Goal: Task Accomplishment & Management: Complete application form

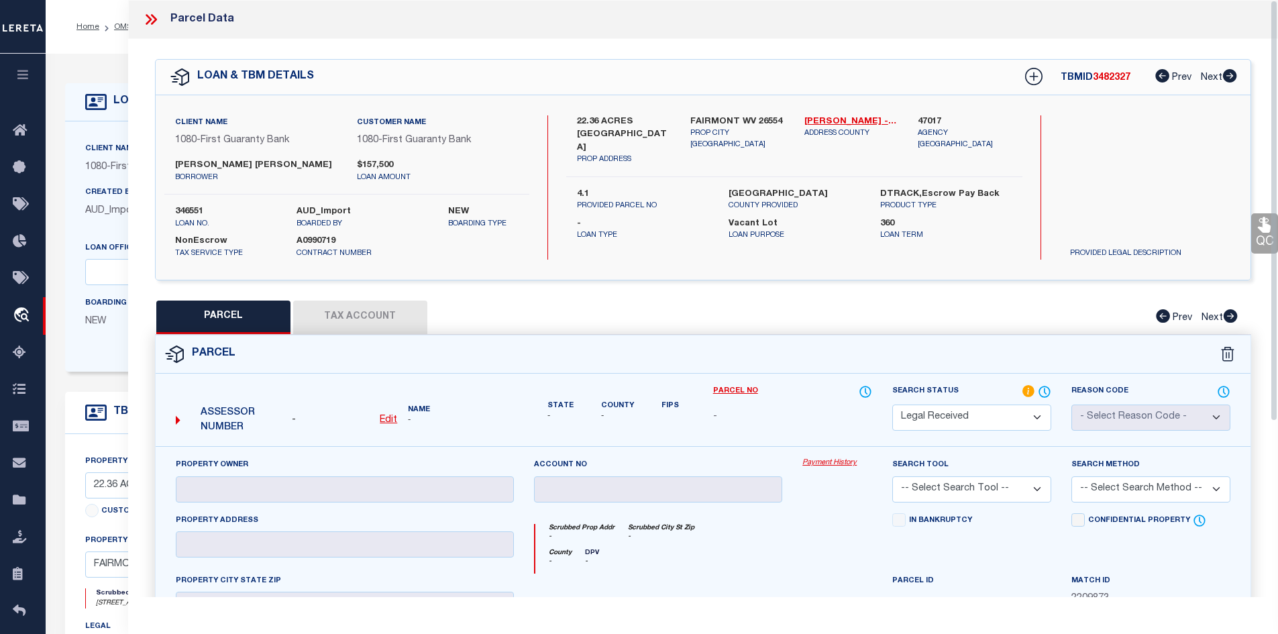
select select "RD"
select select "3751"
select select "1570"
select select "400"
select select "NonEscrow"
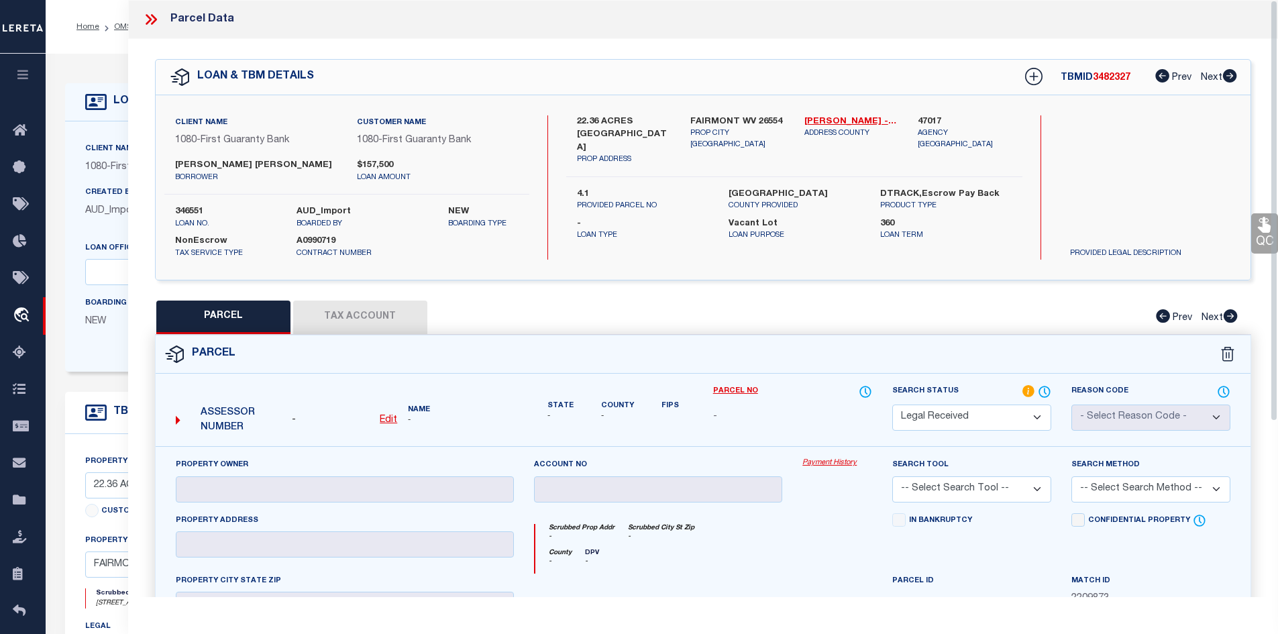
select select "2"
click at [580, 123] on label "22.36 ACRES N MORGAN RIDGE ROAD" at bounding box center [624, 135] width 94 height 40
click at [758, 189] on label "HARRISON COUNTY" at bounding box center [794, 194] width 131 height 13
click at [146, 19] on icon at bounding box center [150, 19] width 17 height 17
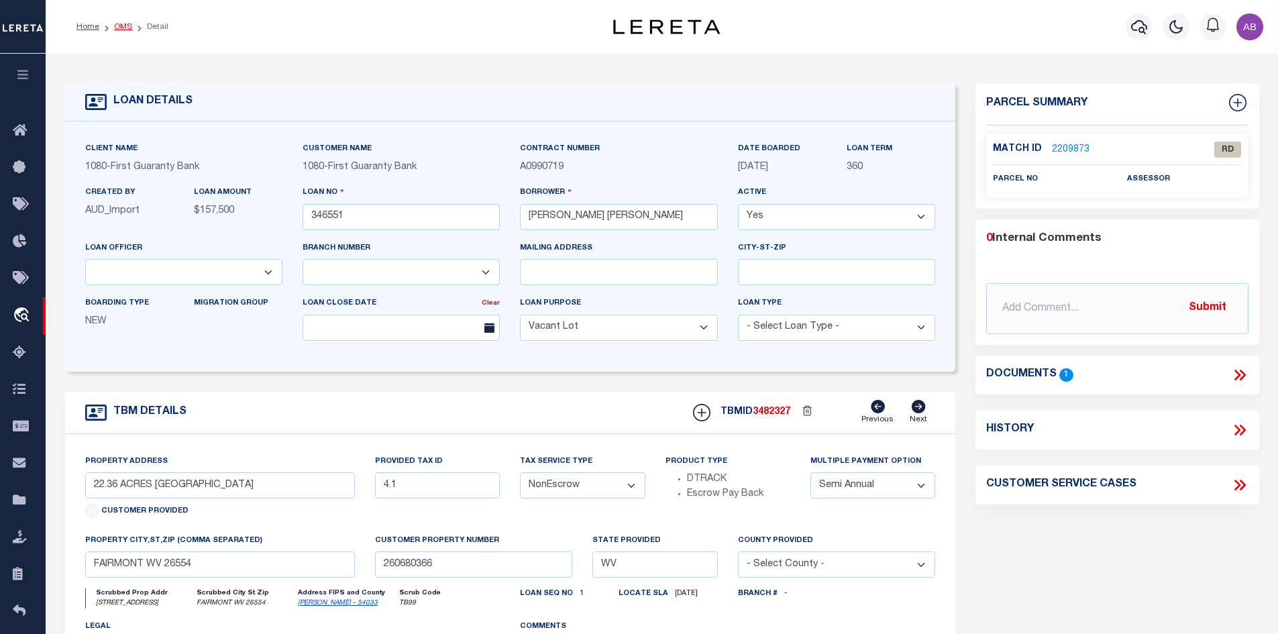
click at [127, 25] on link "OMS" at bounding box center [123, 27] width 18 height 8
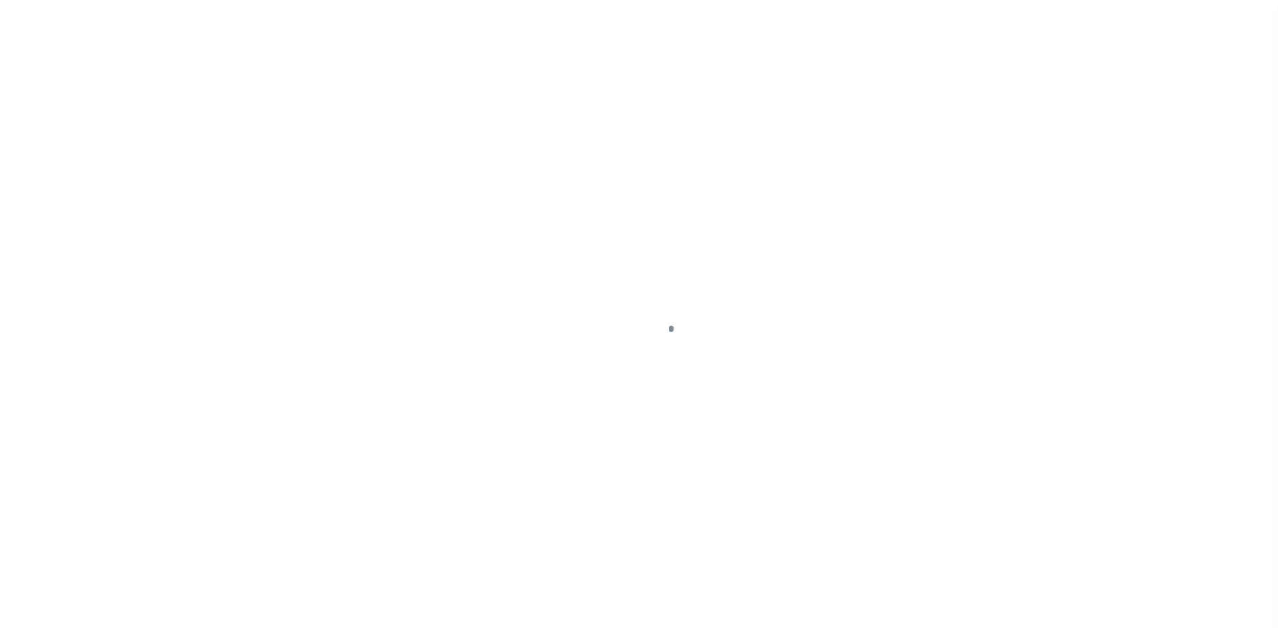
scroll to position [19, 0]
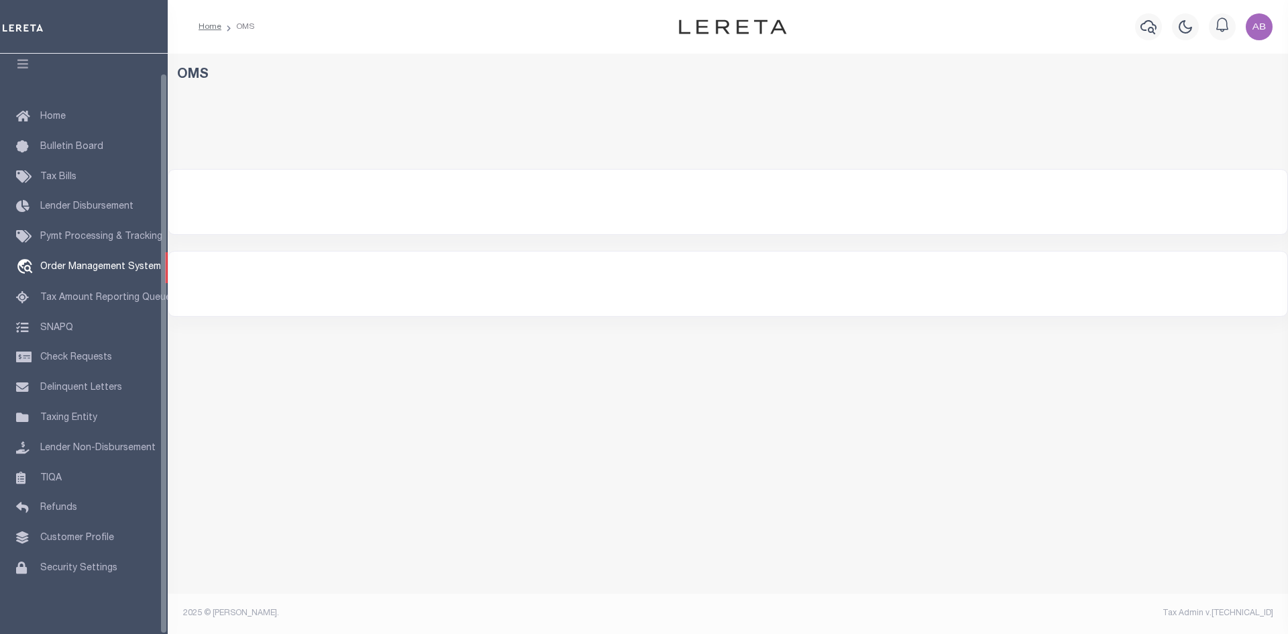
select select "200"
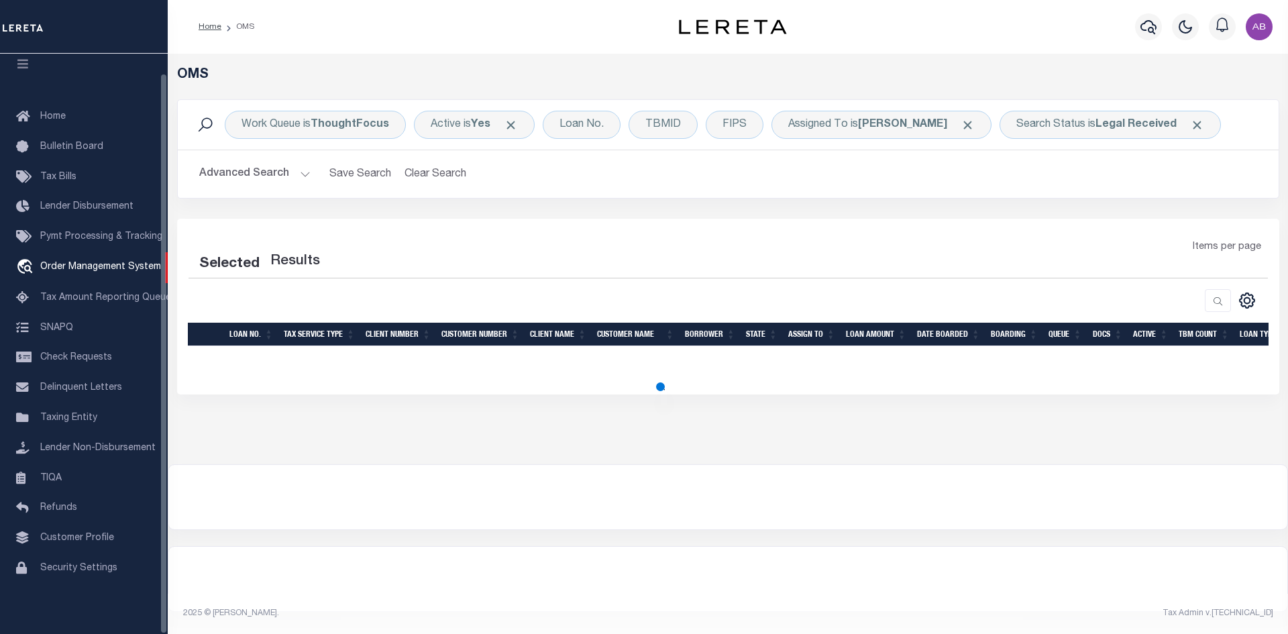
select select "200"
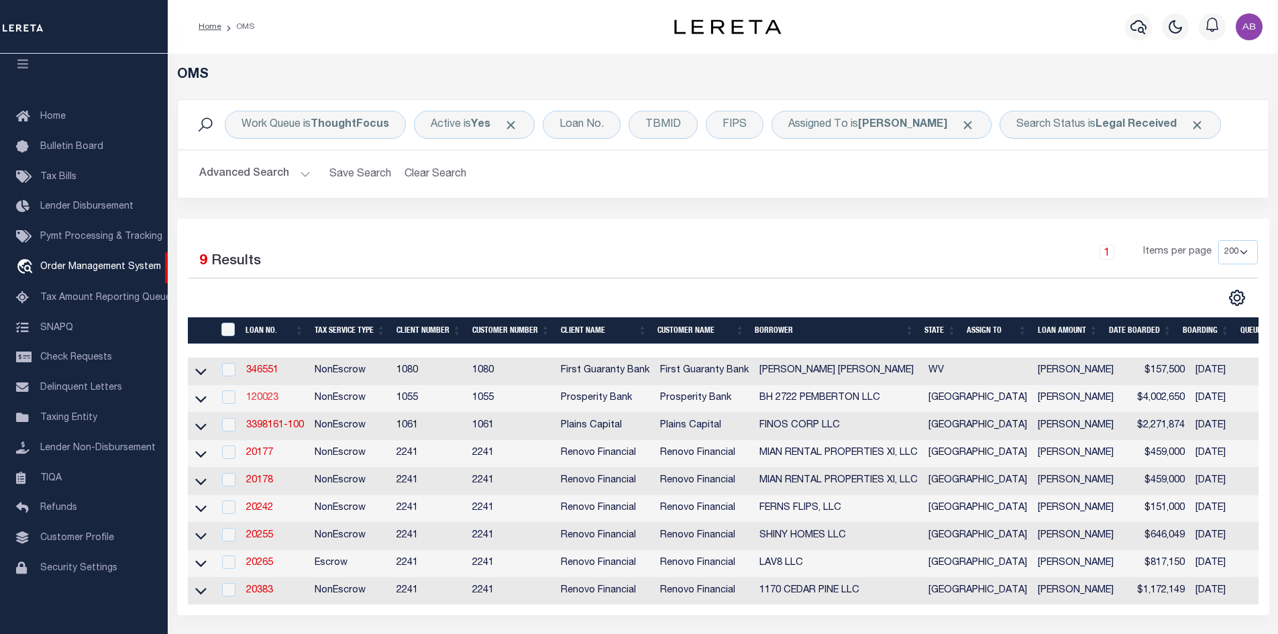
click at [266, 398] on link "120023" at bounding box center [262, 397] width 32 height 9
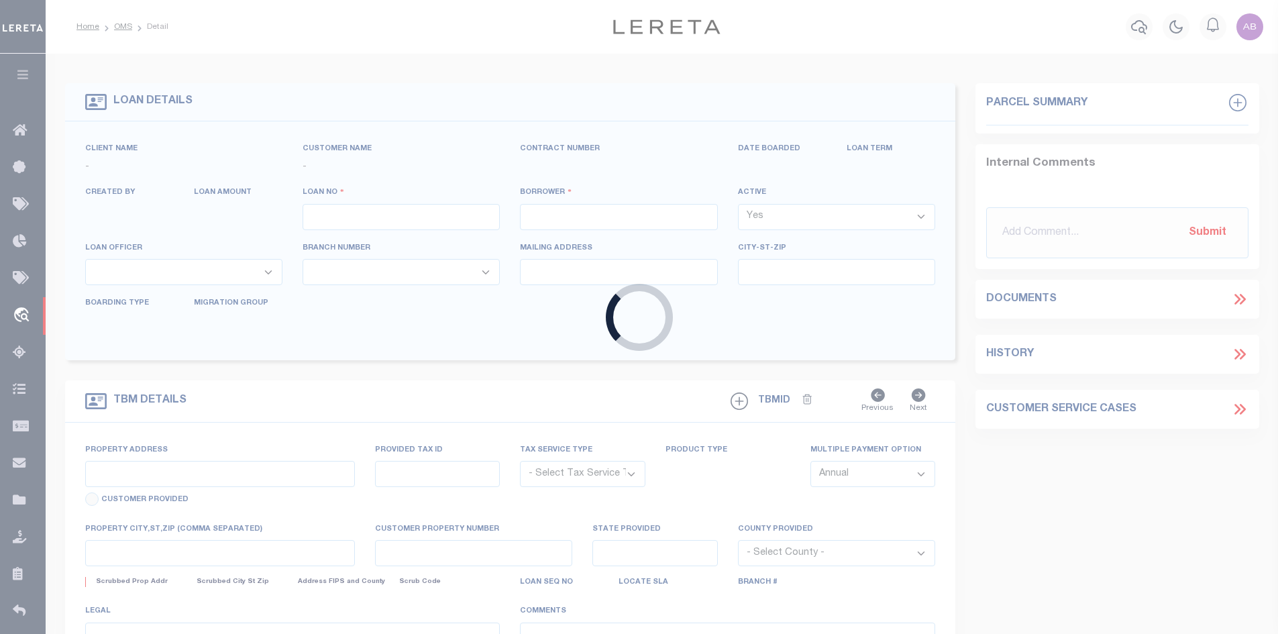
type input "120023"
type input "BH 2722 PEMBERTON LLC"
select select
type input "5210 SPRUCE STREET"
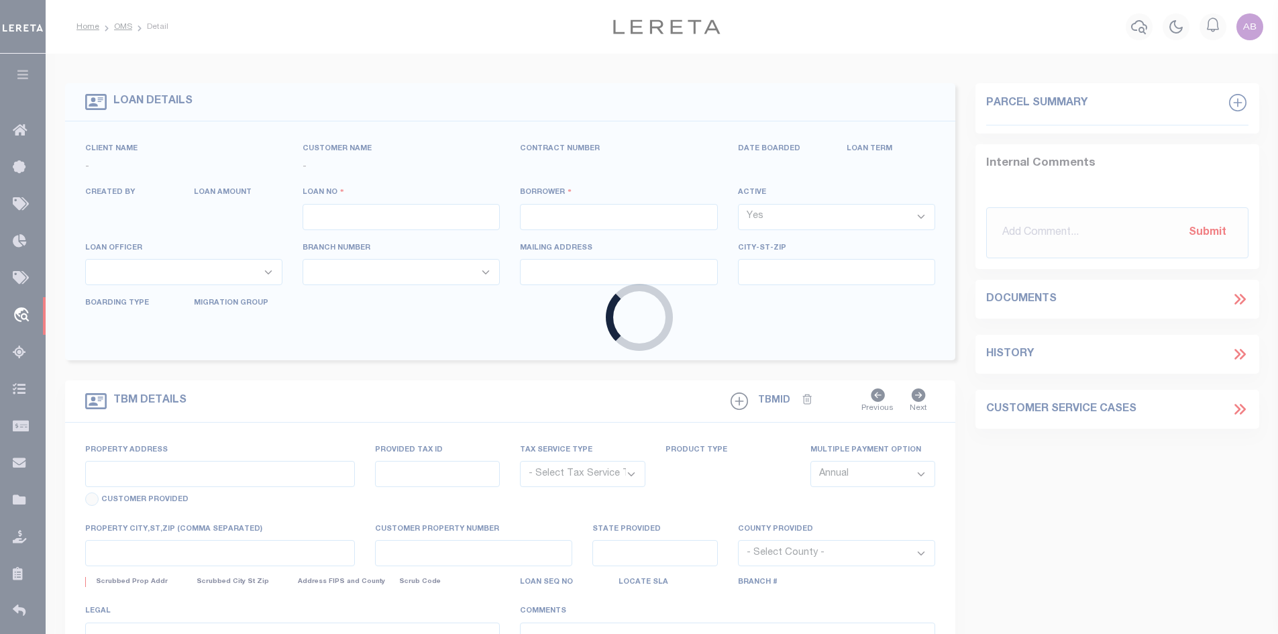
type input "BELLAIRE TX 77401"
select select
select select "NonEscrow"
select select "10375"
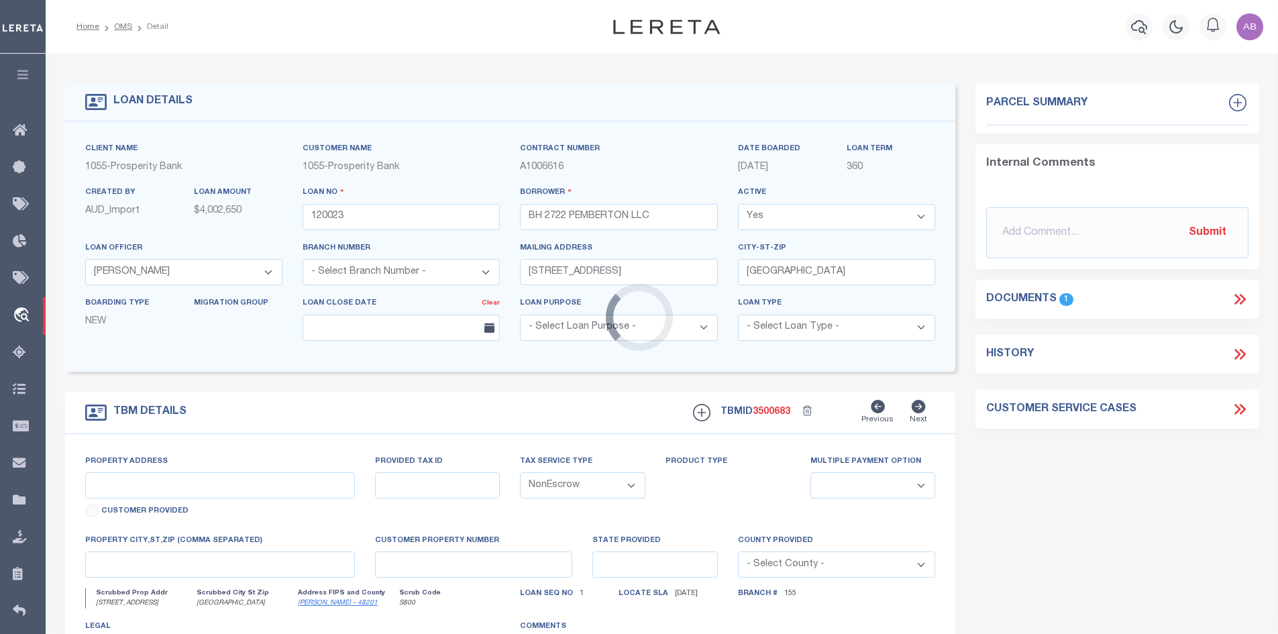
select select "4080"
type input "2722 PEMBERTON DR"
type input "0601190050015"
select select
type input "HOUSTON, TX 77005"
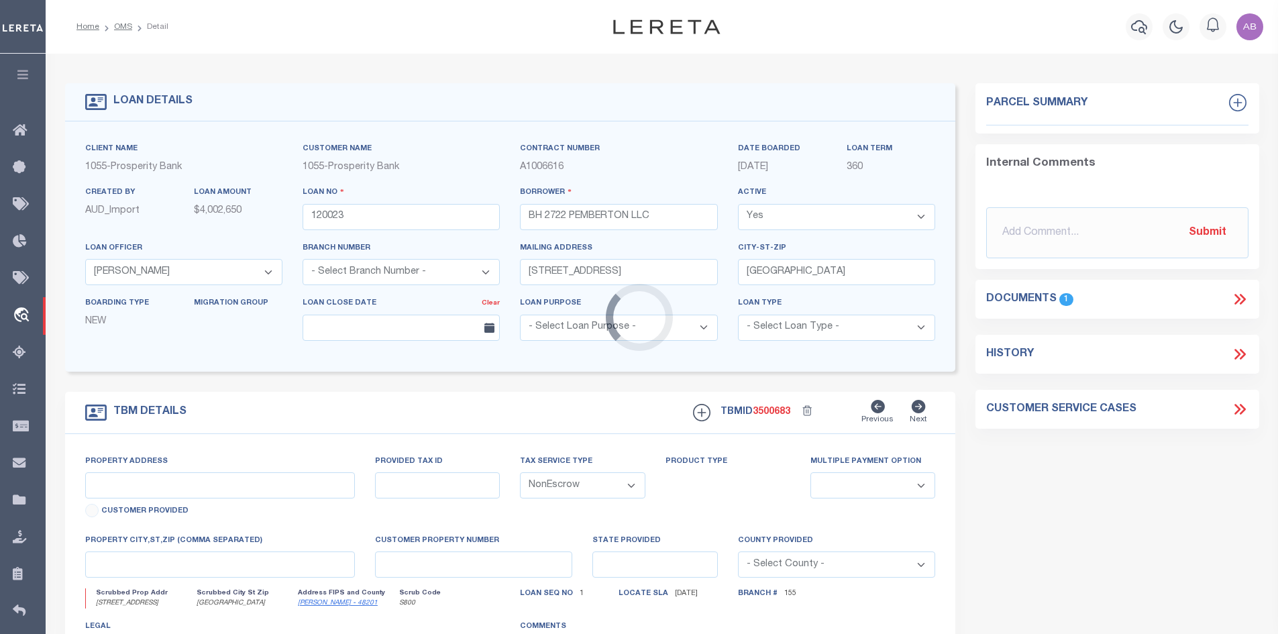
type input "[GEOGRAPHIC_DATA]"
select select
type textarea "LOT 15 & ADJ W 1/2 OF LOT 16 BLK OF PEMBERTON"
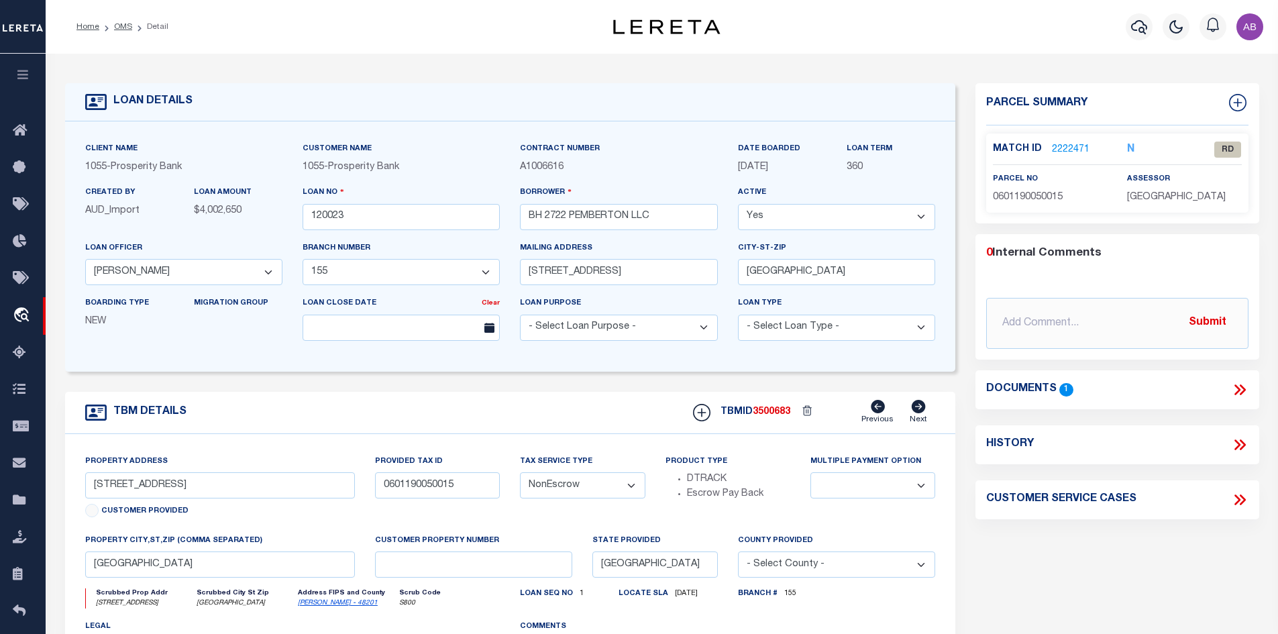
click at [1234, 389] on icon at bounding box center [1239, 389] width 17 height 17
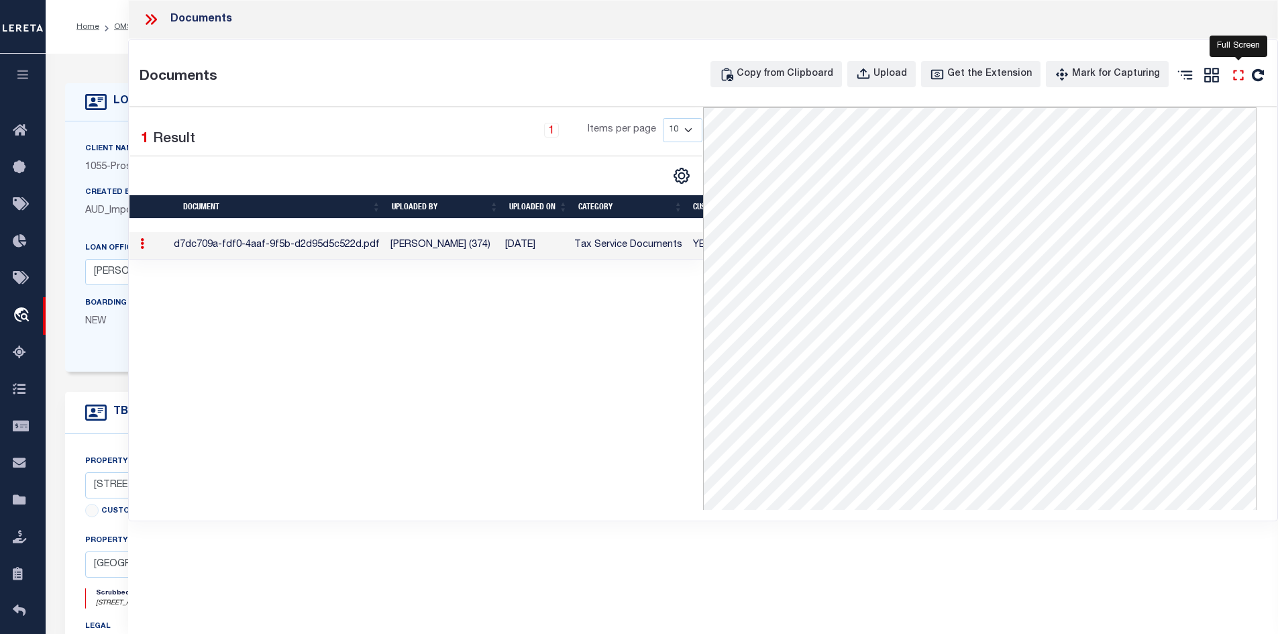
click at [1234, 74] on icon "" at bounding box center [1238, 74] width 17 height 17
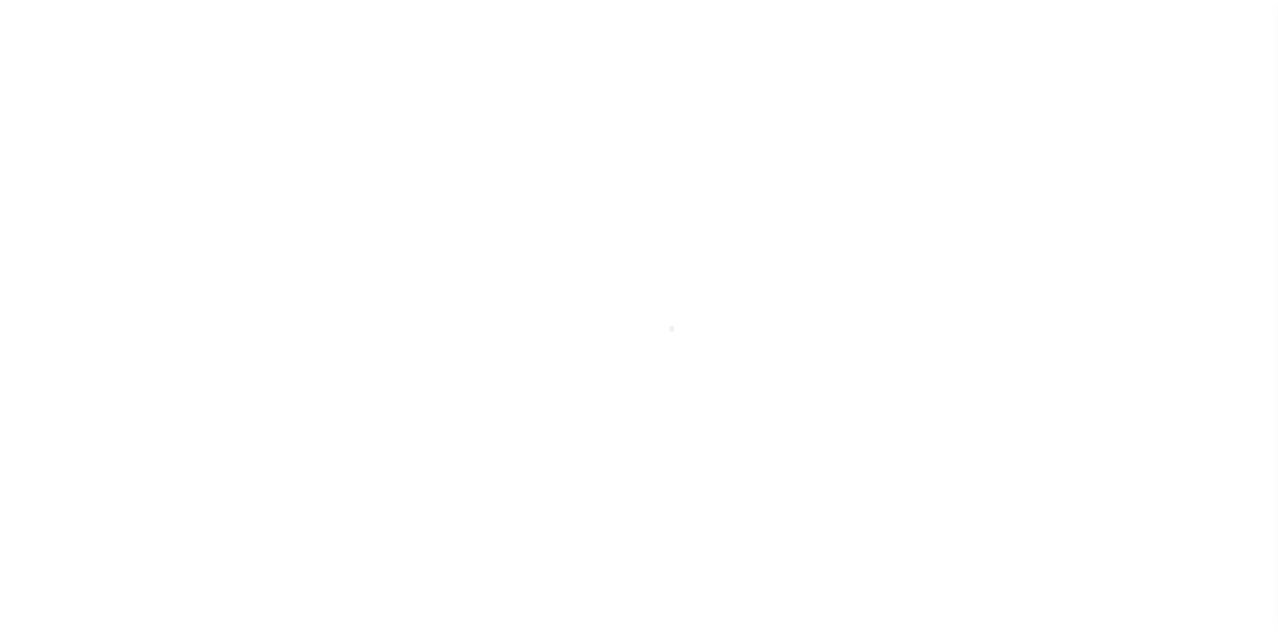
select select "10375"
select select "4080"
select select "NonEscrow"
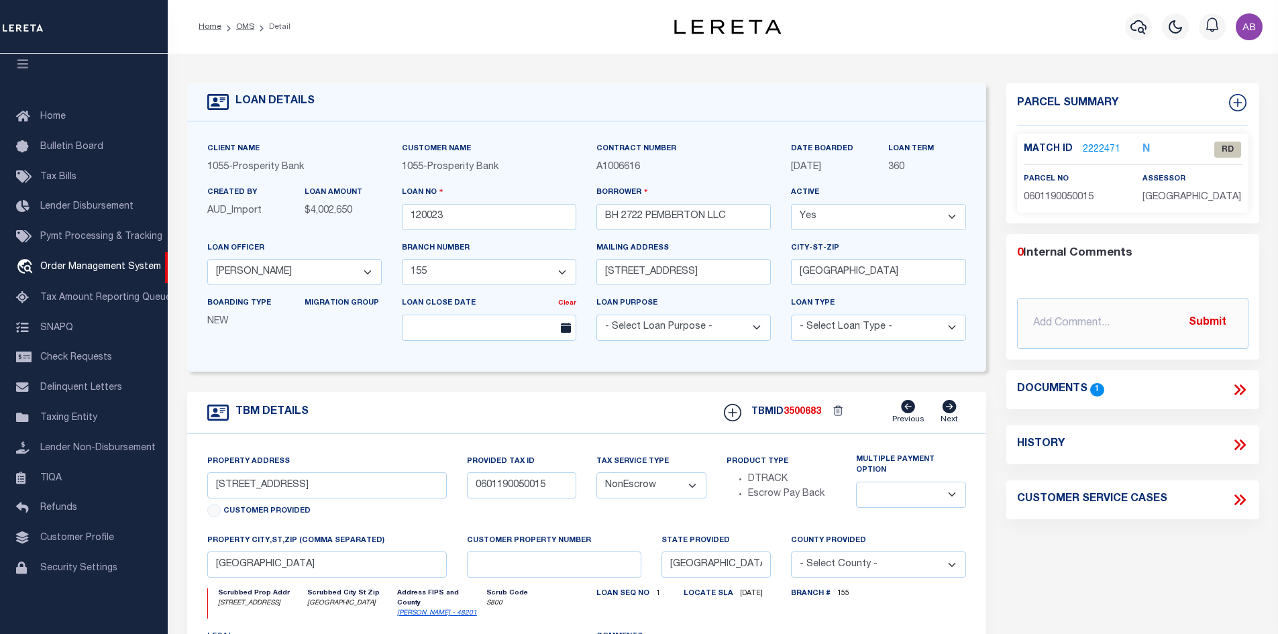
click at [1095, 146] on link "2222471" at bounding box center [1102, 150] width 38 height 14
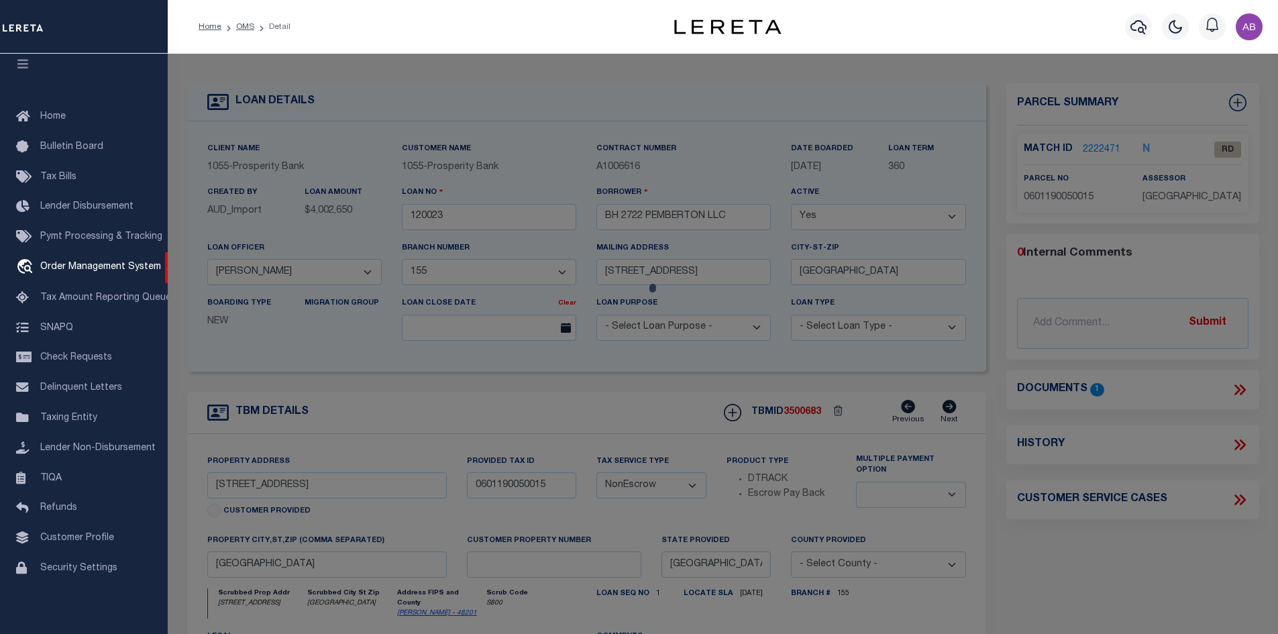
checkbox input "false"
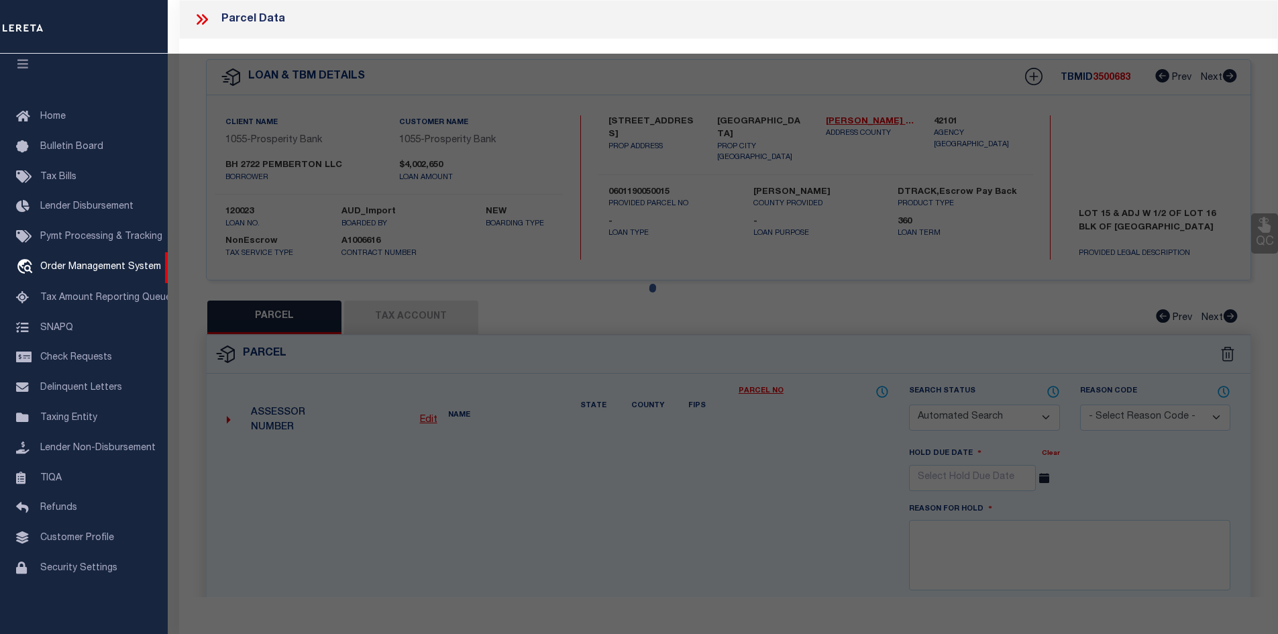
select select "RD"
type input "NAEVE,CHARLES B"
select select "ATL"
select select "ADD"
type input "2722 PEMBERTON DR"
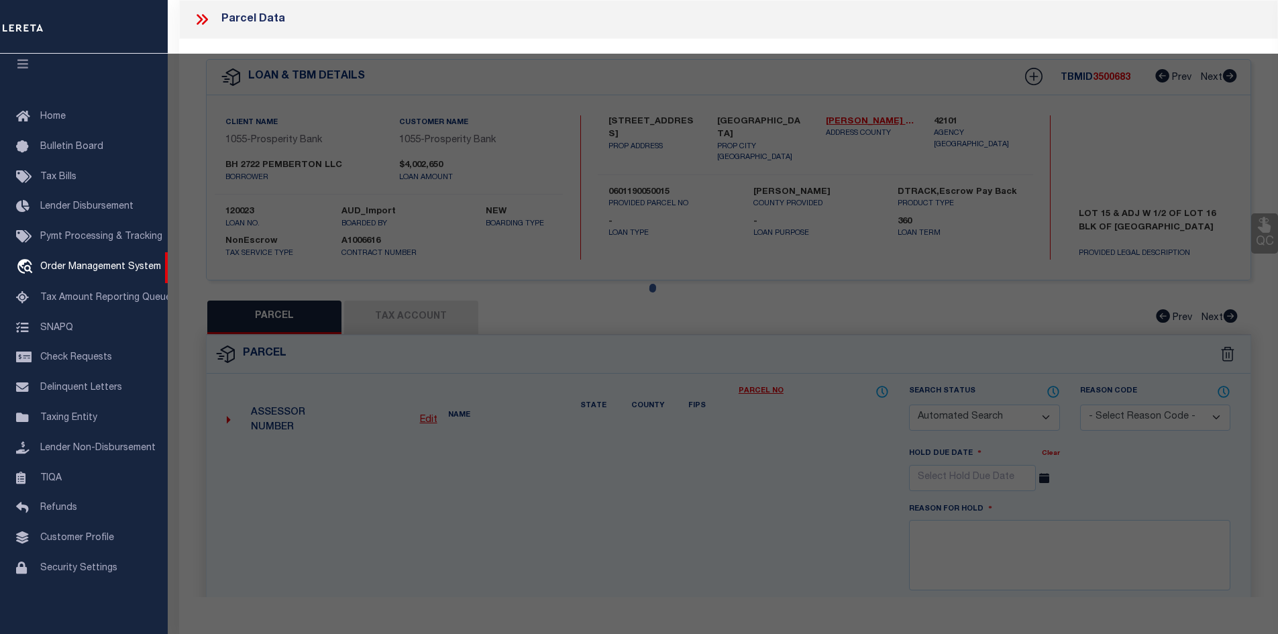
type input "HOUSTON, TX 77005"
type textarea "LT 15 & TR 16A BLK 3 PEMBERTON .2410 AC"
type textarea "Document uploaded that satisfies a legal requirement, changing from [GEOGRAPHIC…"
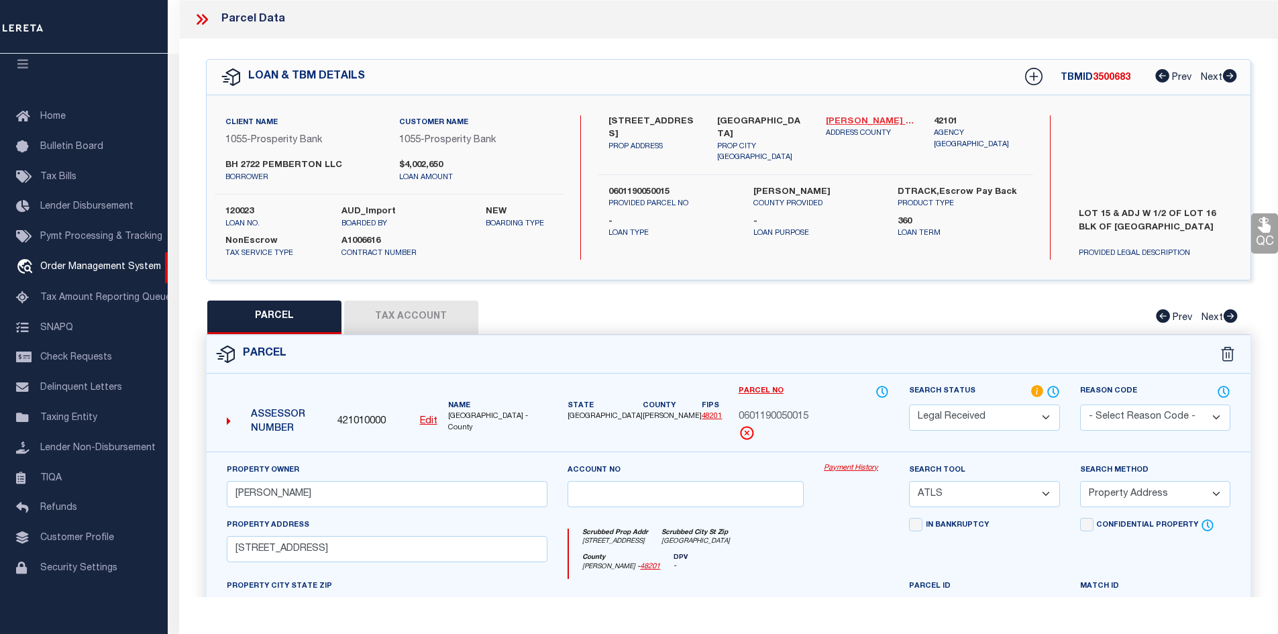
click at [859, 116] on link "Harris - 48201" at bounding box center [870, 121] width 89 height 13
click at [630, 118] on label "2722 PEMBERTON DR" at bounding box center [652, 128] width 89 height 26
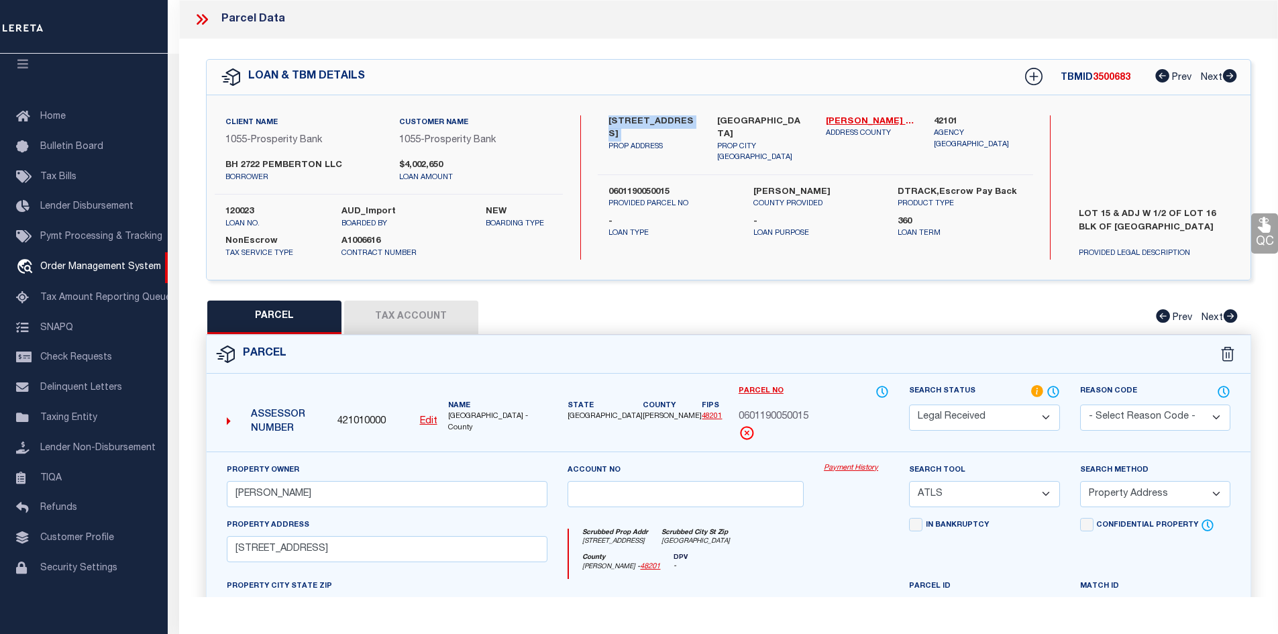
copy div "2722 PEMBERTON DR"
click at [350, 551] on input "2722 PEMBERTON DR" at bounding box center [387, 549] width 321 height 26
click at [619, 125] on label "2722 PEMBERTON DR" at bounding box center [652, 128] width 89 height 26
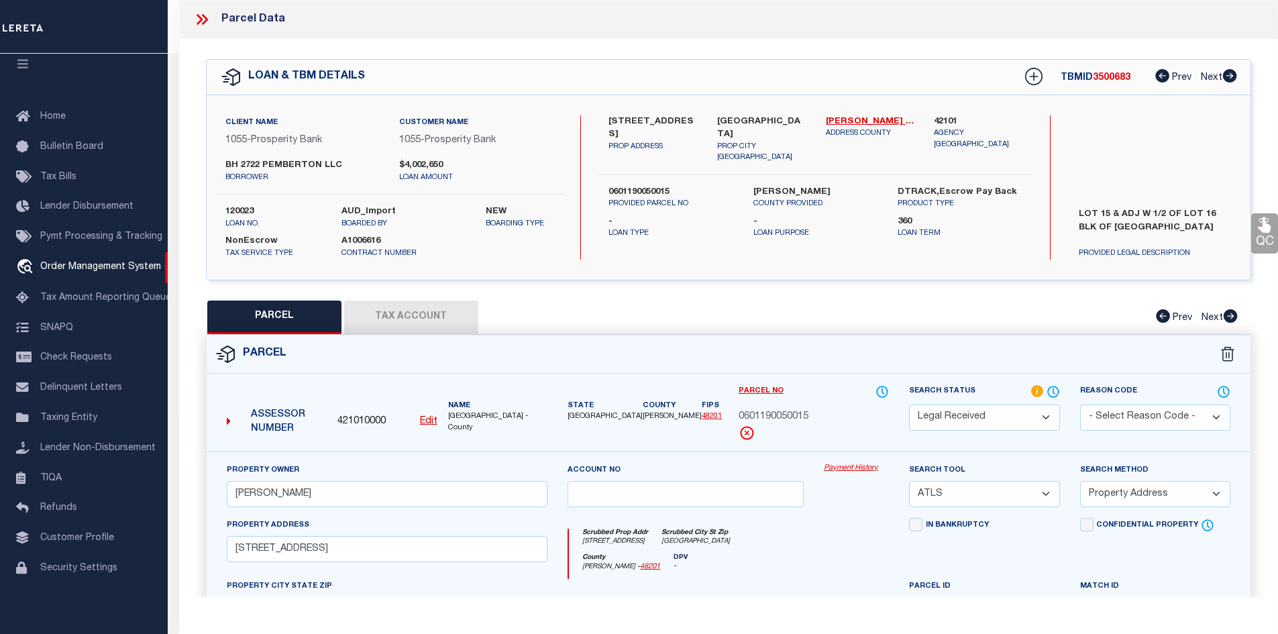
click at [619, 125] on label "2722 PEMBERTON DR" at bounding box center [652, 128] width 89 height 26
copy div "2722 PEMBERTON DR"
click at [407, 326] on button "Tax Account" at bounding box center [411, 318] width 134 height 34
select select "100"
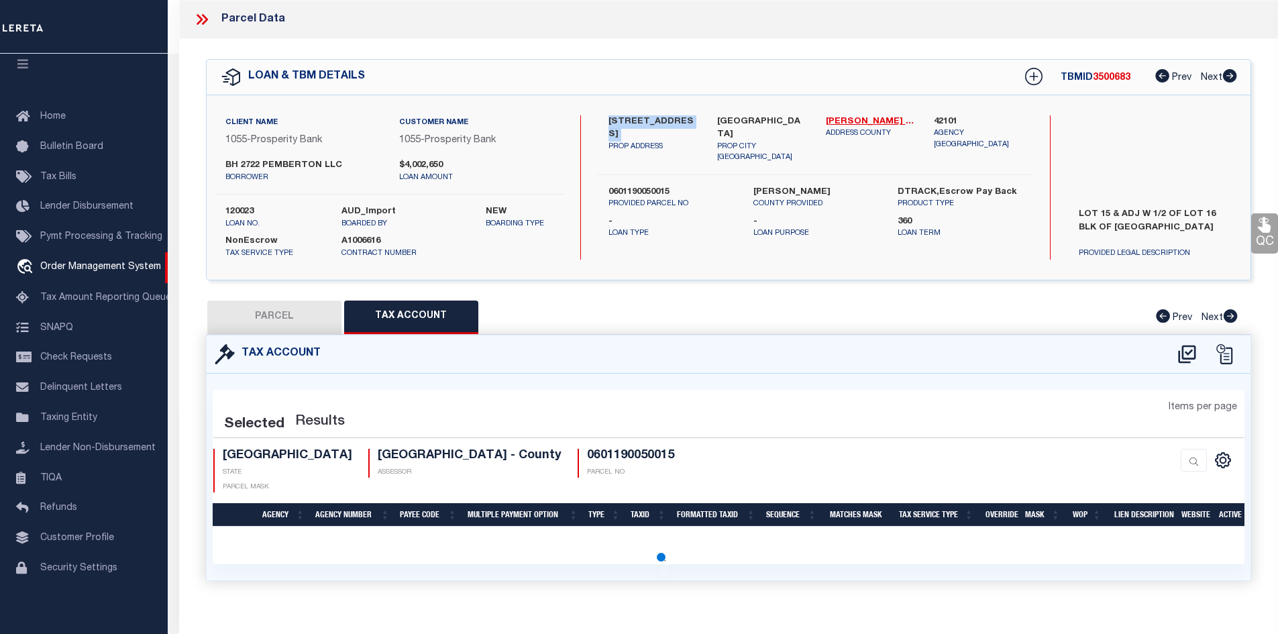
select select "100"
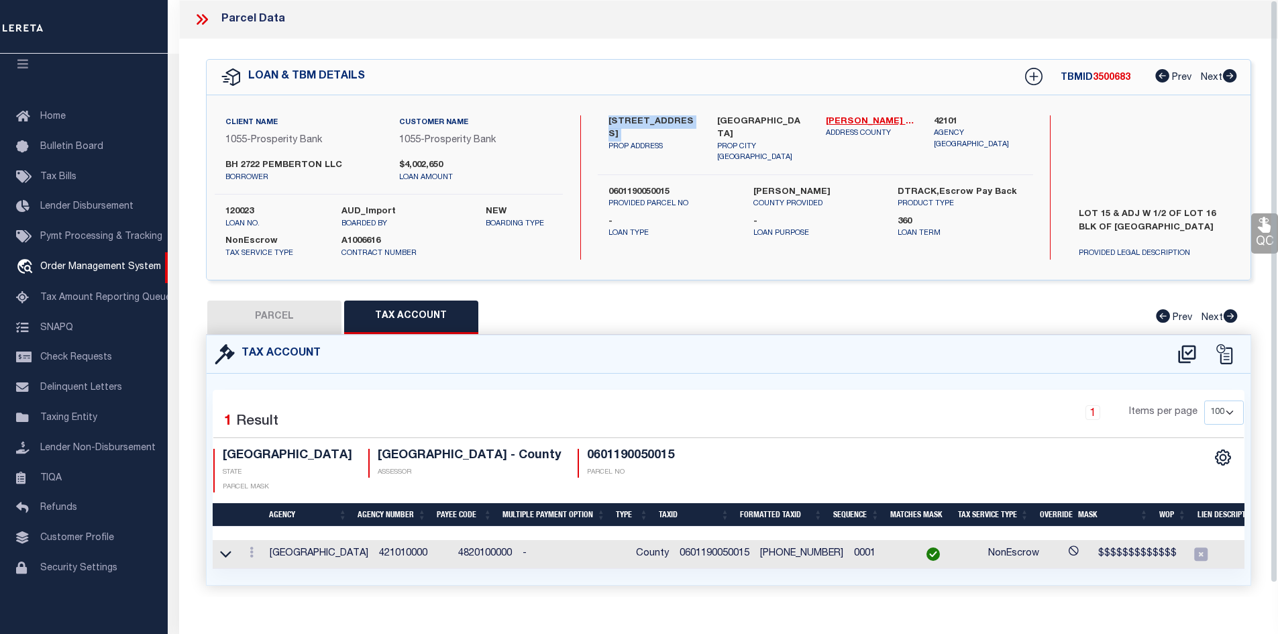
scroll to position [14, 0]
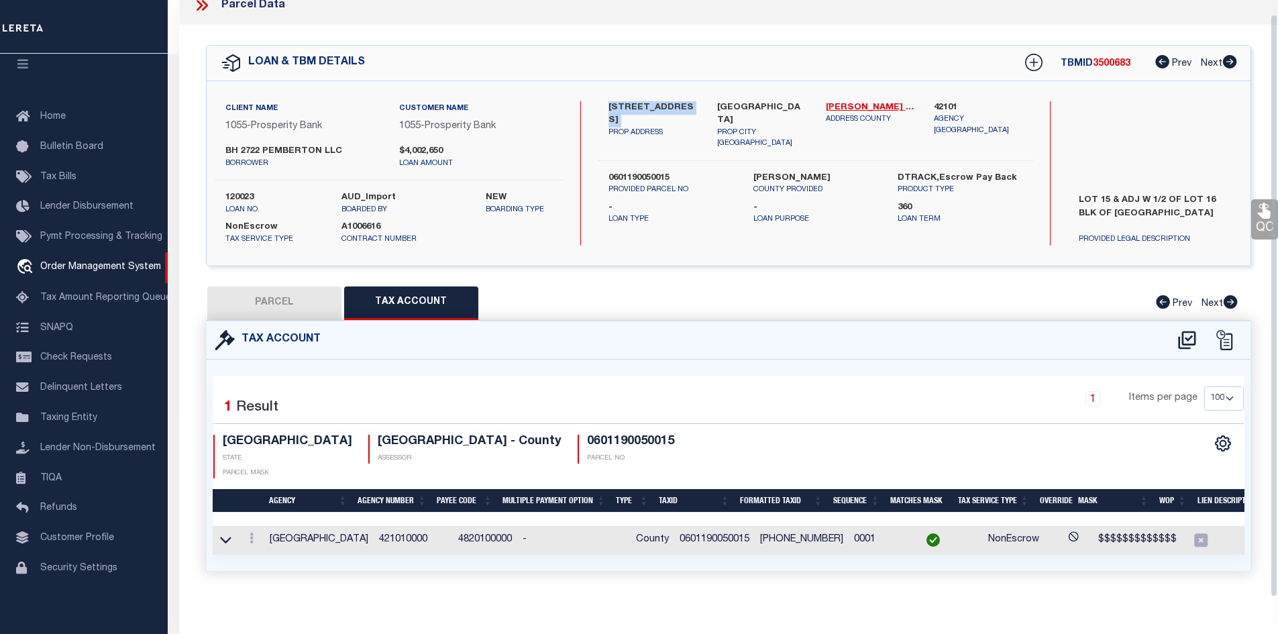
click at [274, 299] on button "PARCEL" at bounding box center [274, 303] width 134 height 34
select select "AS"
select select
checkbox input "false"
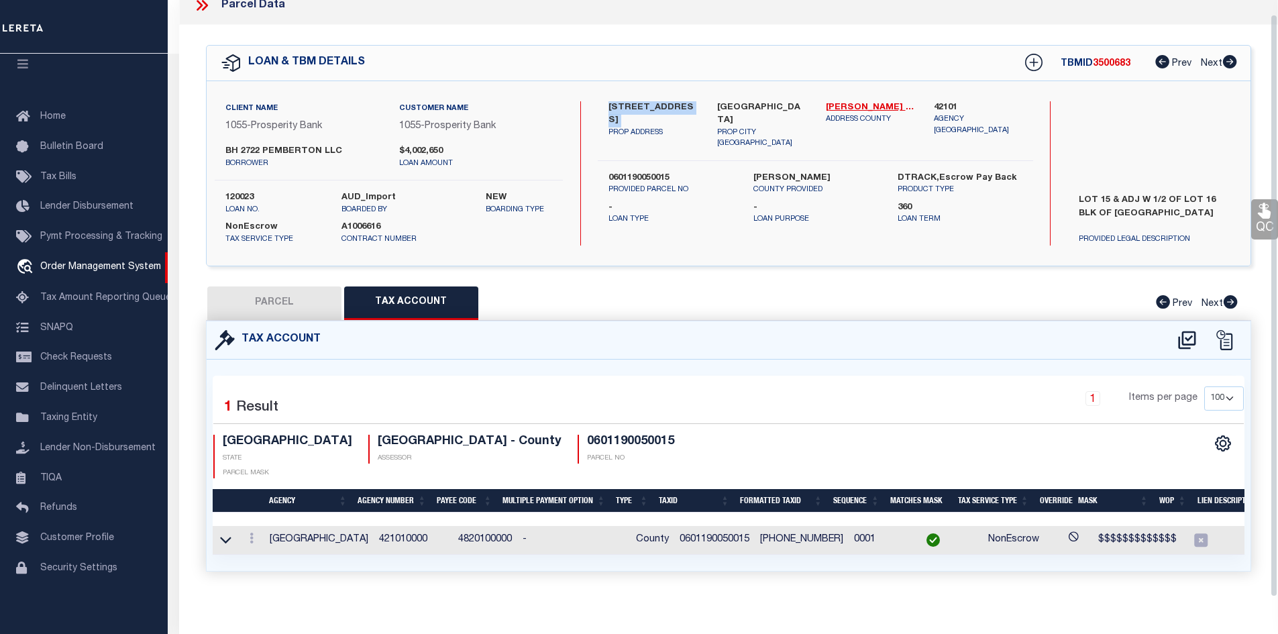
checkbox input "false"
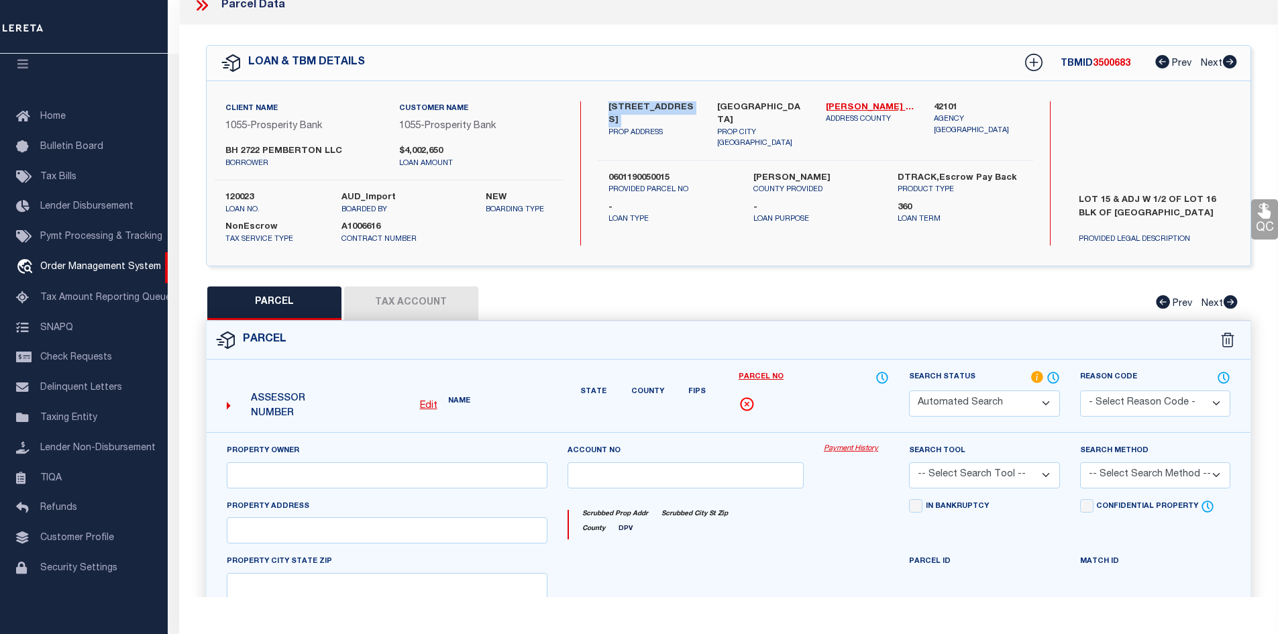
select select "RD"
type input "NAEVE,CHARLES B"
select select "ATL"
select select "ADD"
type input "2722 PEMBERTON DR"
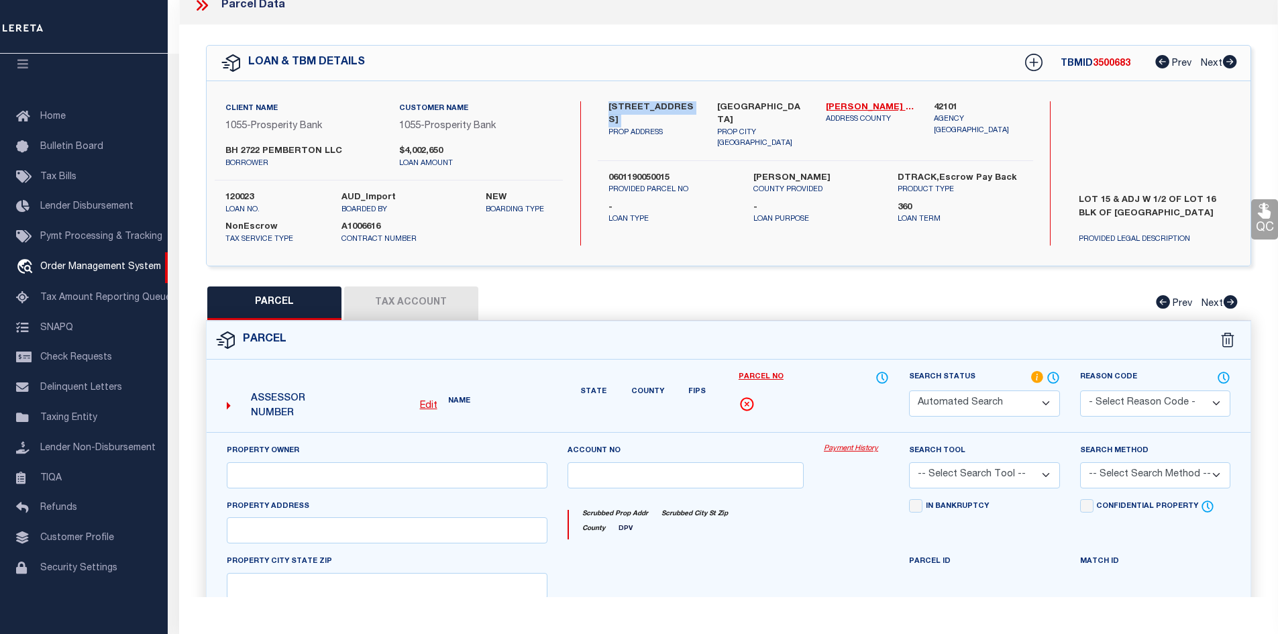
type input "HOUSTON, TX 77005"
type textarea "LT 15 & TR 16A BLK 3 PEMBERTON .2410 AC"
type textarea "Document uploaded that satisfies a legal requirement, changing from [GEOGRAPHIC…"
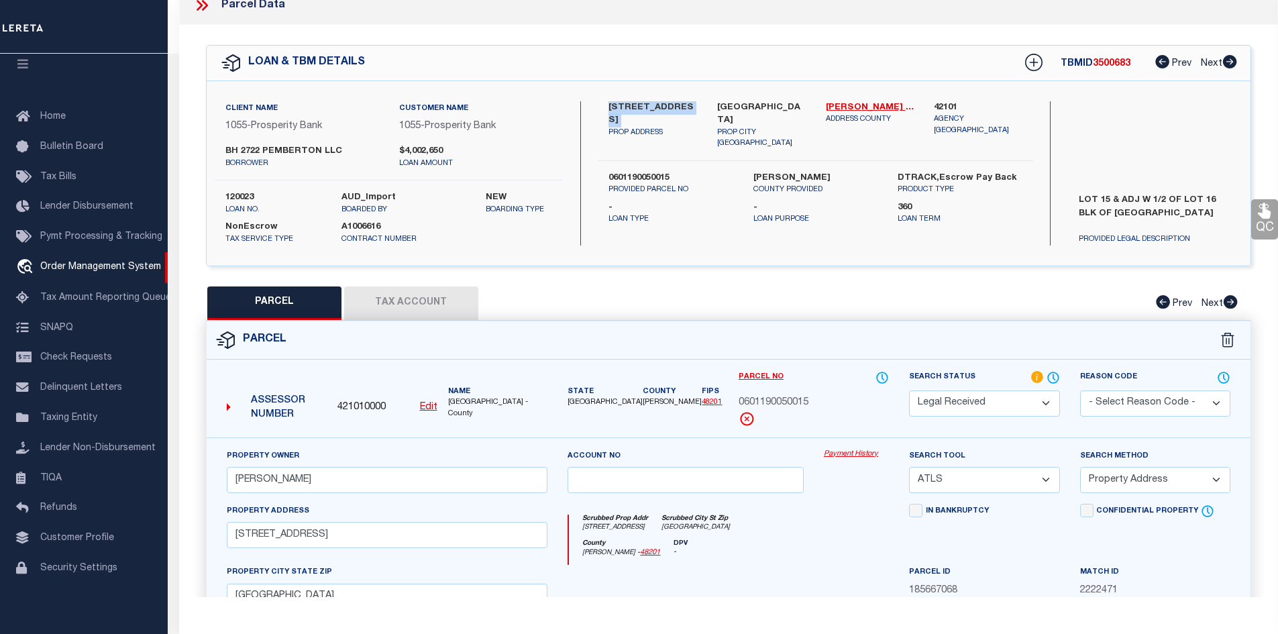
click at [970, 404] on select "Automated Search Bad Parcel Complete Duplicate Parcel High Dollar Reporting In …" at bounding box center [984, 403] width 150 height 26
select select "PC"
click at [909, 390] on select "Automated Search Bad Parcel Complete Duplicate Parcel High Dollar Reporting In …" at bounding box center [984, 403] width 150 height 26
click at [944, 476] on select "-- Select Search Tool -- 3rd Party Website Agency File Agency Website ATLS CNV-…" at bounding box center [984, 480] width 150 height 26
click at [1115, 483] on select "-- Select Search Method -- Property Address Legal Liability Info Provided" at bounding box center [1155, 480] width 150 height 26
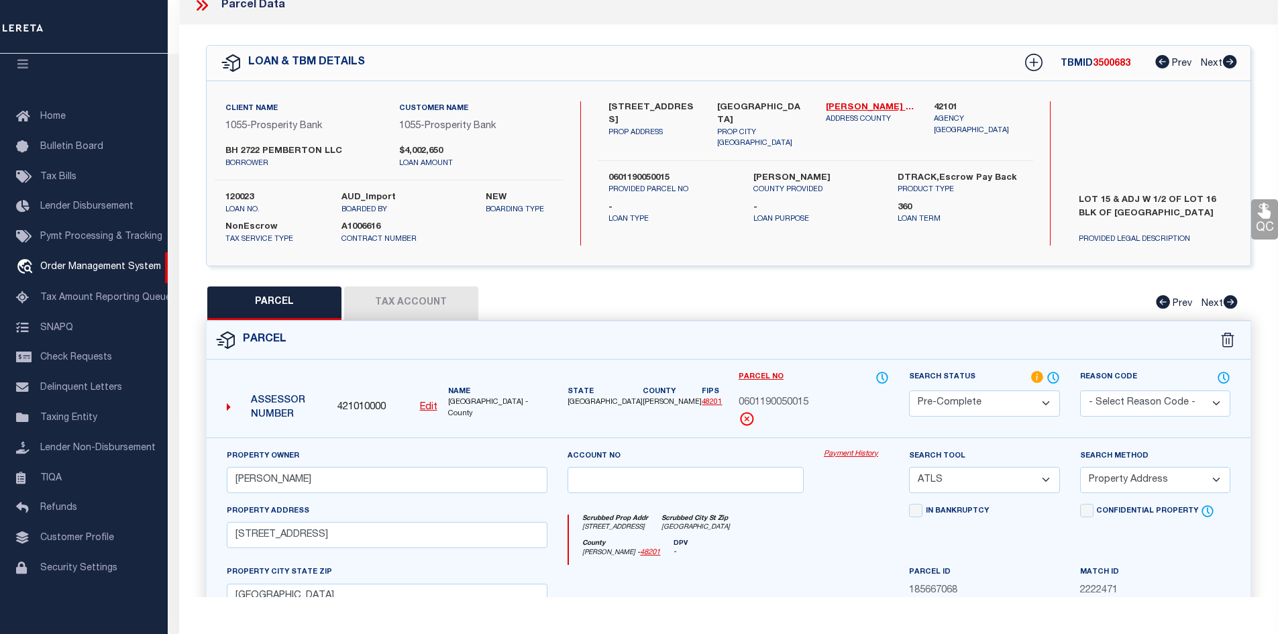
click at [200, 5] on icon at bounding box center [201, 5] width 17 height 17
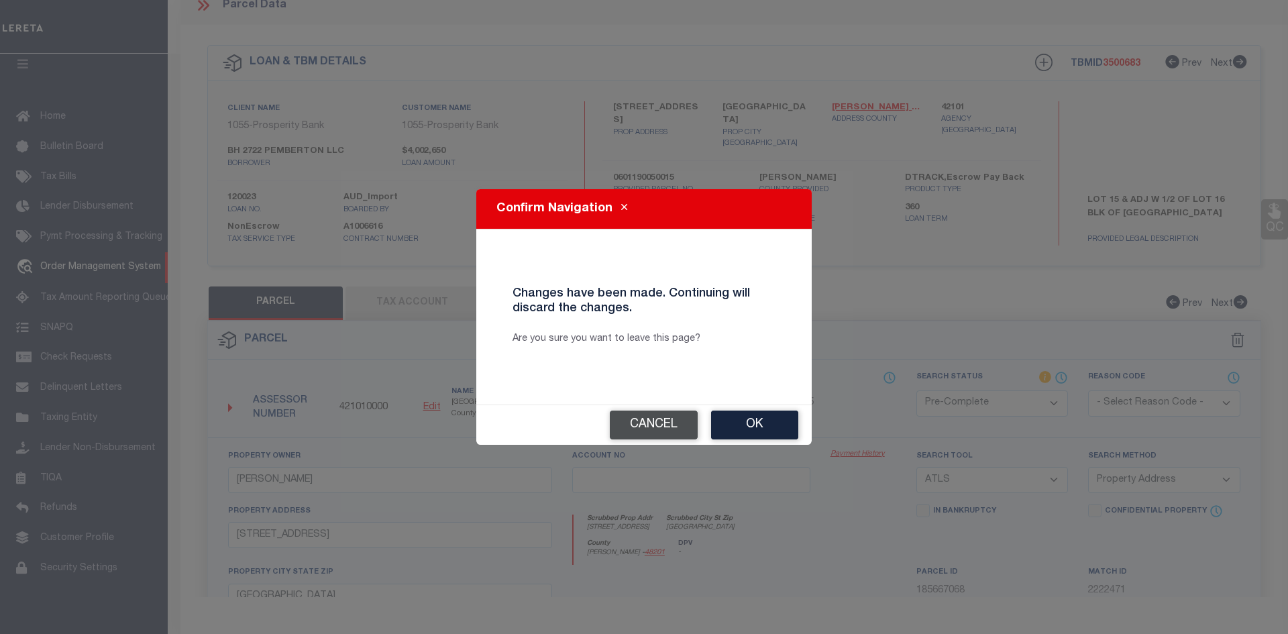
click at [654, 413] on button "Cancel" at bounding box center [654, 425] width 88 height 29
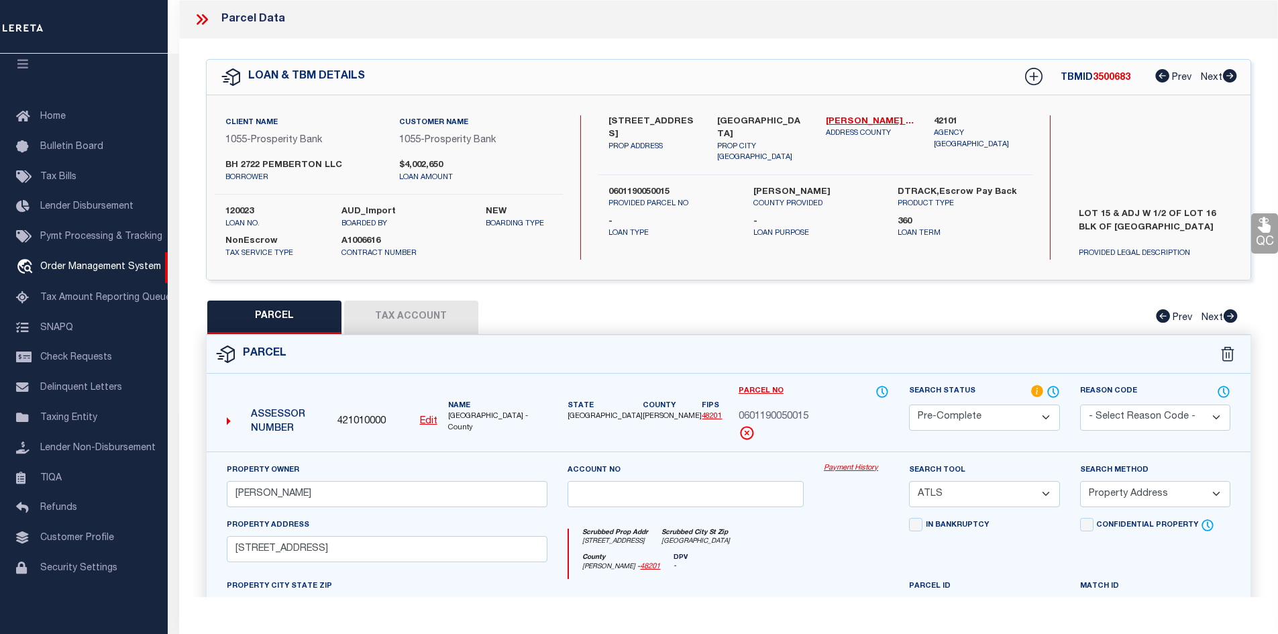
scroll to position [134, 0]
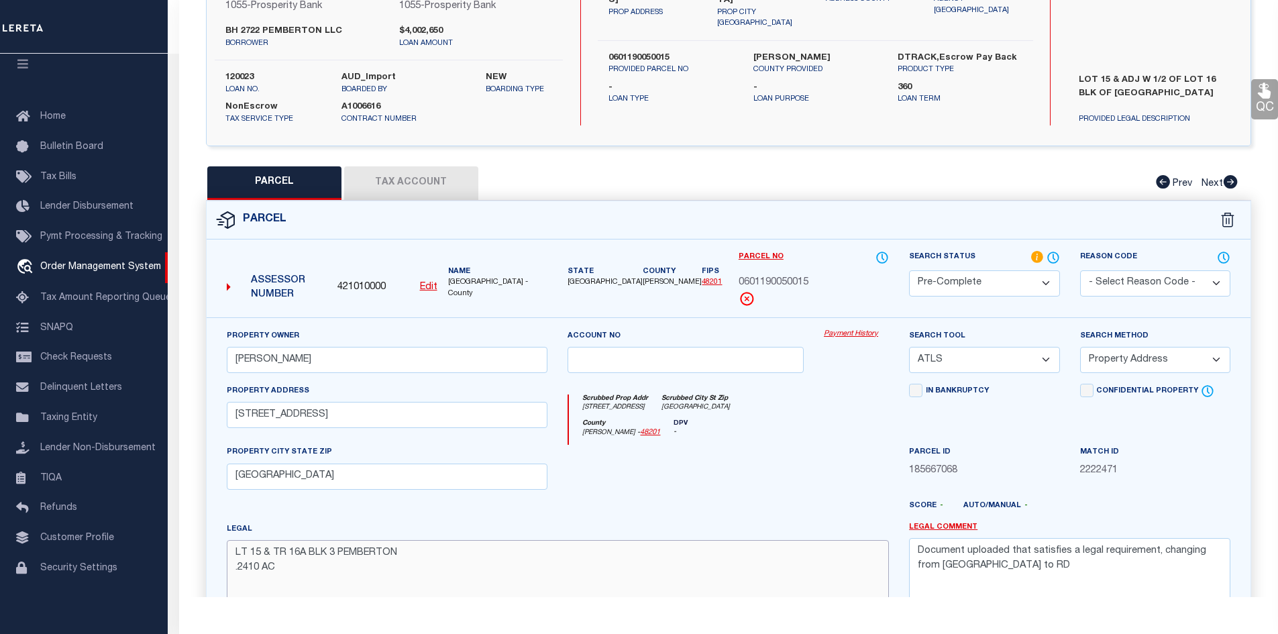
click at [478, 568] on textarea "LT 15 & TR 16A BLK 3 PEMBERTON .2410 AC" at bounding box center [558, 582] width 663 height 85
click at [1017, 566] on textarea "Document uploaded that satisfies a legal requirement, changing from [GEOGRAPHIC…" at bounding box center [1069, 580] width 321 height 85
click at [1016, 566] on textarea "Document uploaded that satisfies a legal requirement, changing from [GEOGRAPHIC…" at bounding box center [1069, 580] width 321 height 85
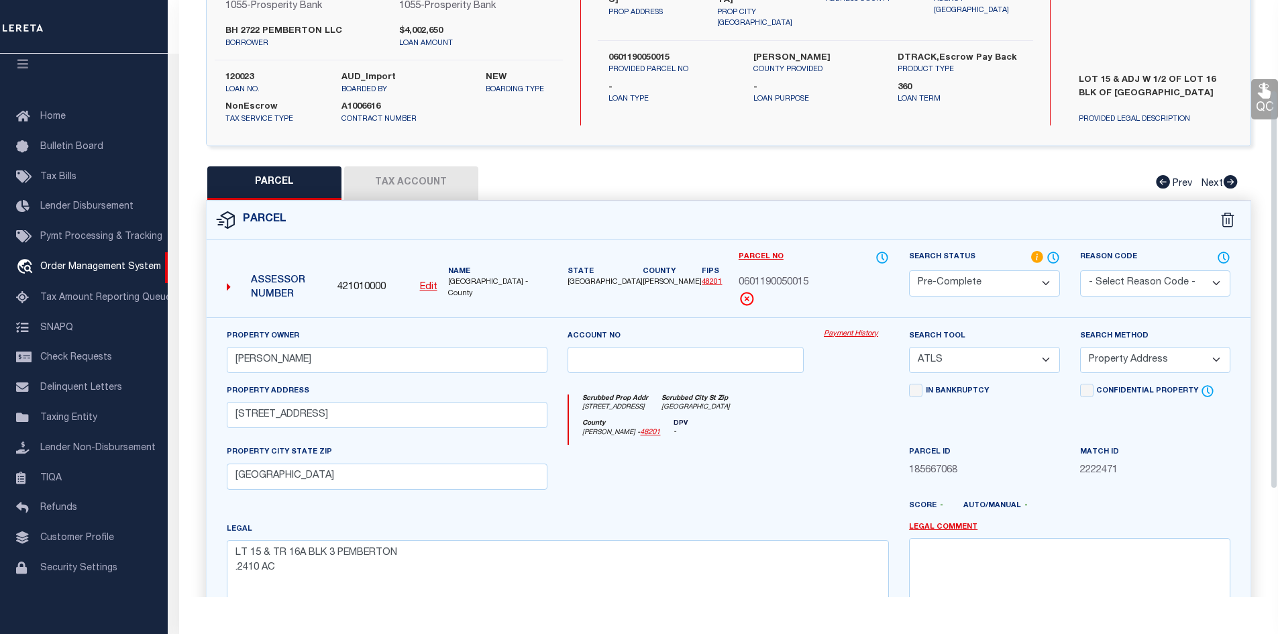
click at [437, 198] on button "Tax Account" at bounding box center [411, 183] width 134 height 34
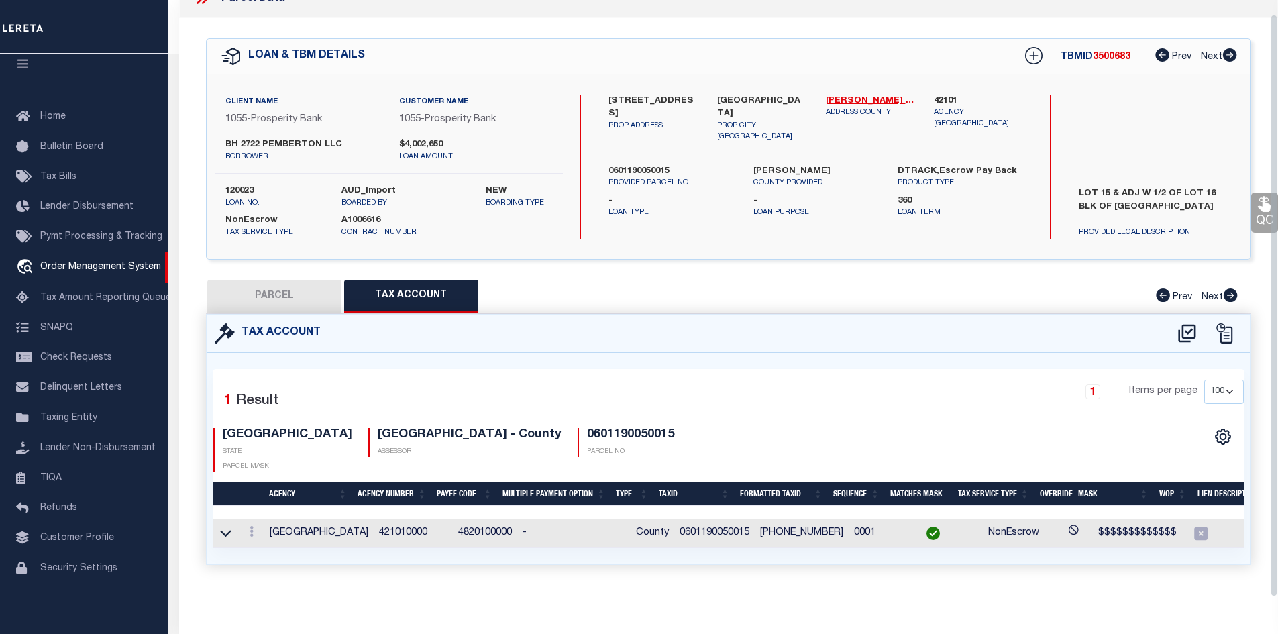
scroll to position [14, 0]
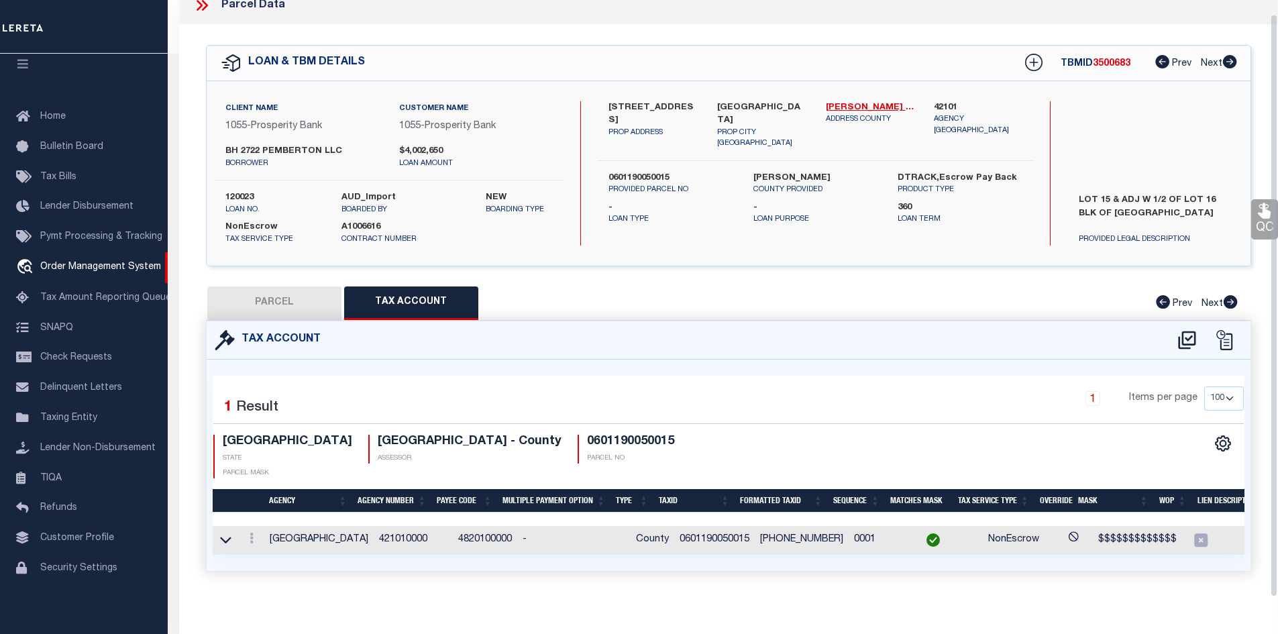
select select "100"
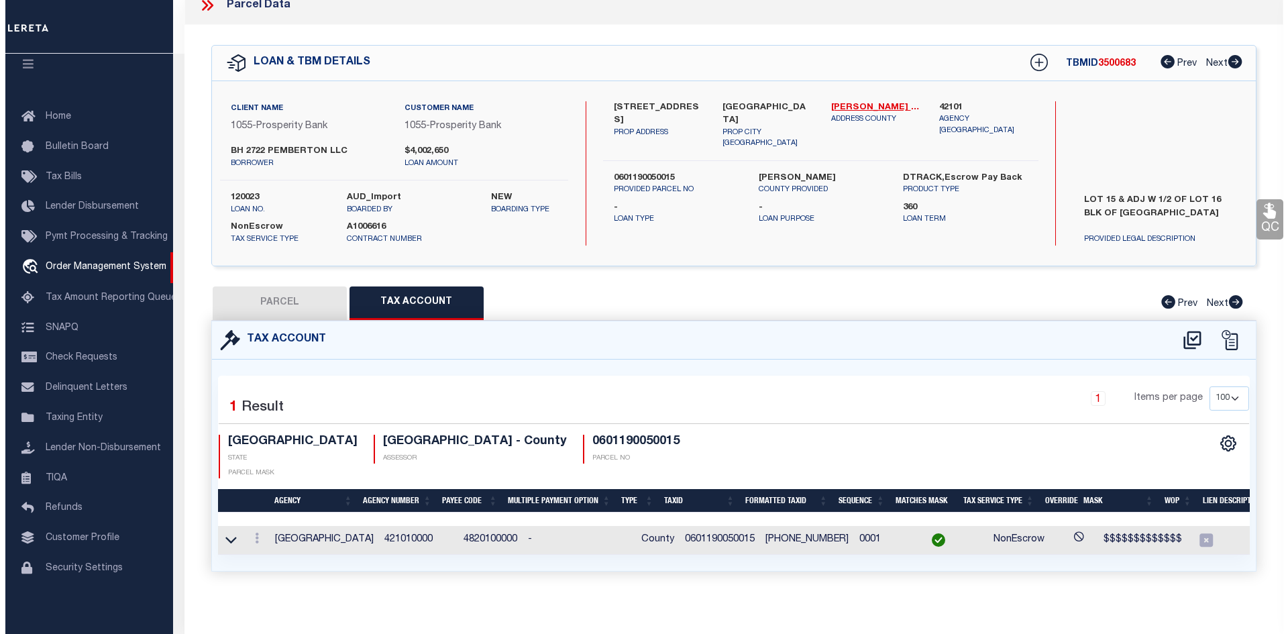
scroll to position [0, 0]
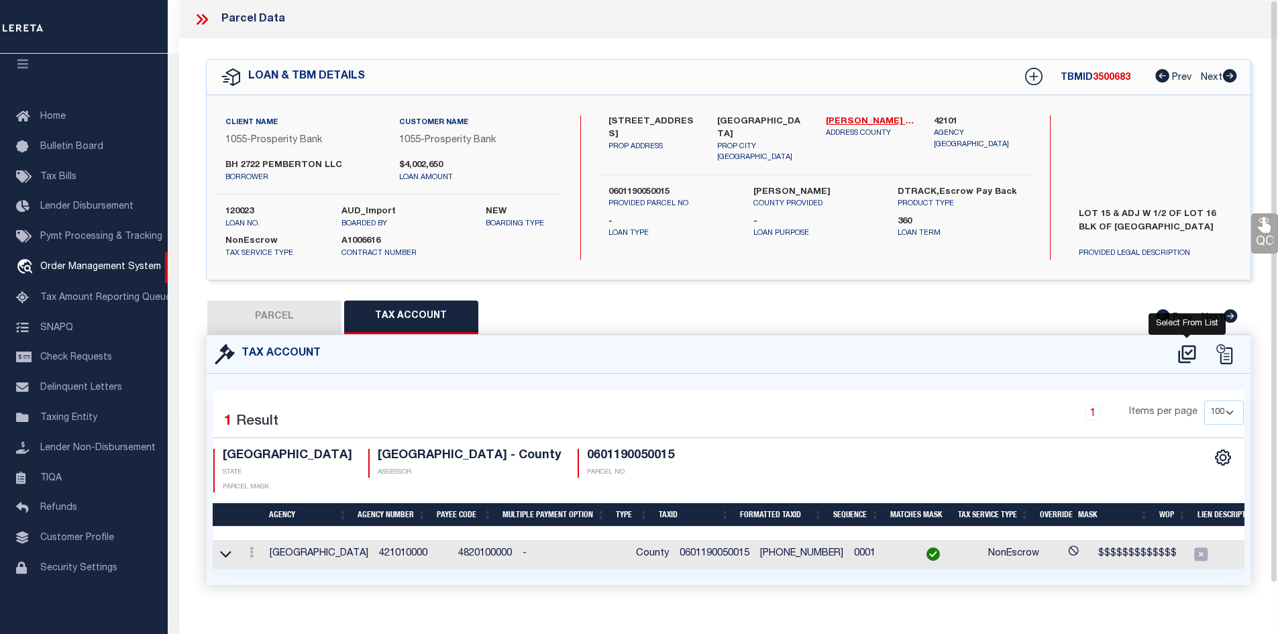
click at [1183, 345] on icon at bounding box center [1186, 354] width 17 height 18
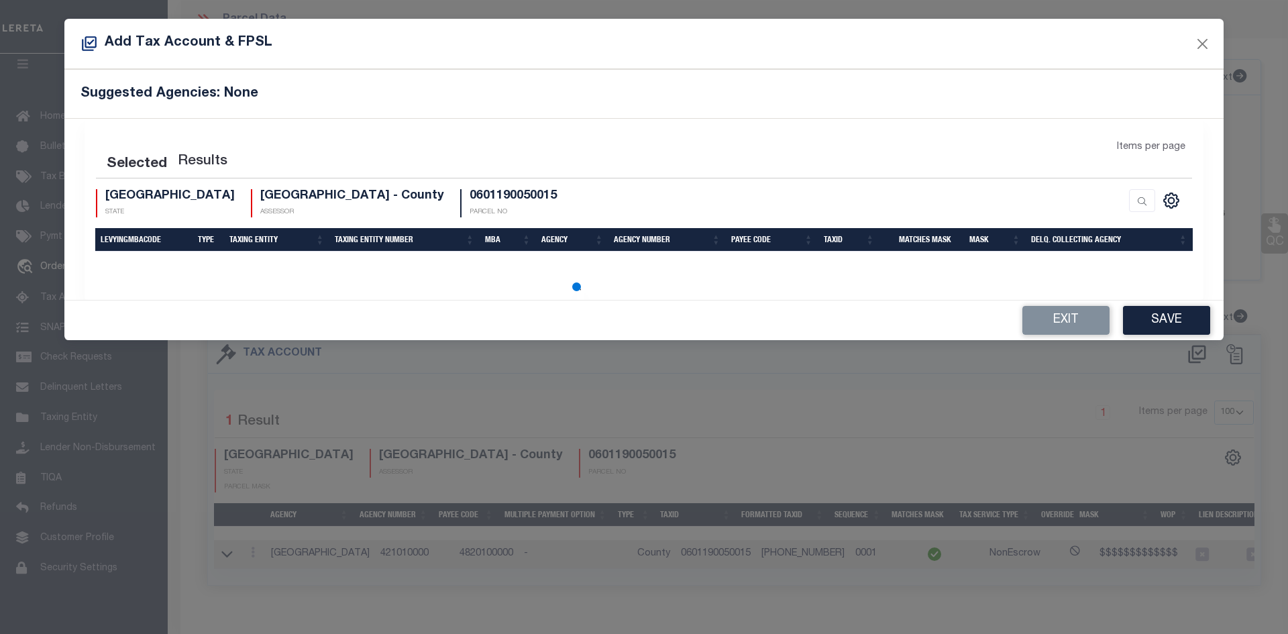
select select "200"
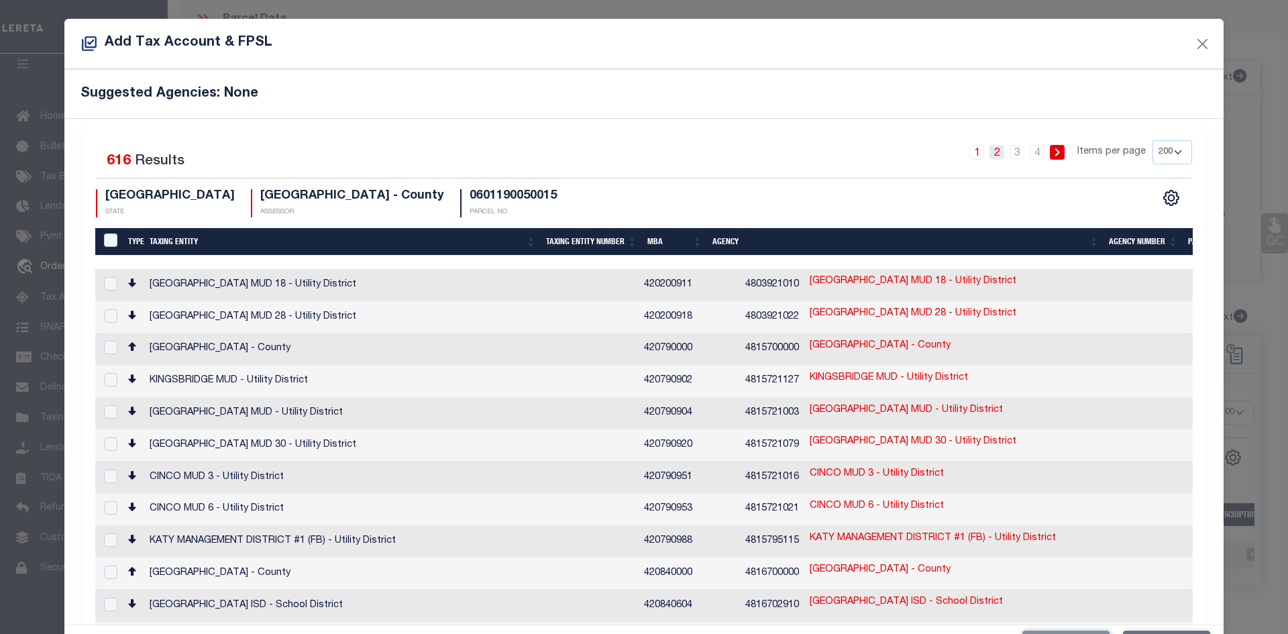
click at [989, 152] on link "2" at bounding box center [996, 152] width 15 height 15
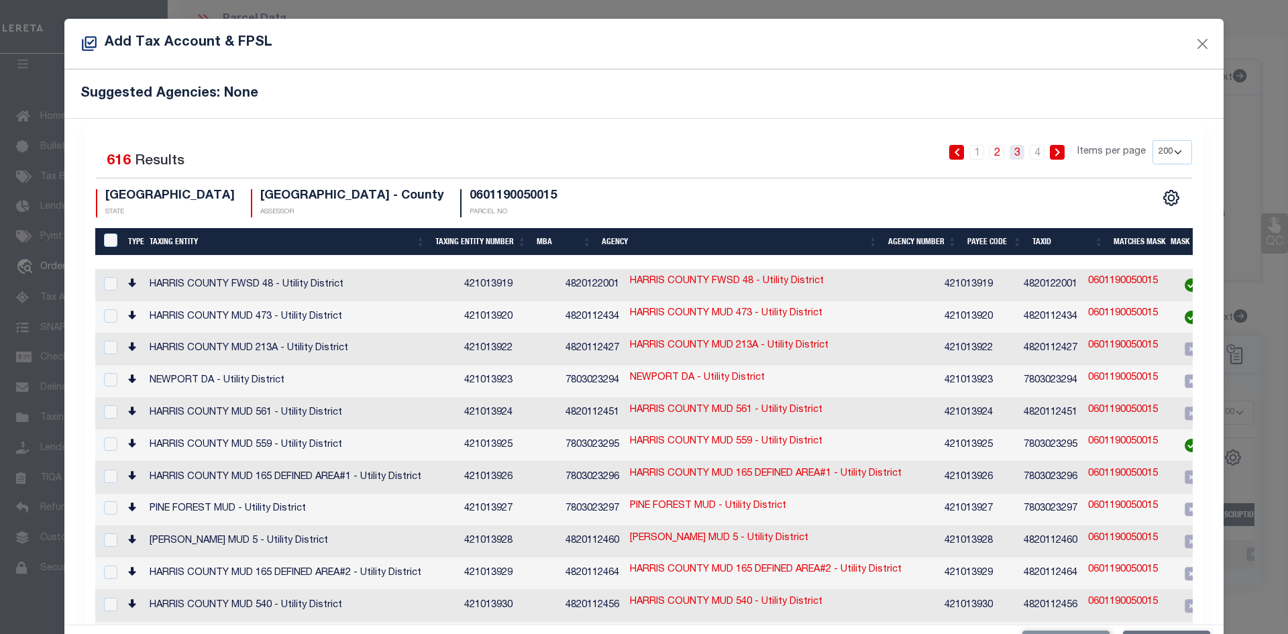
click at [1010, 154] on link "3" at bounding box center [1017, 152] width 15 height 15
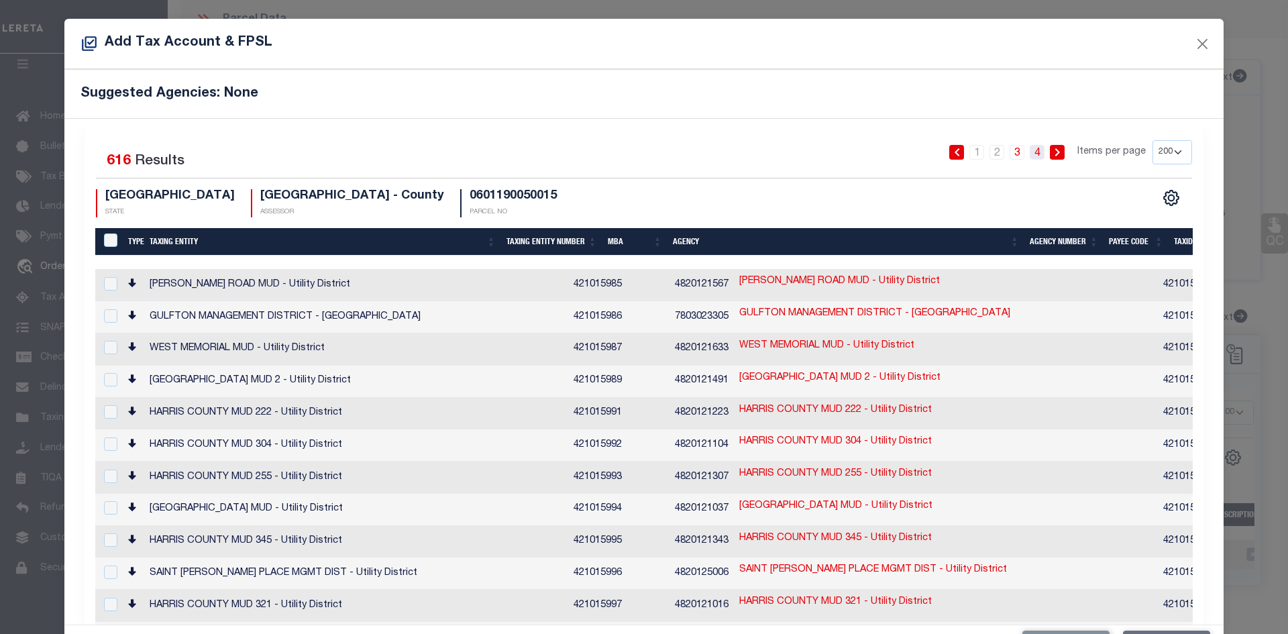
click at [1030, 152] on link "4" at bounding box center [1037, 152] width 15 height 15
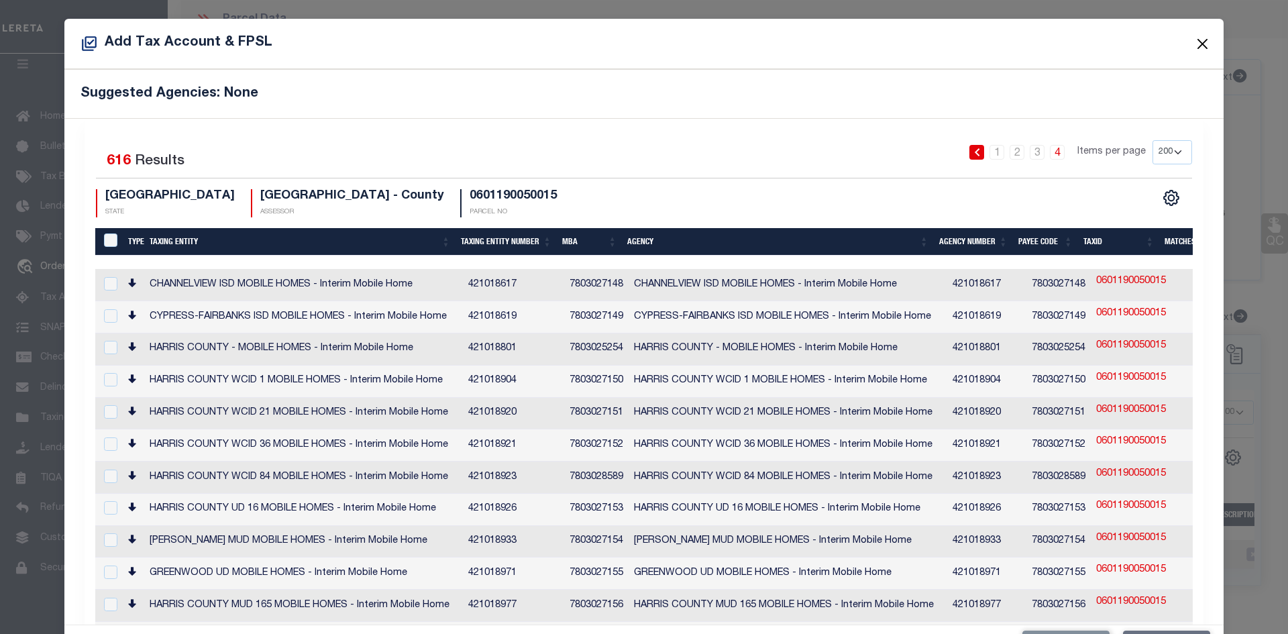
click at [1194, 44] on button "Close" at bounding box center [1202, 43] width 17 height 17
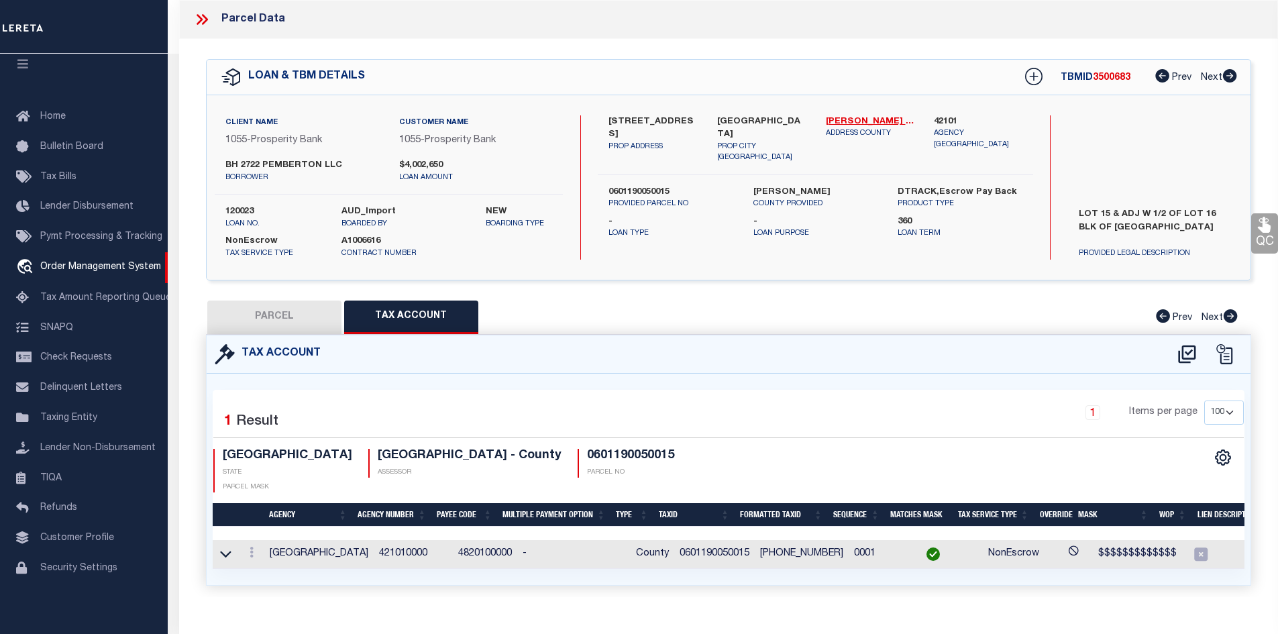
click at [296, 329] on button "PARCEL" at bounding box center [274, 318] width 134 height 34
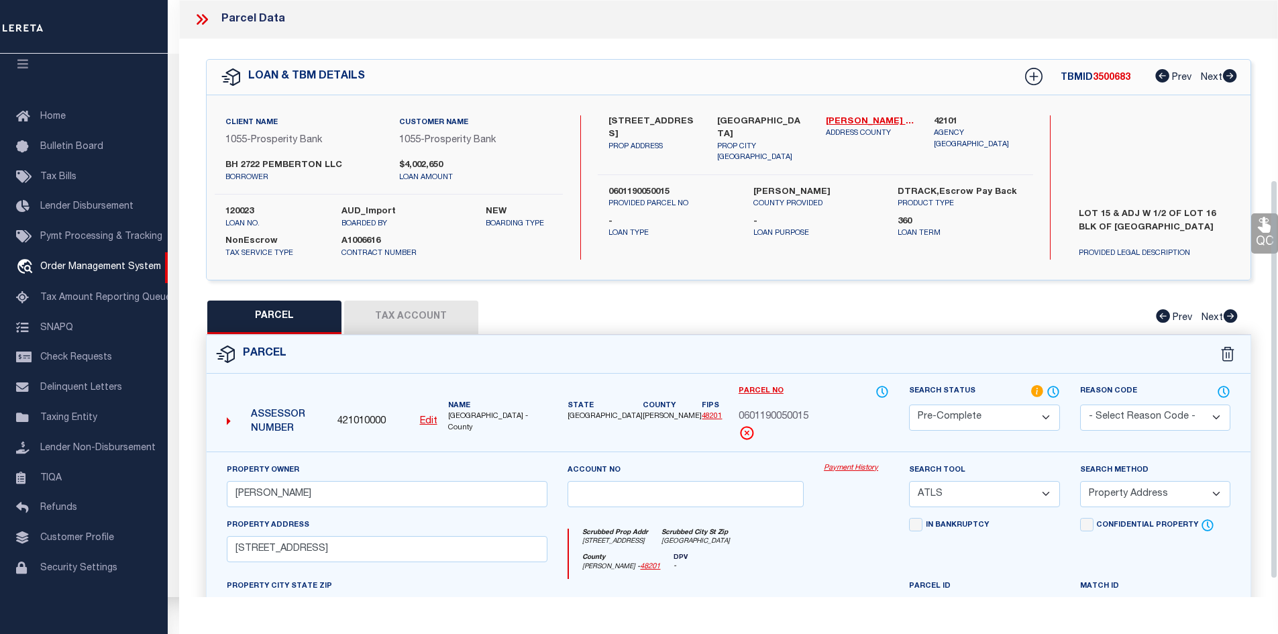
scroll to position [268, 0]
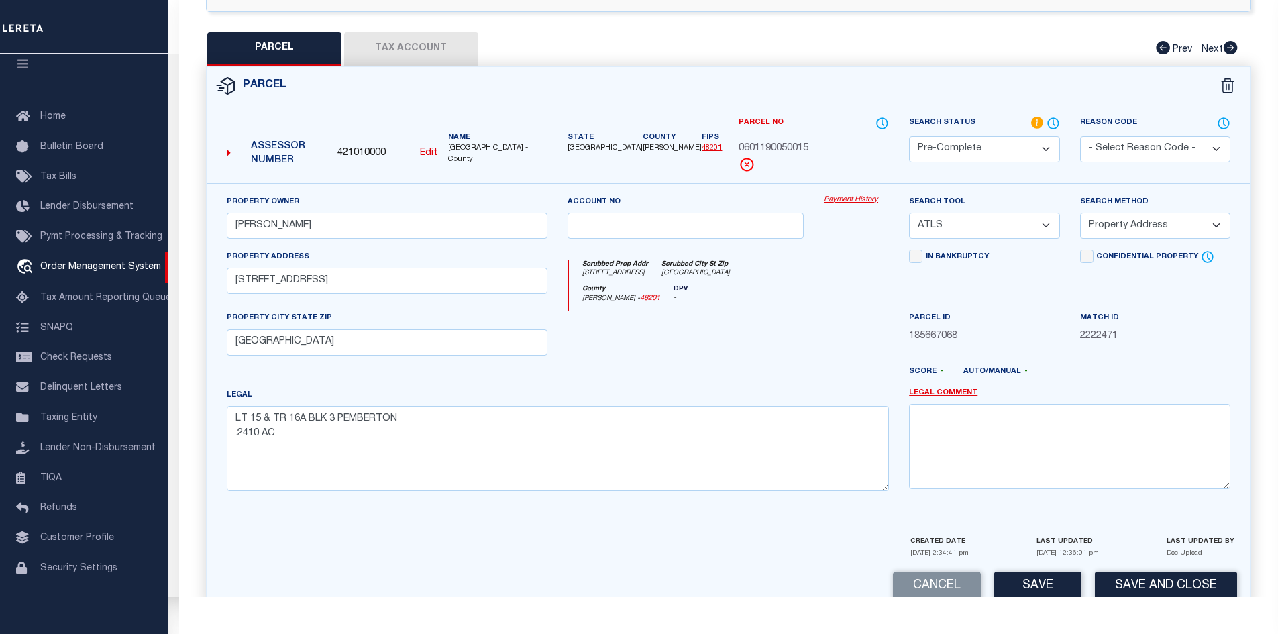
click at [974, 223] on select "-- Select Search Tool -- 3rd Party Website Agency File Agency Website ATLS CNV-…" at bounding box center [984, 226] width 150 height 26
select select "AGW"
click at [909, 213] on select "-- Select Search Tool -- 3rd Party Website Agency File Agency Website ATLS CNV-…" at bounding box center [984, 226] width 150 height 26
click at [1108, 231] on select "-- Select Search Method -- Property Address Legal Liability Info Provided" at bounding box center [1155, 226] width 150 height 26
select select "LEG"
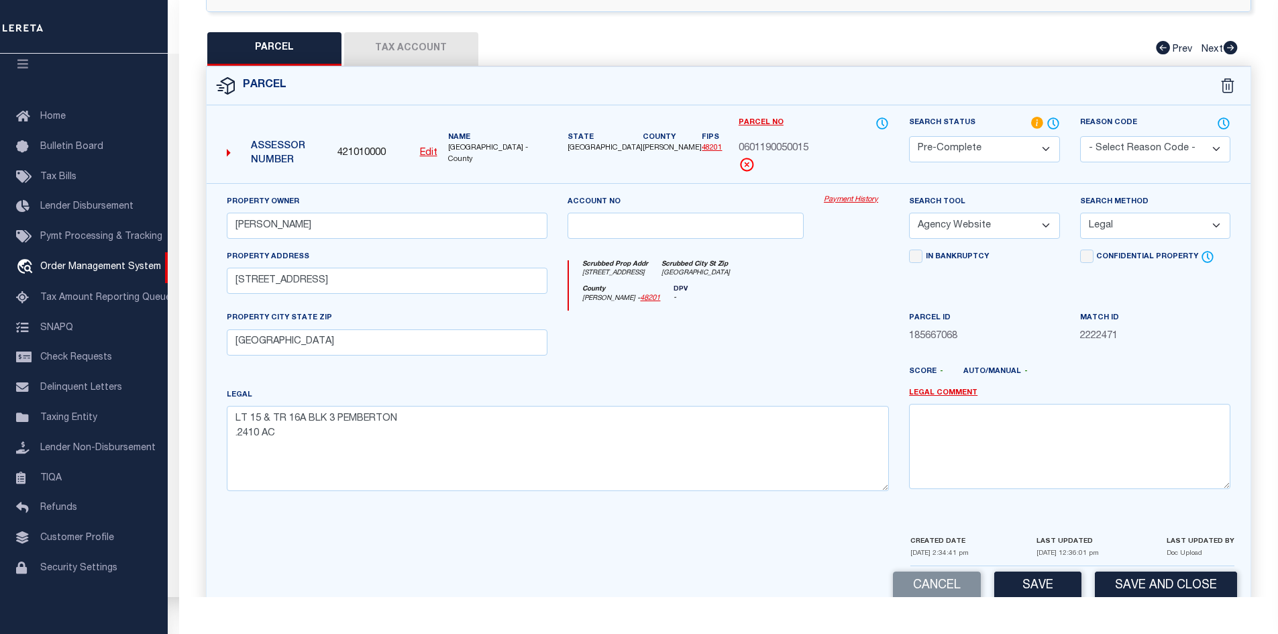
click at [1080, 213] on select "-- Select Search Method -- Property Address Legal Liability Info Provided" at bounding box center [1155, 226] width 150 height 26
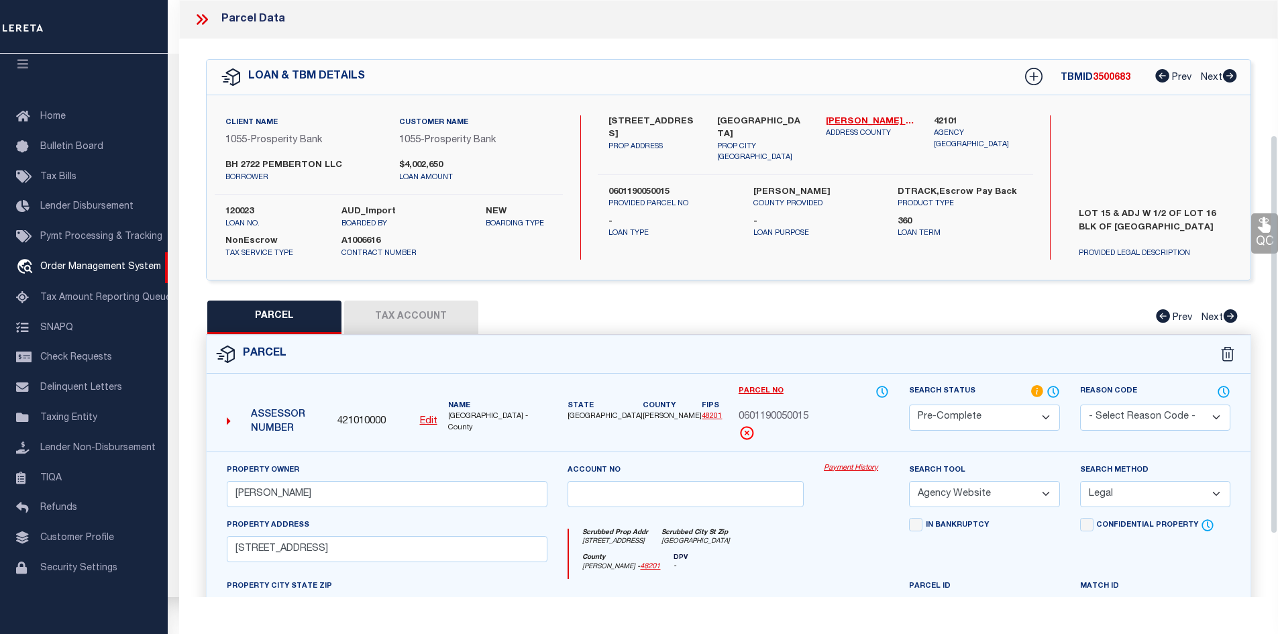
scroll to position [295, 0]
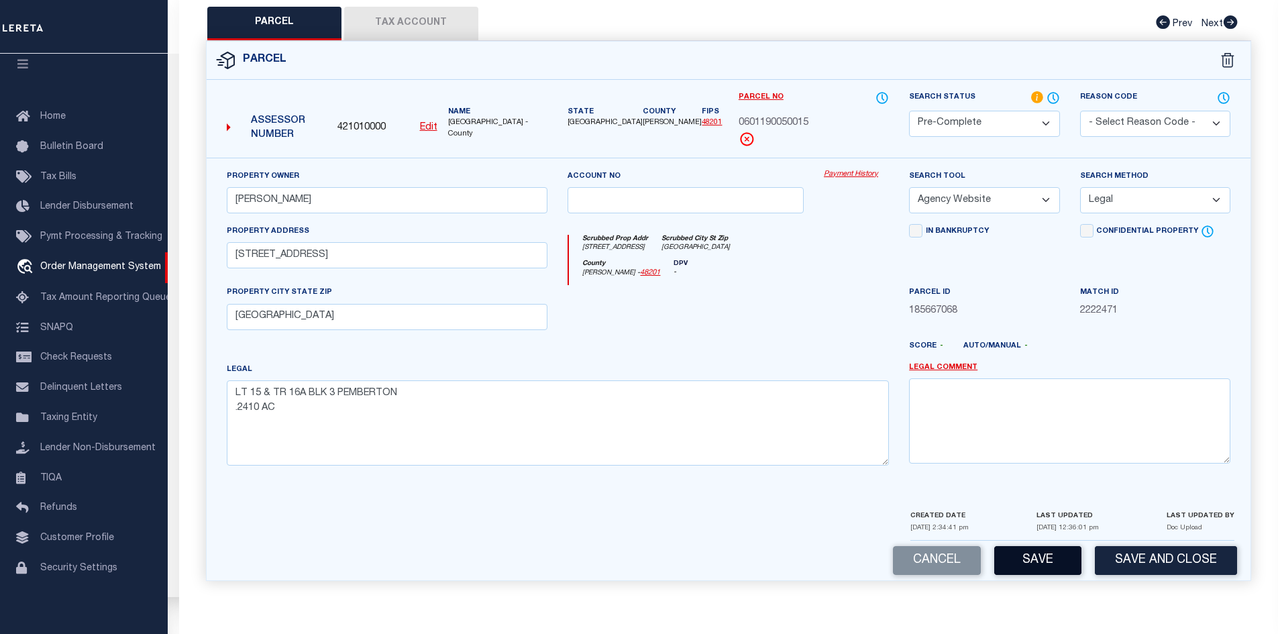
click at [1012, 553] on button "Save" at bounding box center [1037, 560] width 87 height 29
select select "AS"
select select
checkbox input "false"
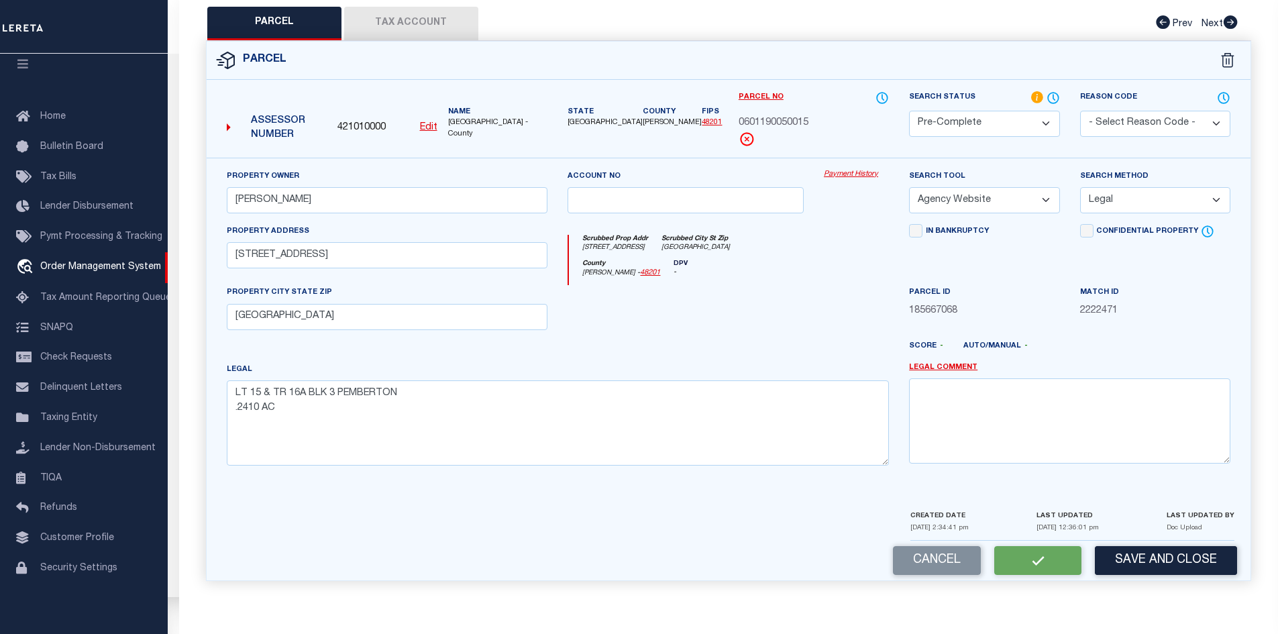
checkbox input "false"
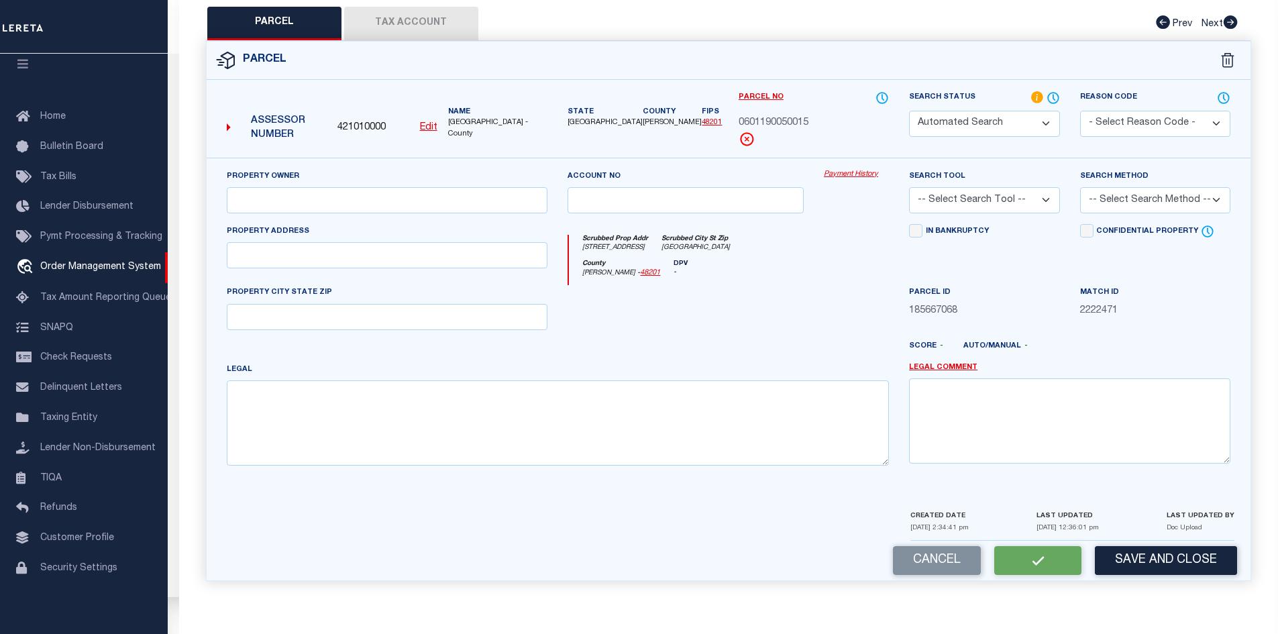
select select "PC"
type input "NAEVE,CHARLES B"
select select "AGW"
select select "LEG"
type input "2722 PEMBERTON DR"
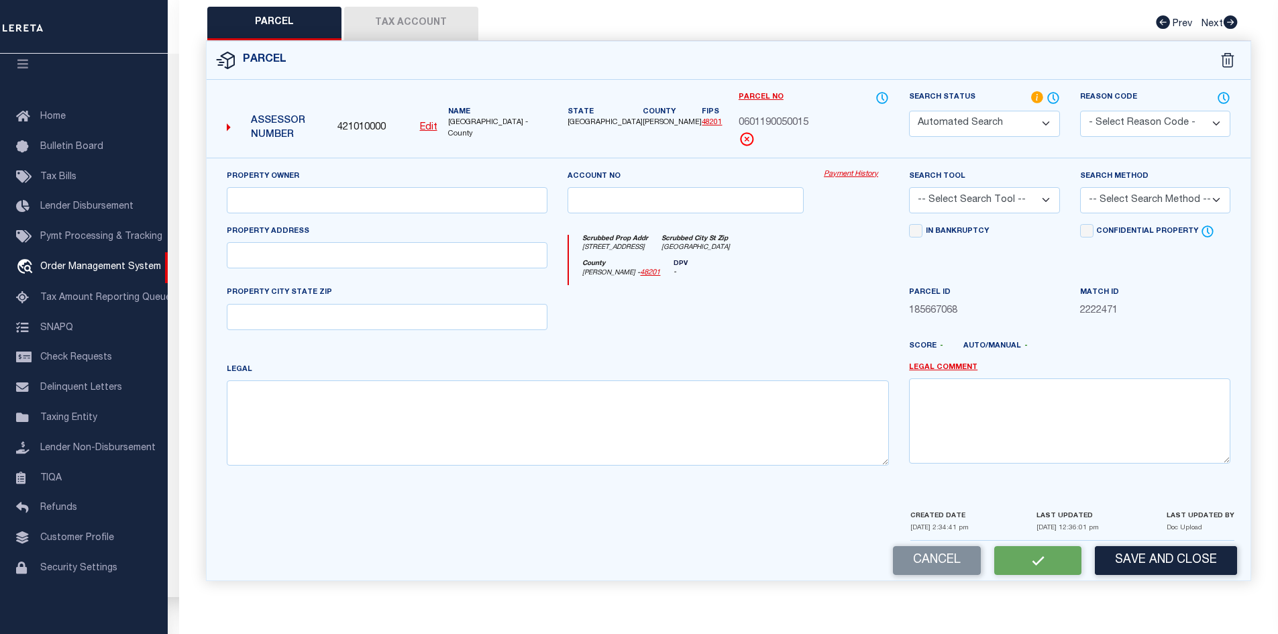
type input "HOUSTON, TX 77005"
type textarea "LT 15 & TR 16A BLK 3 PEMBERTON .2410 AC"
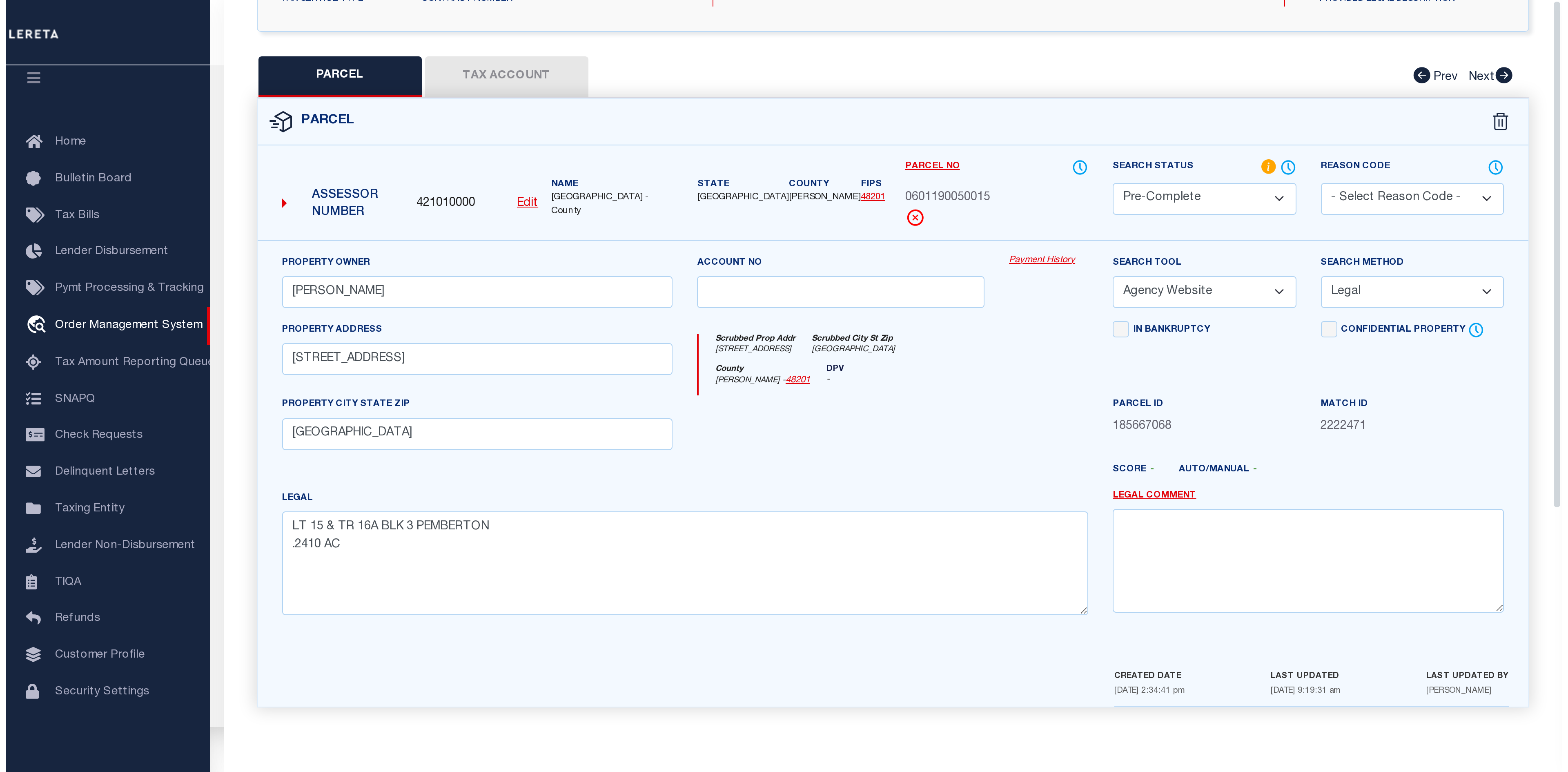
scroll to position [0, 0]
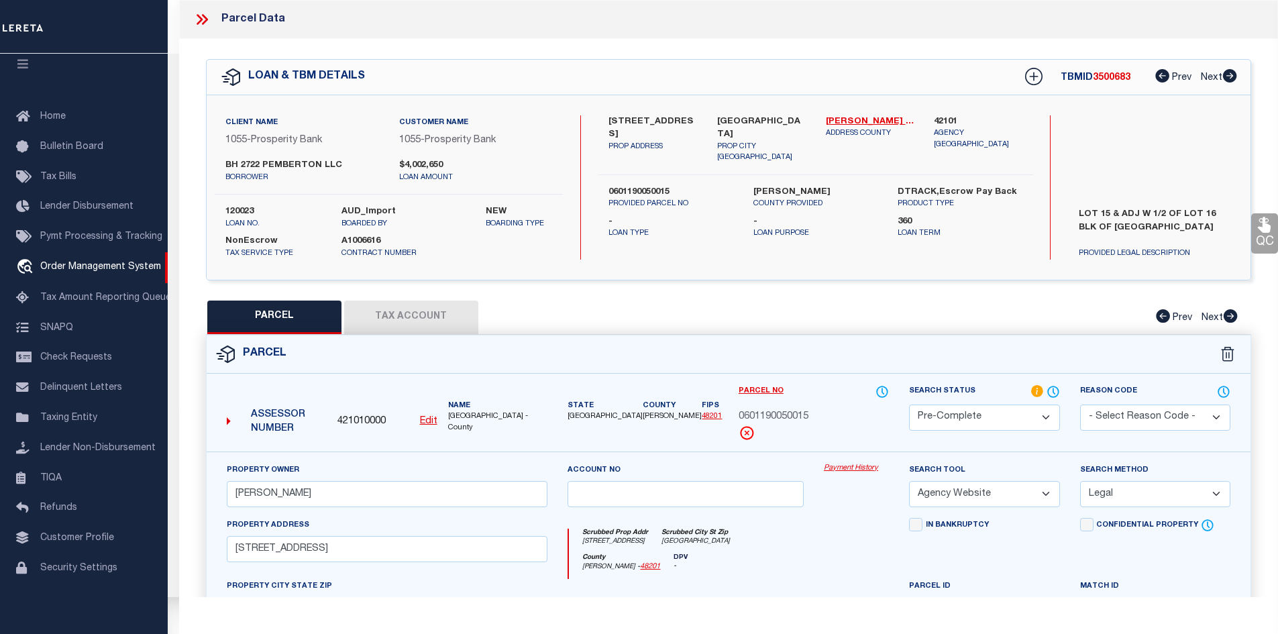
click at [1100, 73] on span "3500683" at bounding box center [1112, 77] width 38 height 9
copy div "TBMID 3500683"
click at [1108, 76] on span "3500683" at bounding box center [1112, 77] width 38 height 9
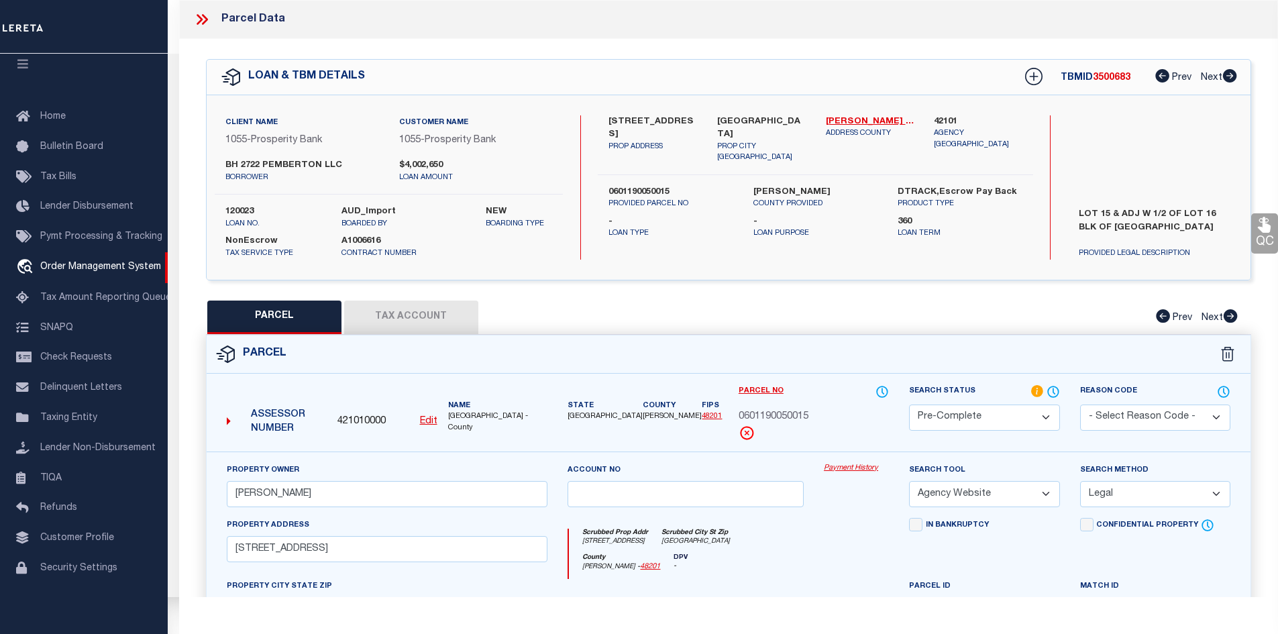
click at [1108, 76] on span "3500683" at bounding box center [1112, 77] width 38 height 9
click at [1106, 84] on div "TBMID 3500683 Prev Next" at bounding box center [1122, 77] width 230 height 24
click at [248, 211] on label "120023" at bounding box center [272, 211] width 95 height 13
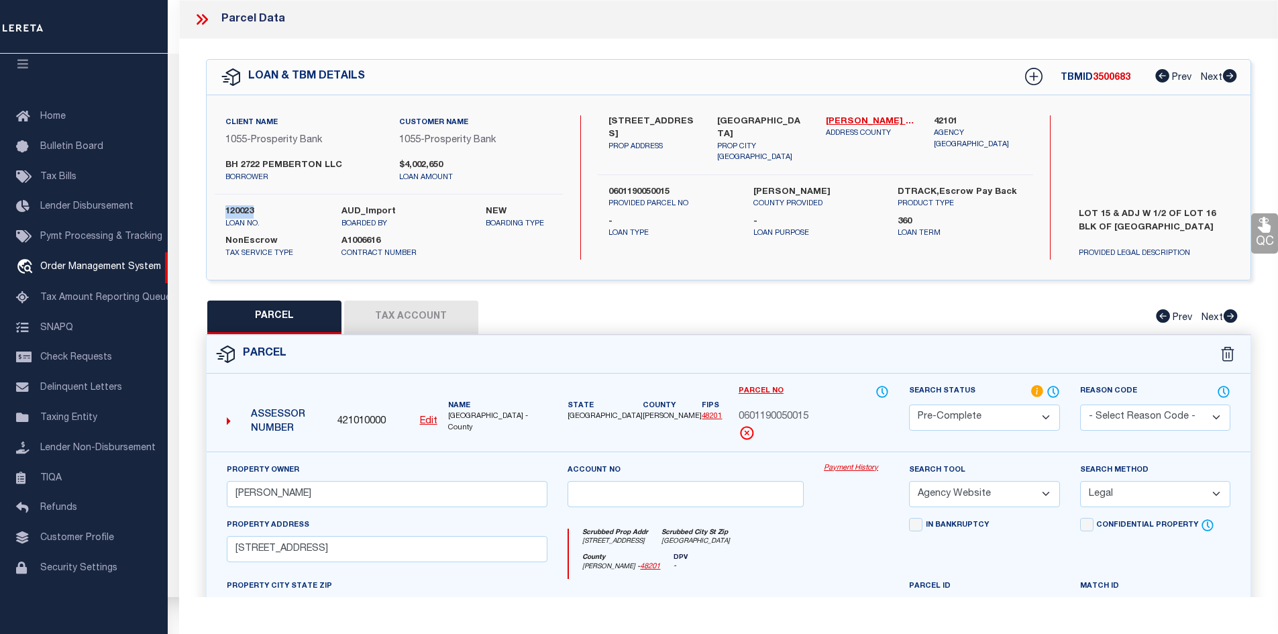
click at [248, 211] on label "120023" at bounding box center [272, 211] width 95 height 13
copy div "120023"
click at [800, 411] on span "0601190050015" at bounding box center [774, 417] width 70 height 15
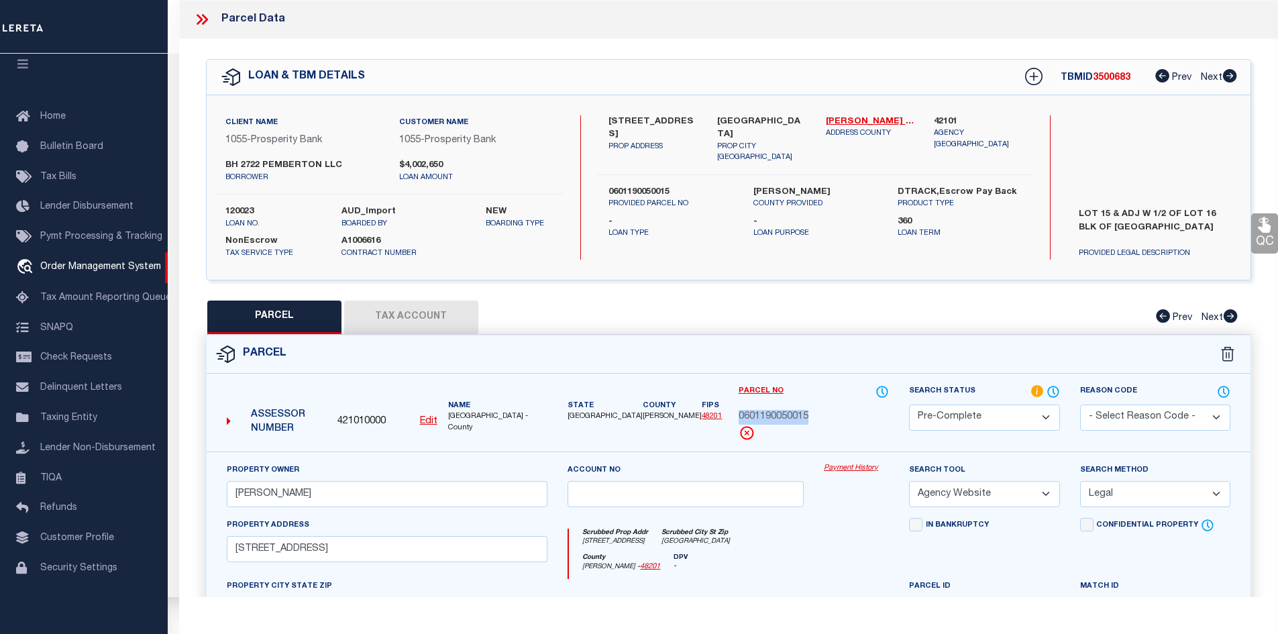
copy div "0601190050015"
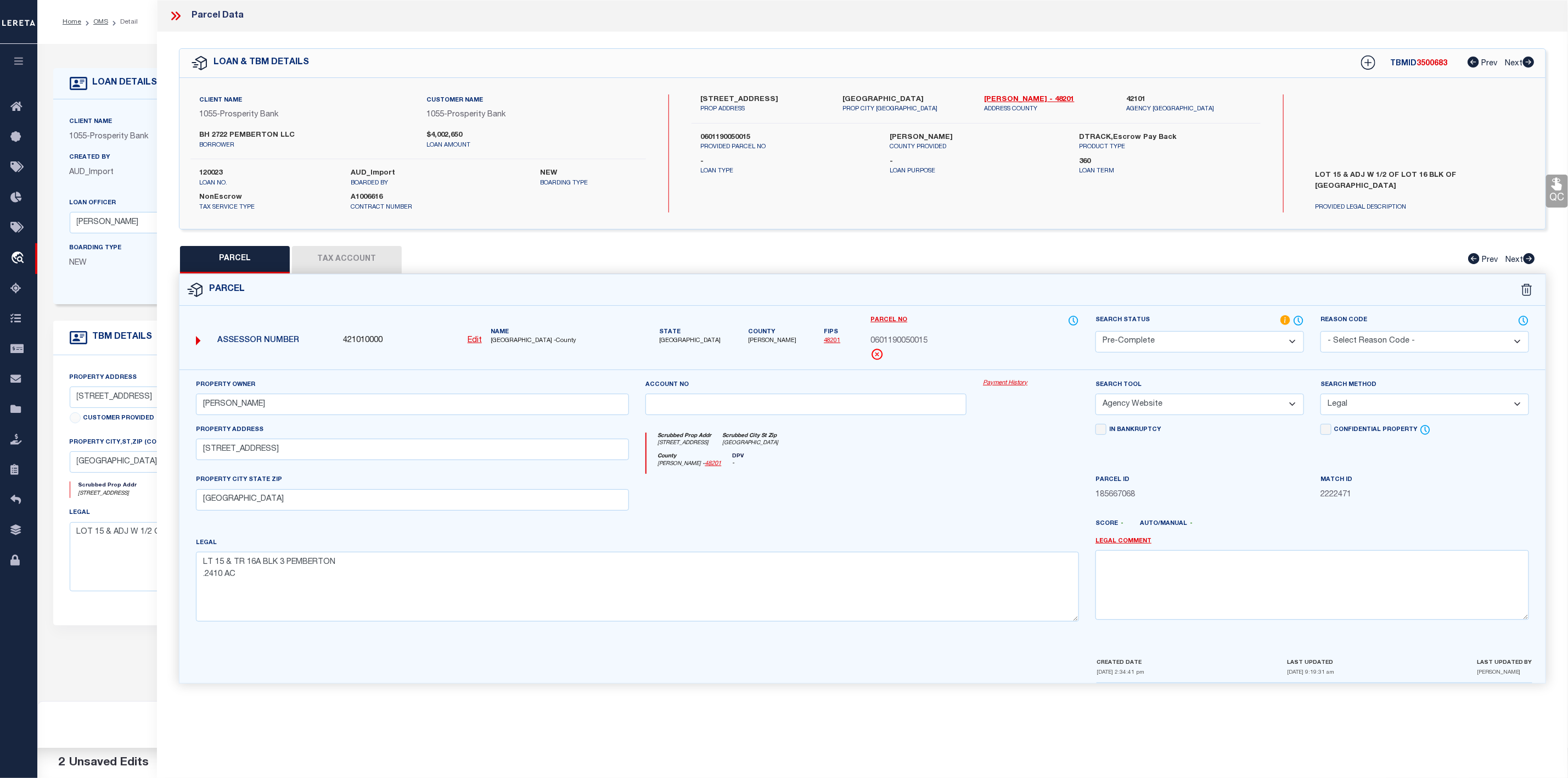
click at [1024, 306] on div "Parcel" at bounding box center [862, 290] width 1366 height 31
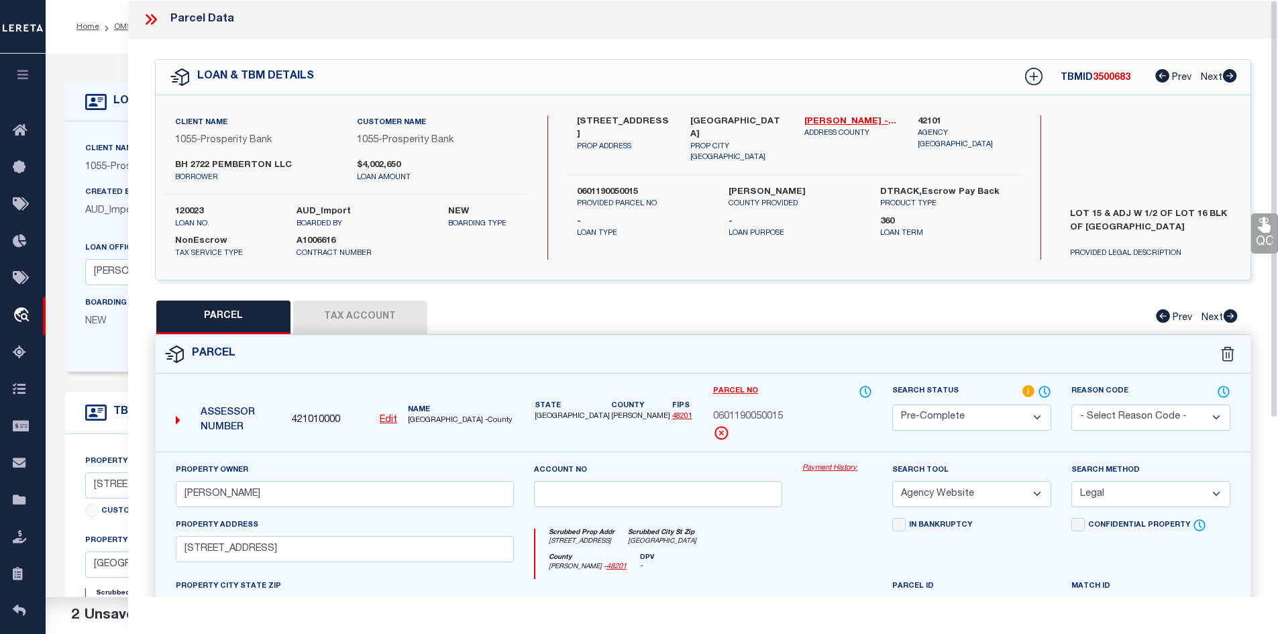
click at [150, 21] on icon at bounding box center [150, 19] width 17 height 17
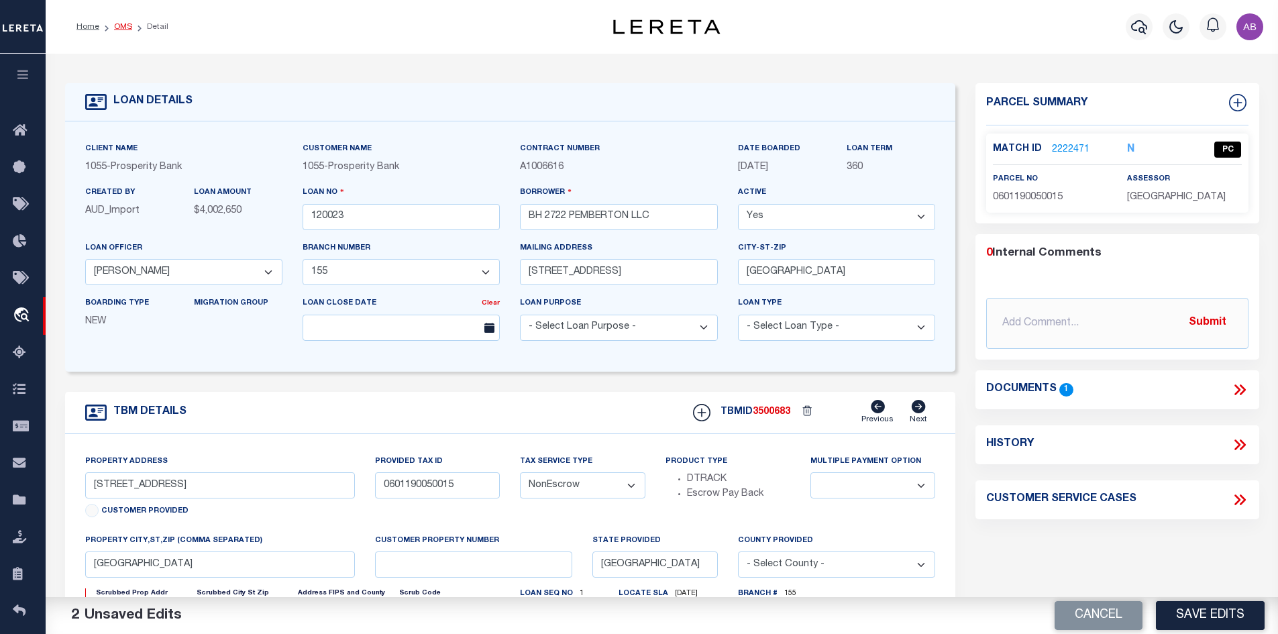
click at [117, 25] on link "OMS" at bounding box center [123, 27] width 18 height 8
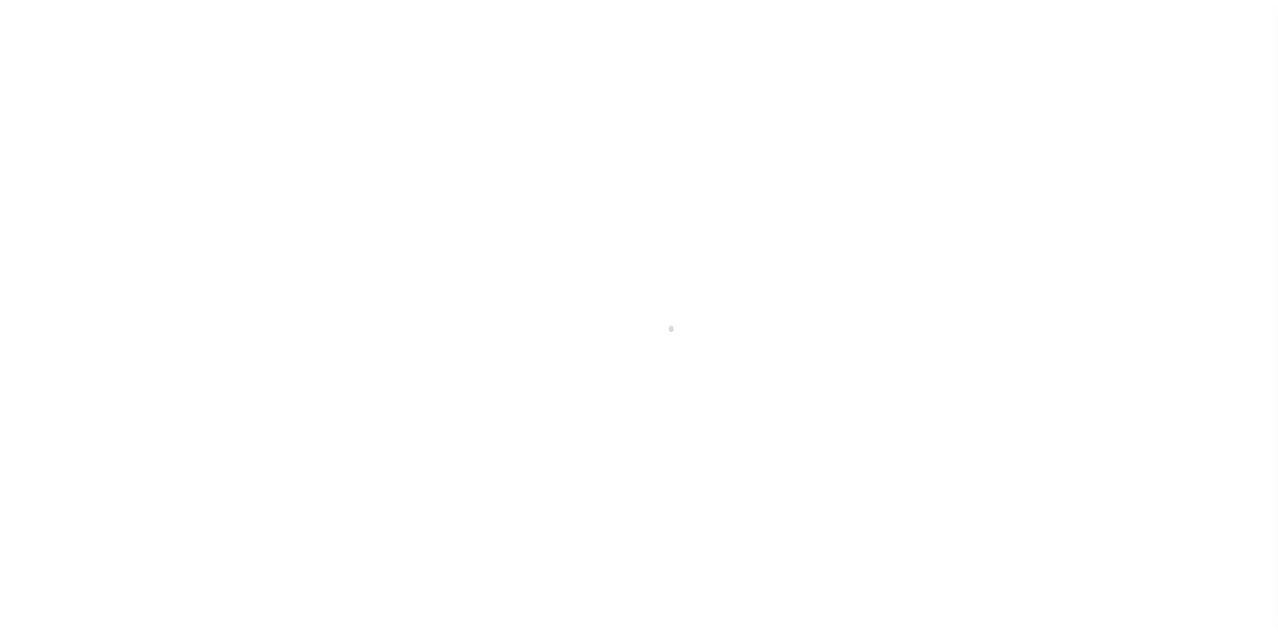
scroll to position [19, 0]
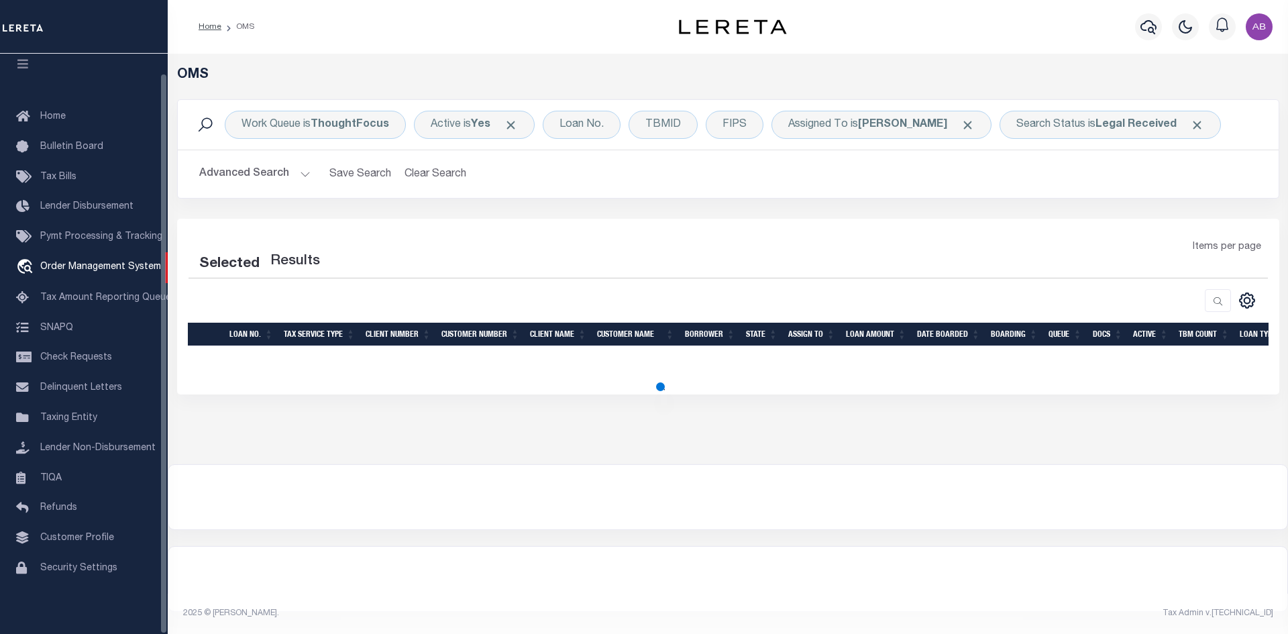
select select "200"
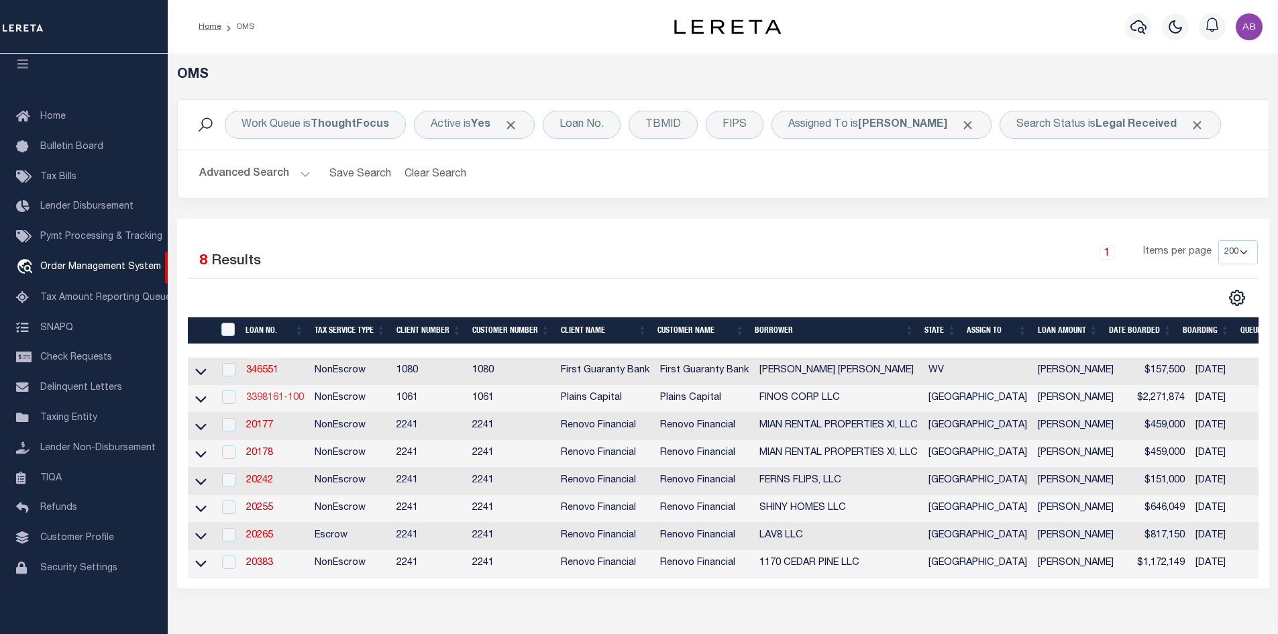
click at [273, 401] on link "3398161-100" at bounding box center [275, 397] width 58 height 9
type input "3398161-100"
type input "FINOS CORP LLC"
select select
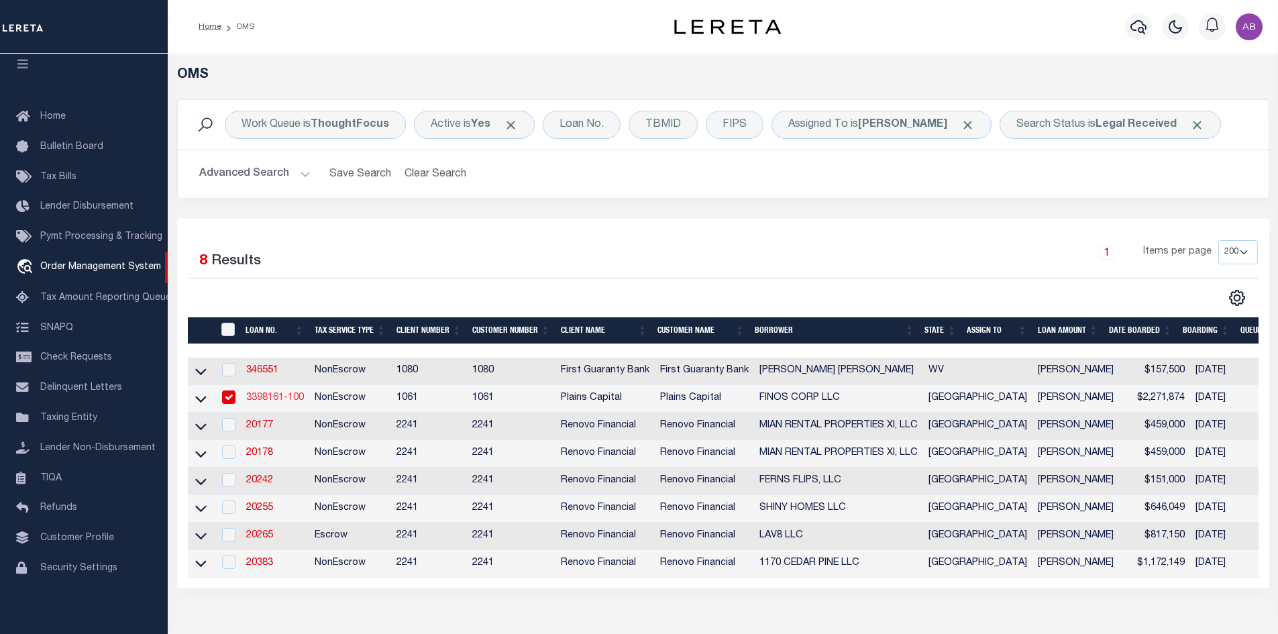
type input "[STREET_ADDRESS][PERSON_NAME]"
type input "[GEOGRAPHIC_DATA]"
select select
select select "NonEscrow"
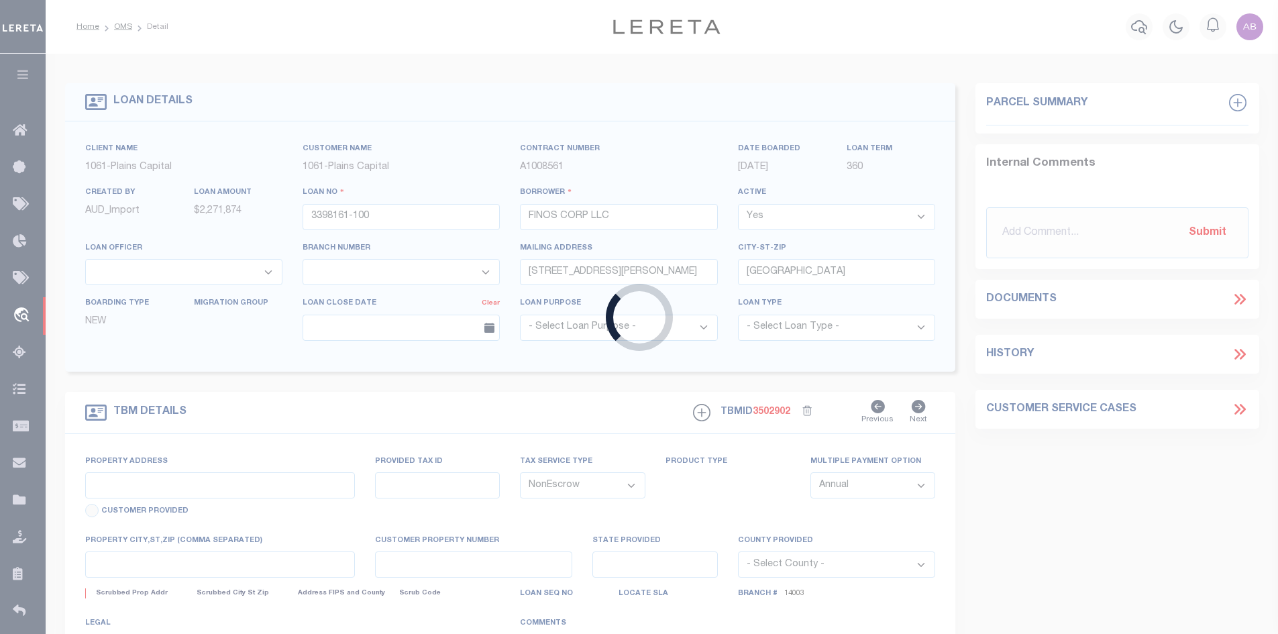
type input "[STREET_ADDRESS]"
select select
type input "MINERAL WELLS TX 76067"
type input "[GEOGRAPHIC_DATA]"
select select
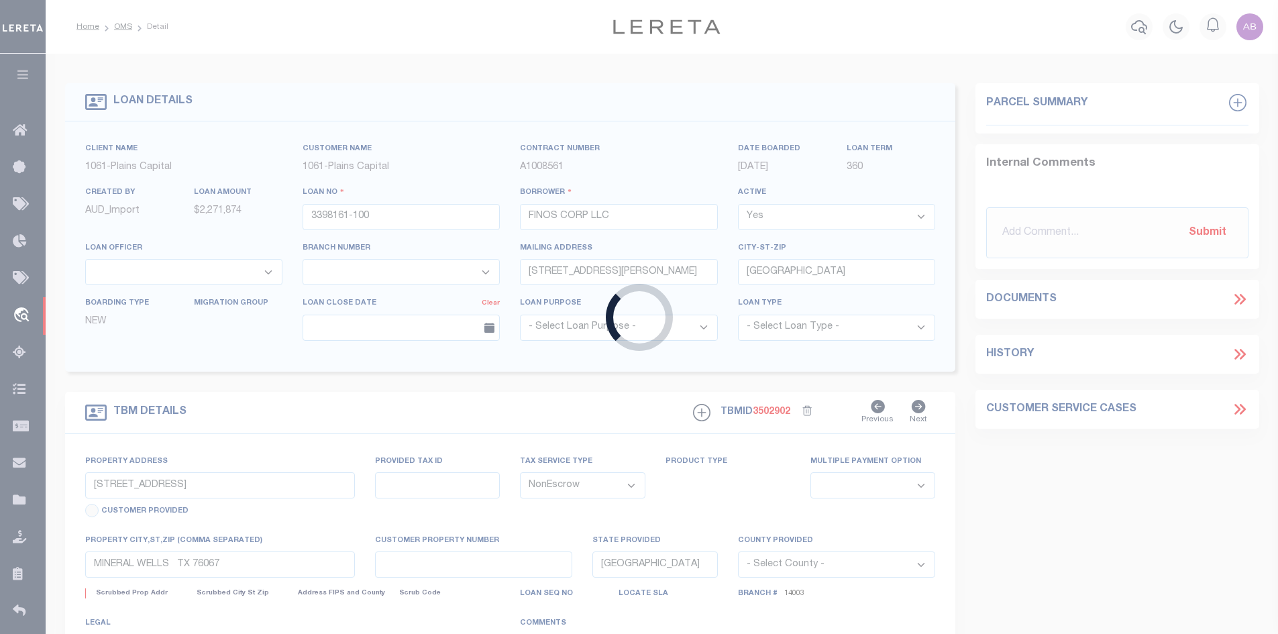
type textarea "5.661 AC TR OUT OF [PERSON_NAME] SURV A BST 162,"
select select "1442"
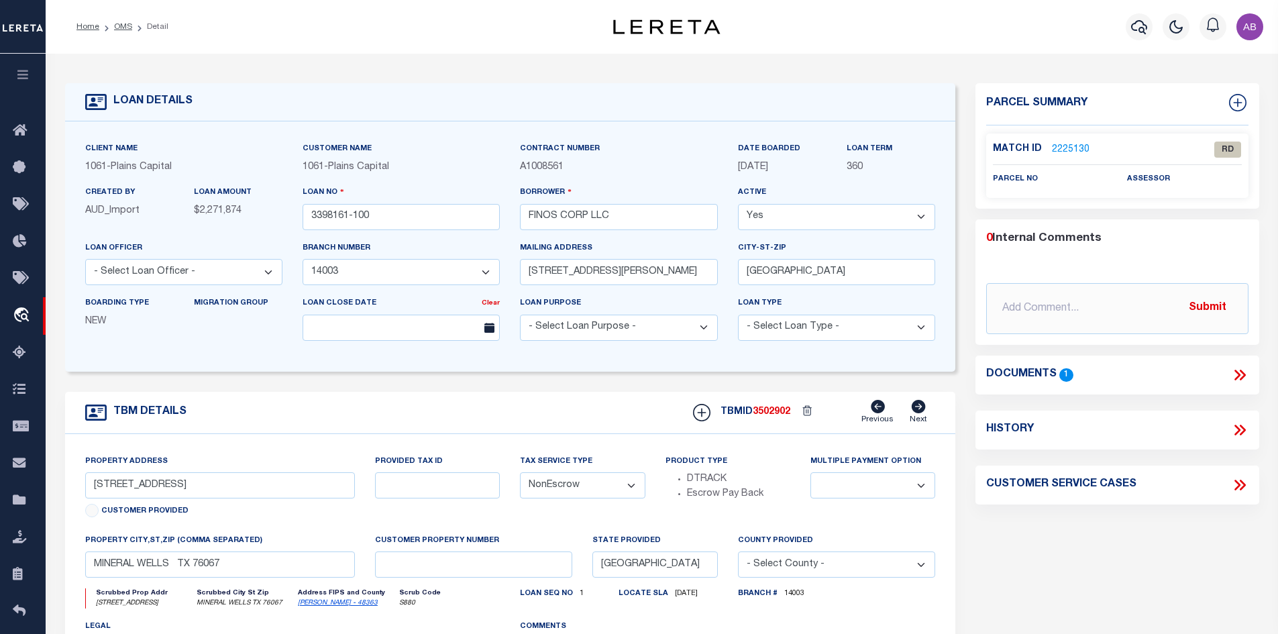
click at [1234, 371] on icon at bounding box center [1239, 374] width 17 height 17
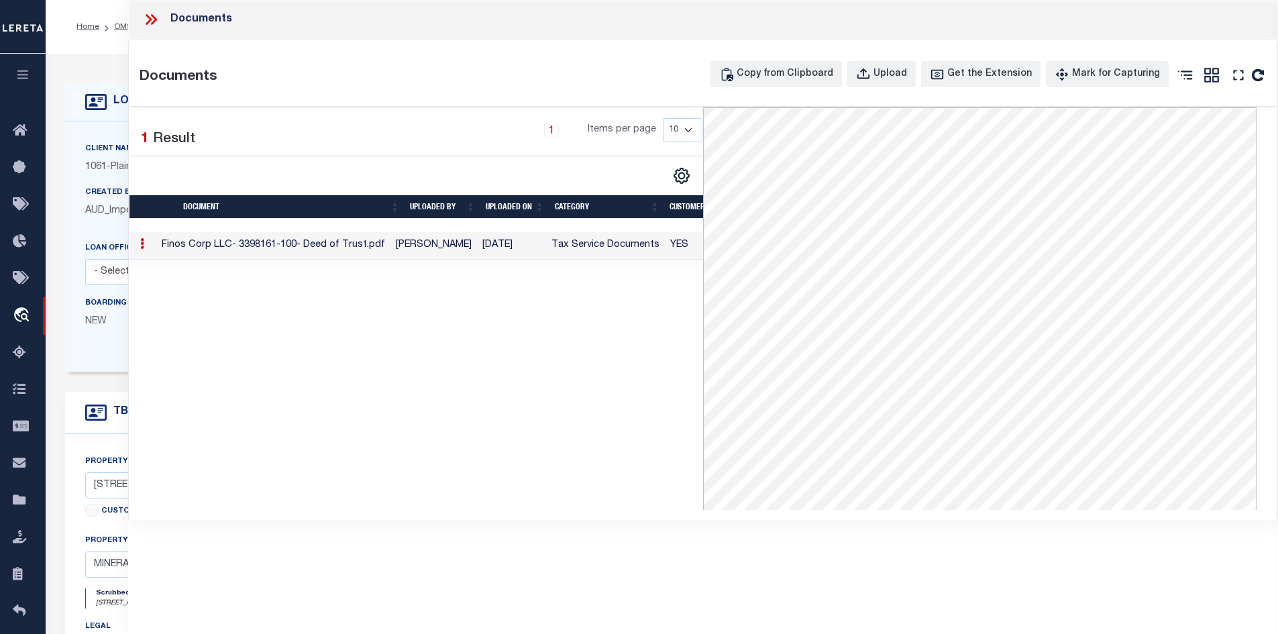
click at [149, 14] on icon at bounding box center [150, 19] width 17 height 17
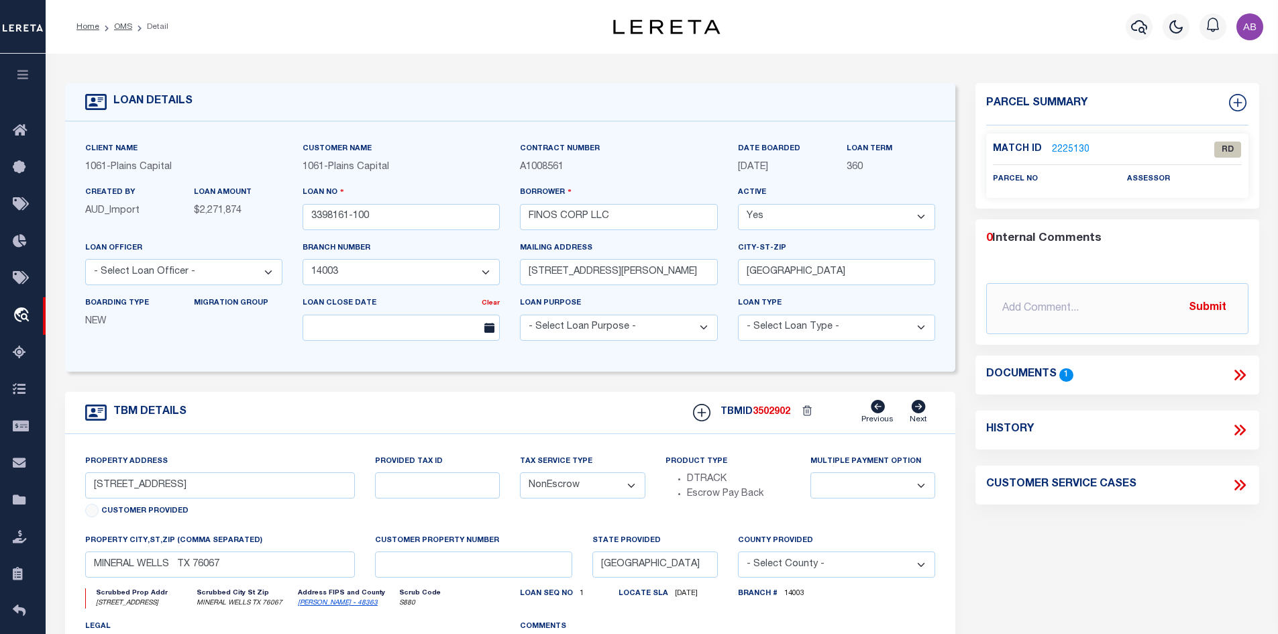
click at [1061, 143] on link "2225130" at bounding box center [1071, 150] width 38 height 14
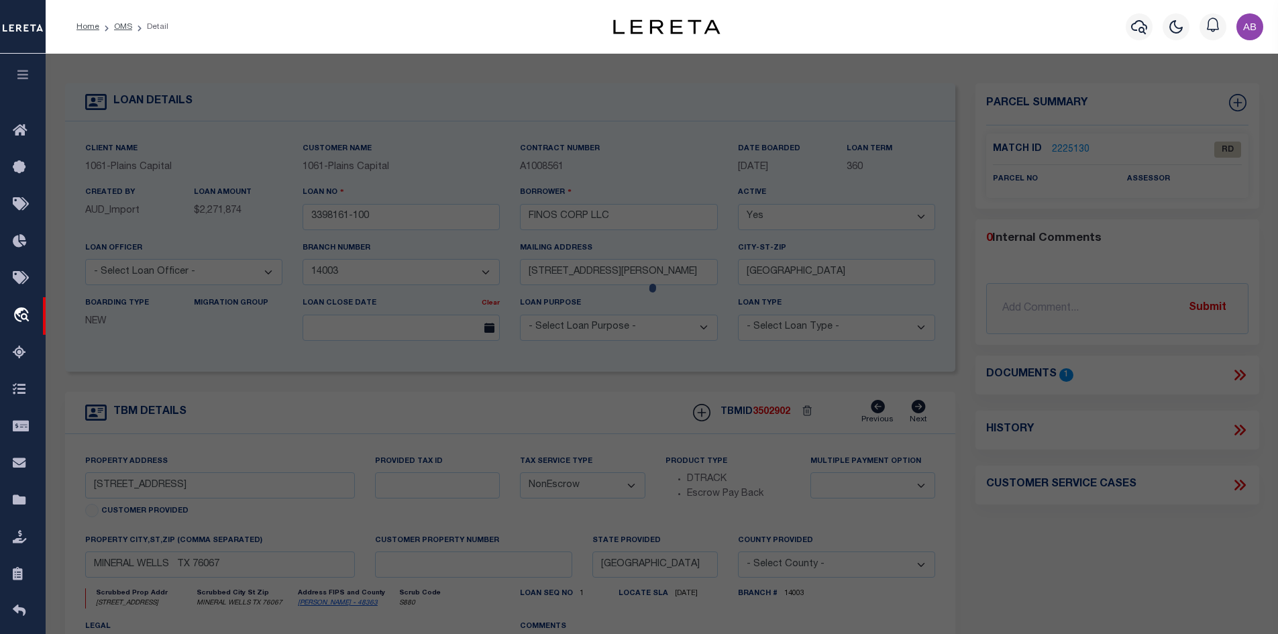
checkbox input "false"
select select "RD"
checkbox input "false"
type textarea "Document uploaded that satisfies a legal requirement, changing from [GEOGRAPHIC…"
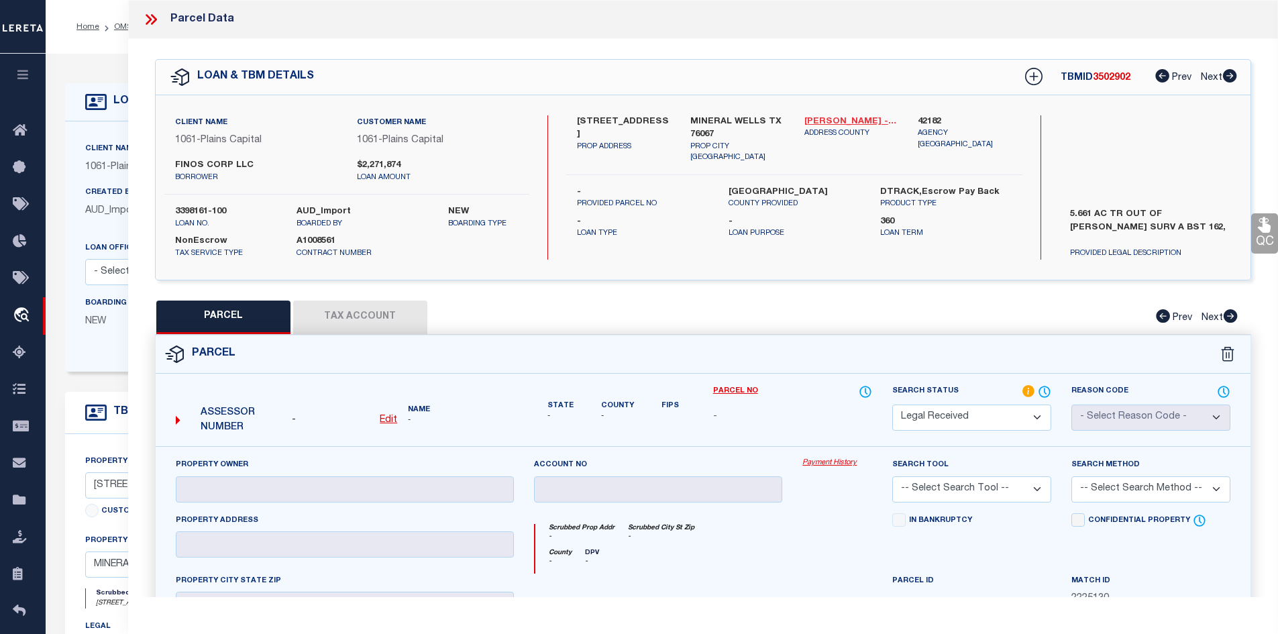
click at [833, 119] on link "[PERSON_NAME] - 48363" at bounding box center [851, 121] width 94 height 13
click at [630, 115] on label "[STREET_ADDRESS]" at bounding box center [624, 128] width 94 height 26
copy div "[STREET_ADDRESS]"
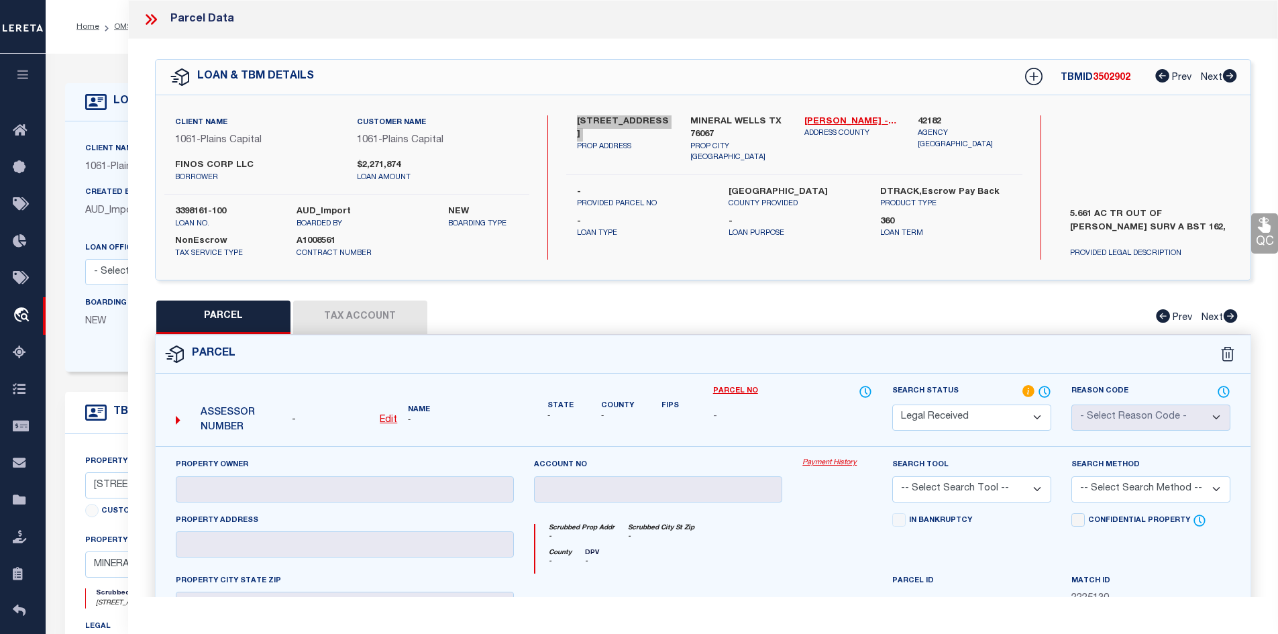
scroll to position [249, 0]
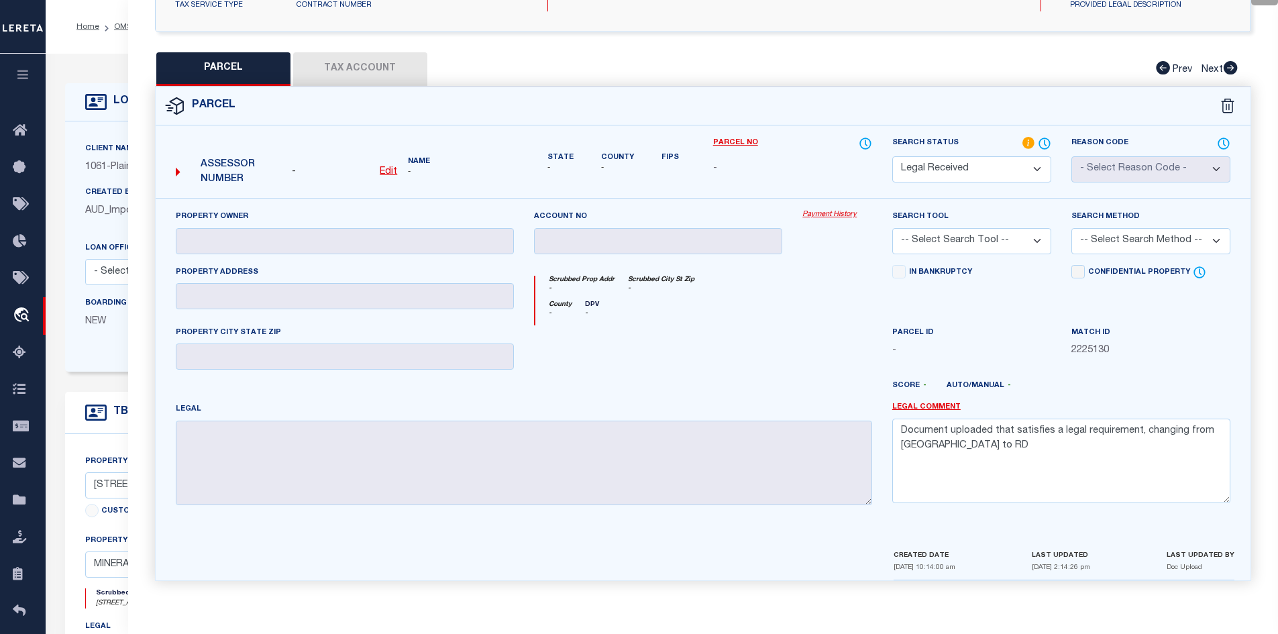
click at [386, 417] on div "Legal" at bounding box center [524, 453] width 696 height 103
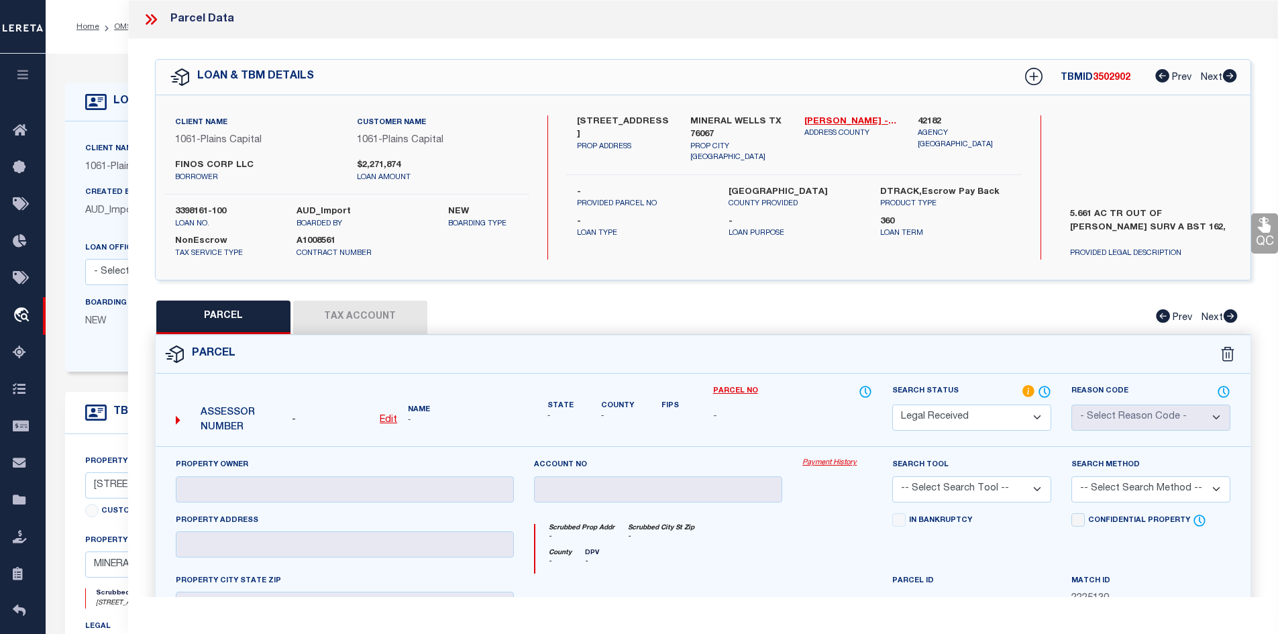
click at [386, 415] on u "Edit" at bounding box center [388, 419] width 17 height 9
select select "RD"
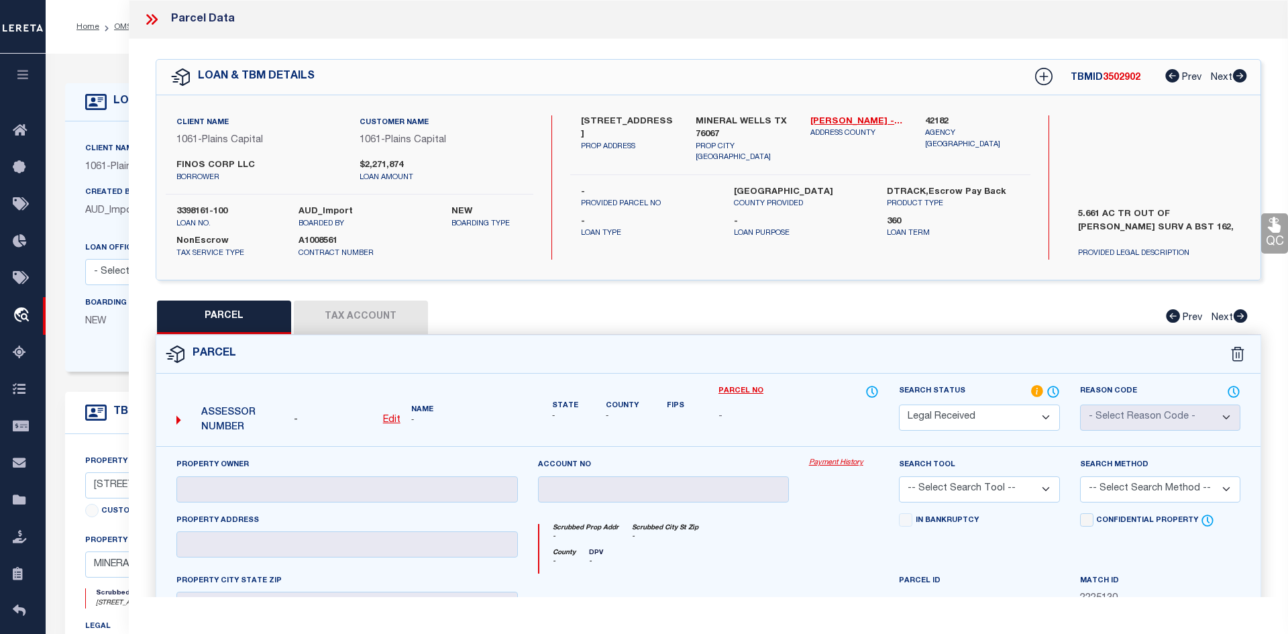
type textarea "-"
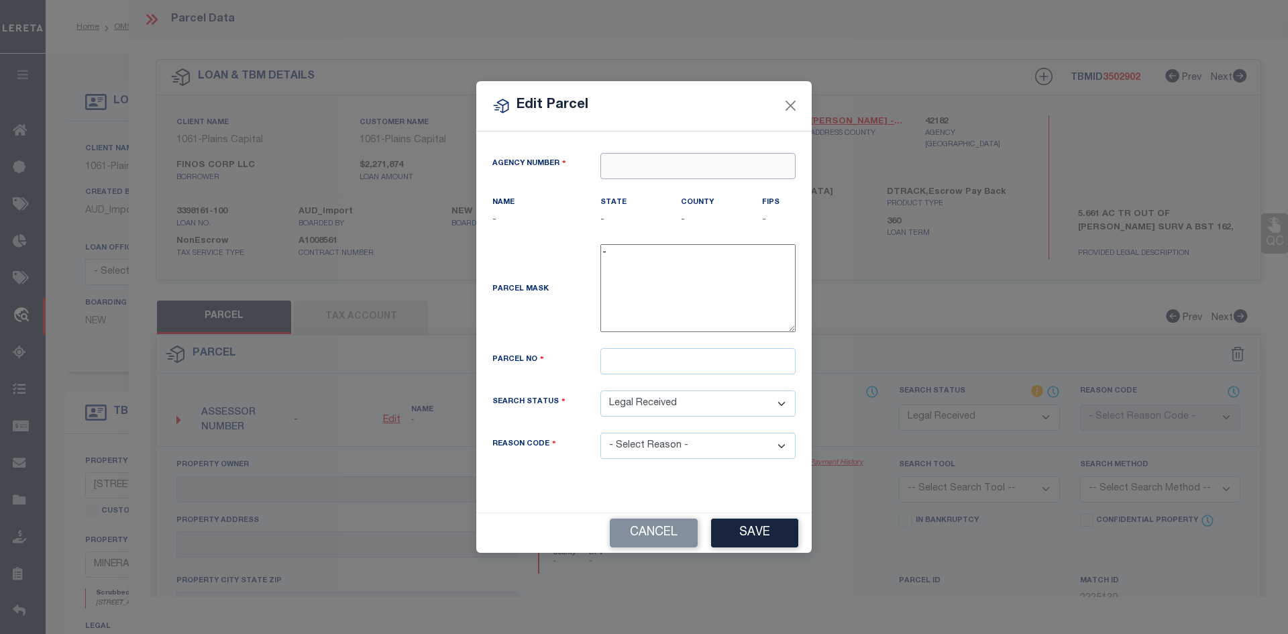
click at [651, 173] on input "text" at bounding box center [697, 166] width 195 height 26
click at [657, 191] on div "421820000 : [GEOGRAPHIC_DATA]" at bounding box center [702, 190] width 202 height 21
type input "421820000"
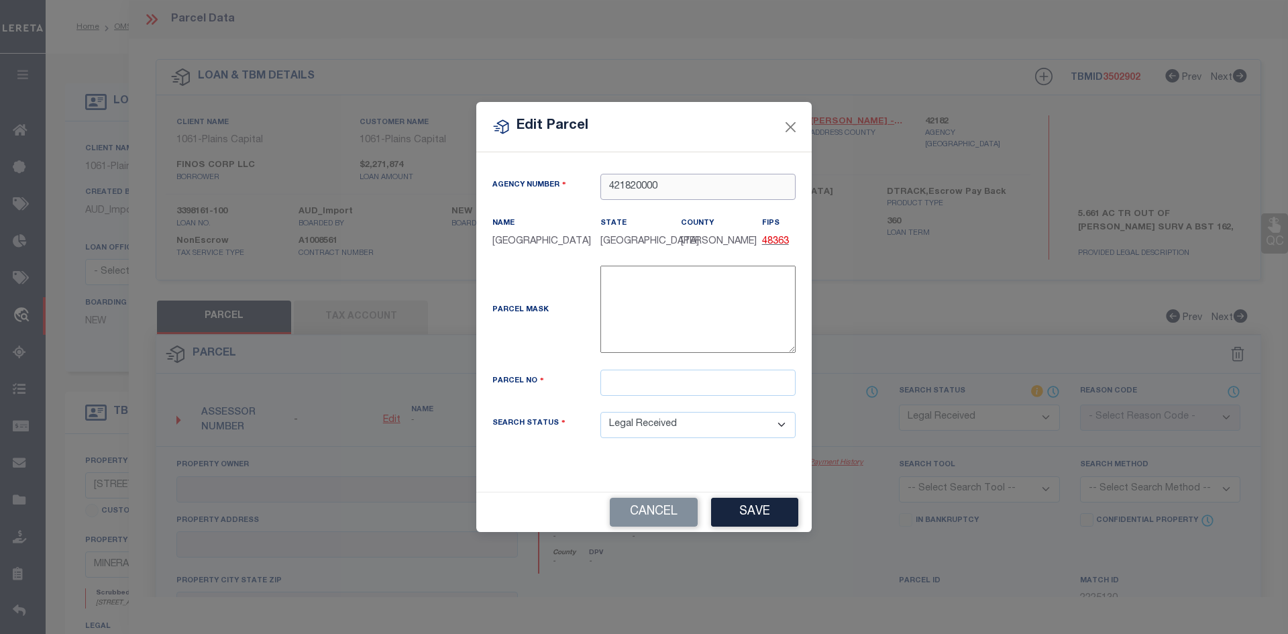
type input "421820000"
click at [621, 384] on input "text" at bounding box center [697, 383] width 195 height 26
paste input "R000001492"
type input "R000001492"
click at [698, 483] on div "Agency Number 421820000 Name [GEOGRAPHIC_DATA] State" at bounding box center [643, 321] width 335 height 339
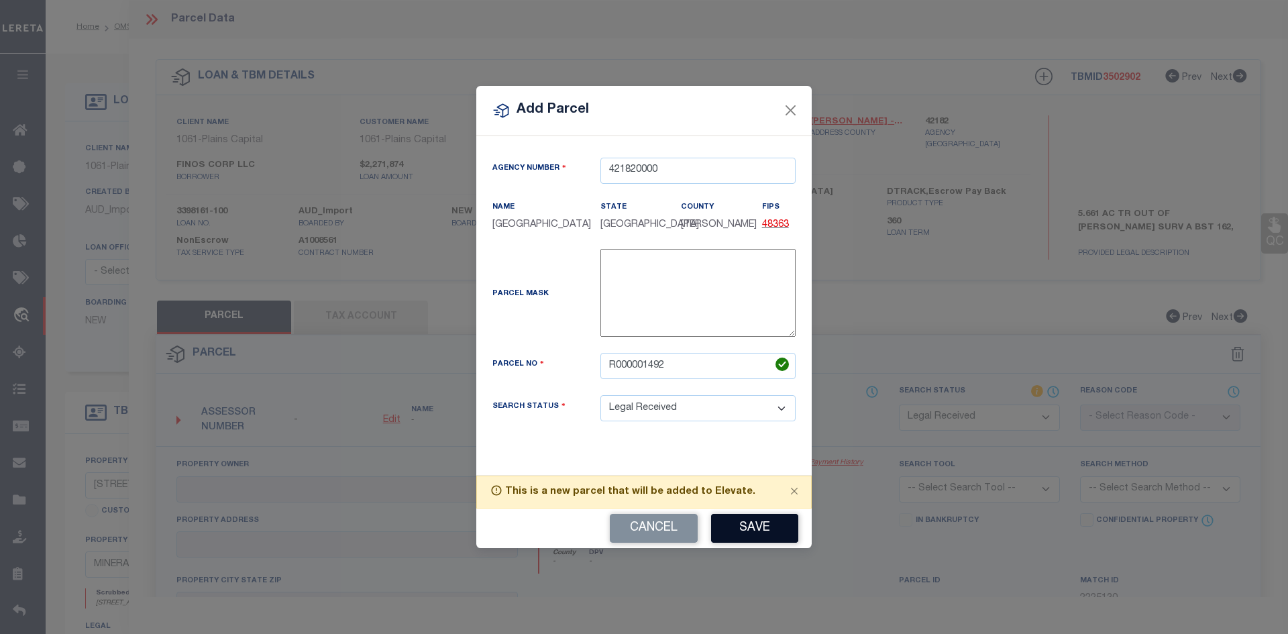
click at [746, 535] on button "Save" at bounding box center [754, 528] width 87 height 29
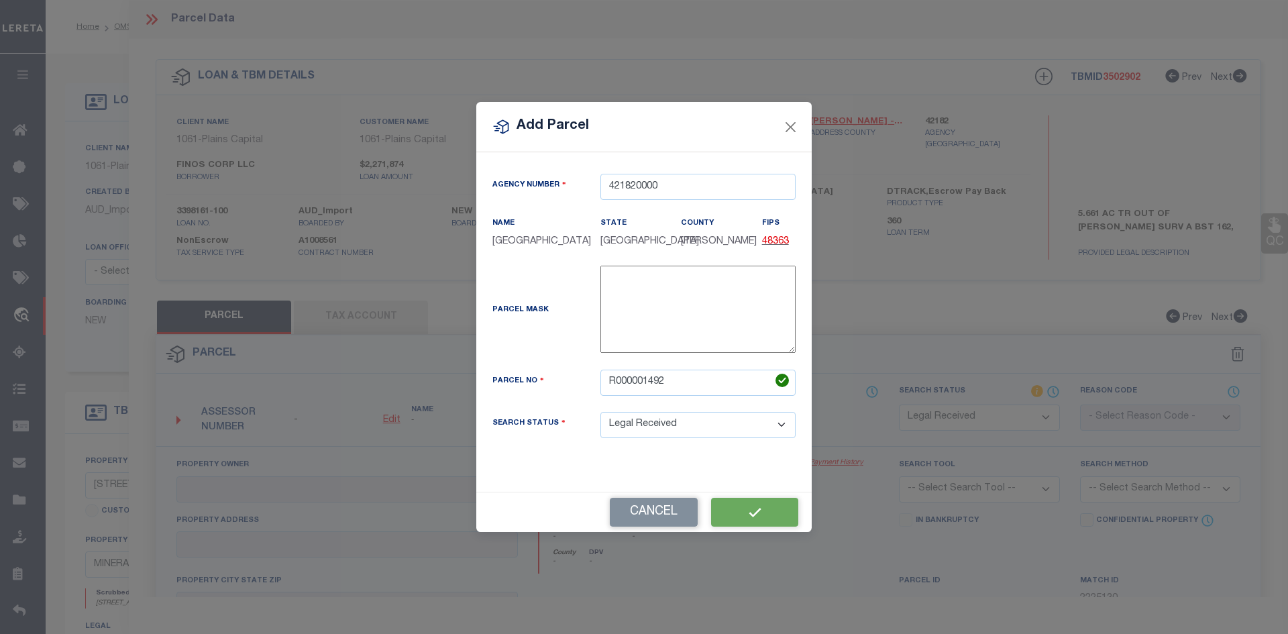
select select "RD"
checkbox input "false"
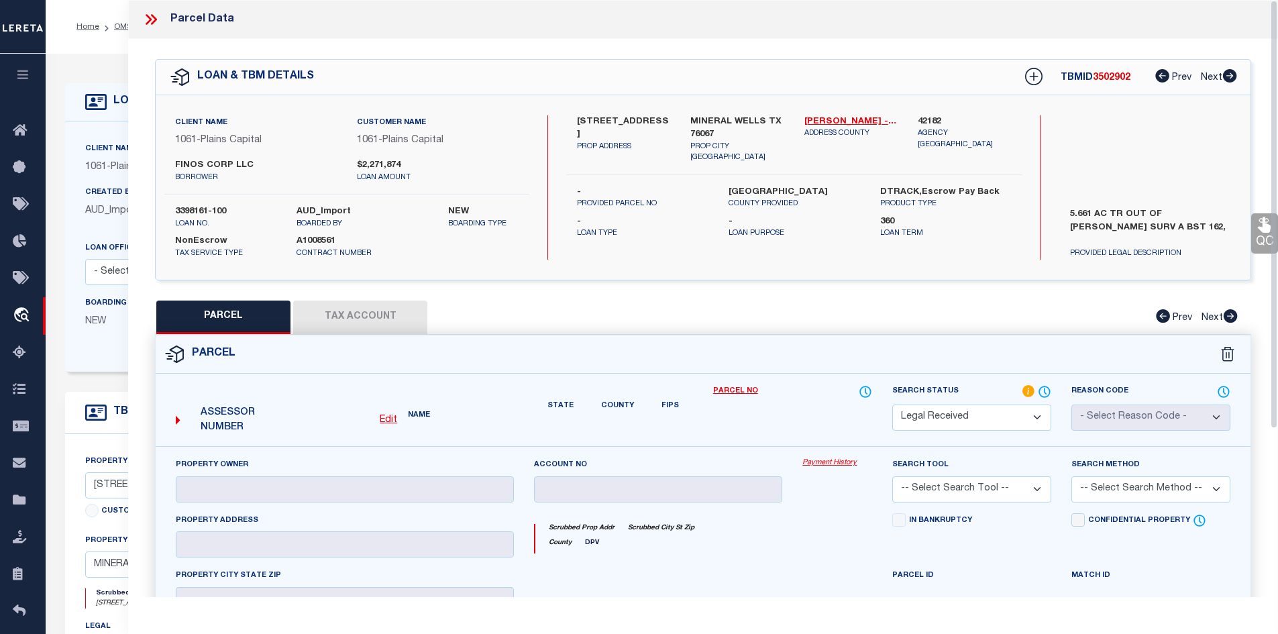
checkbox input "false"
type textarea "Document uploaded that satisfies a legal requirement, changing from [GEOGRAPHIC…"
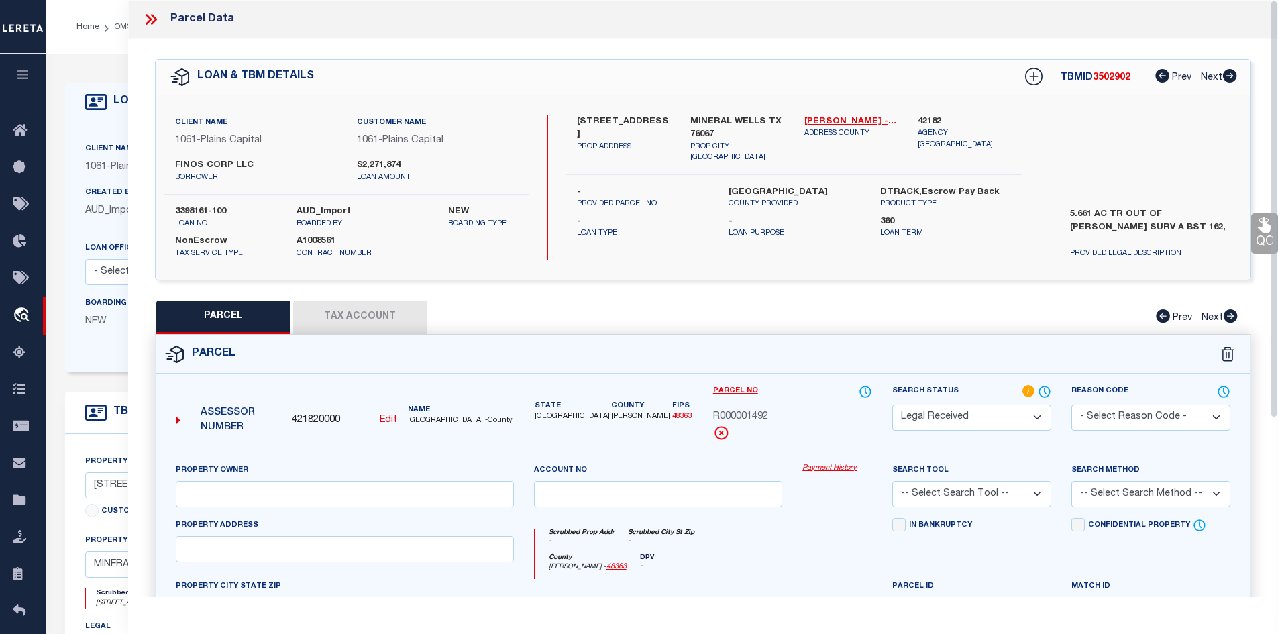
scroll to position [256, 0]
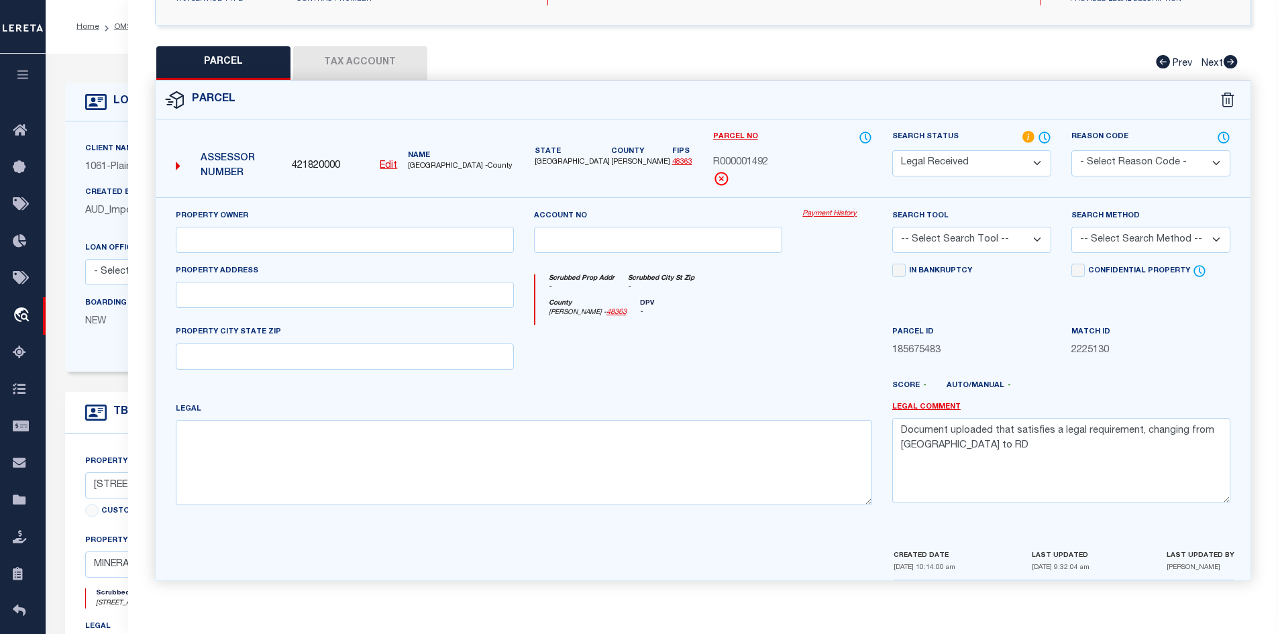
click at [283, 549] on div at bounding box center [523, 564] width 722 height 32
click at [268, 486] on textarea at bounding box center [524, 462] width 696 height 85
paste textarea "Acres: 5.661, AB 162 TR 17A J DIMKIN G#10162-00-0017A-000-00-0"
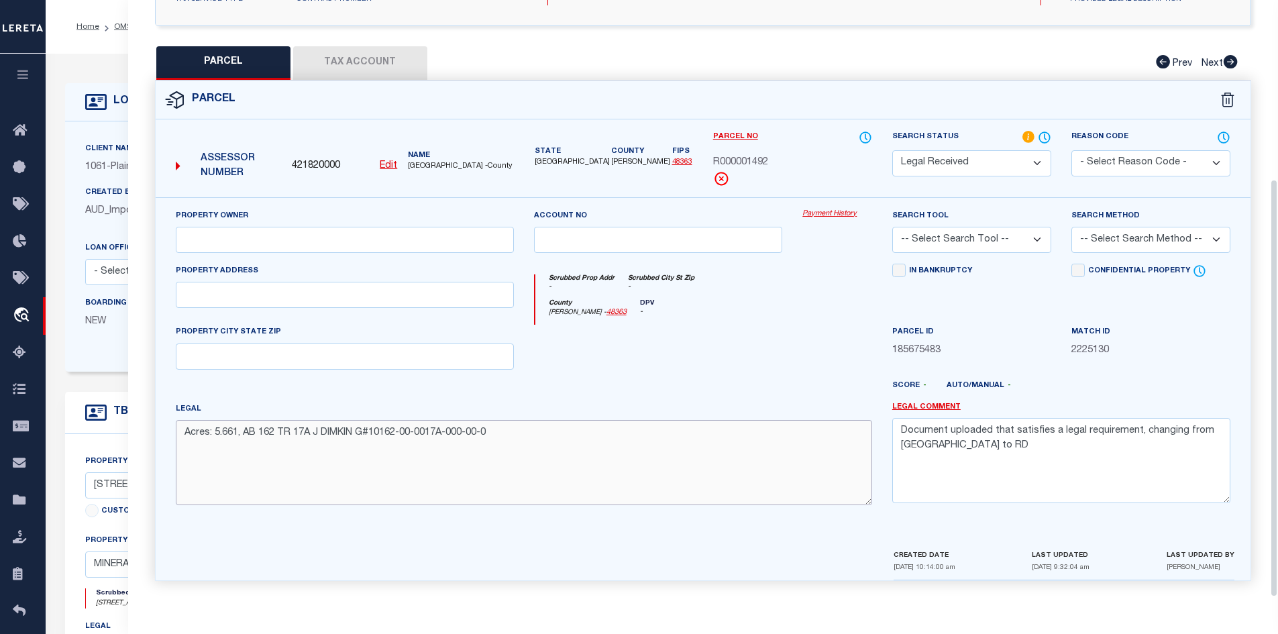
type textarea "Acres: 5.661, AB 162 TR 17A J DIMKIN G#10162-00-0017A-000-00-0"
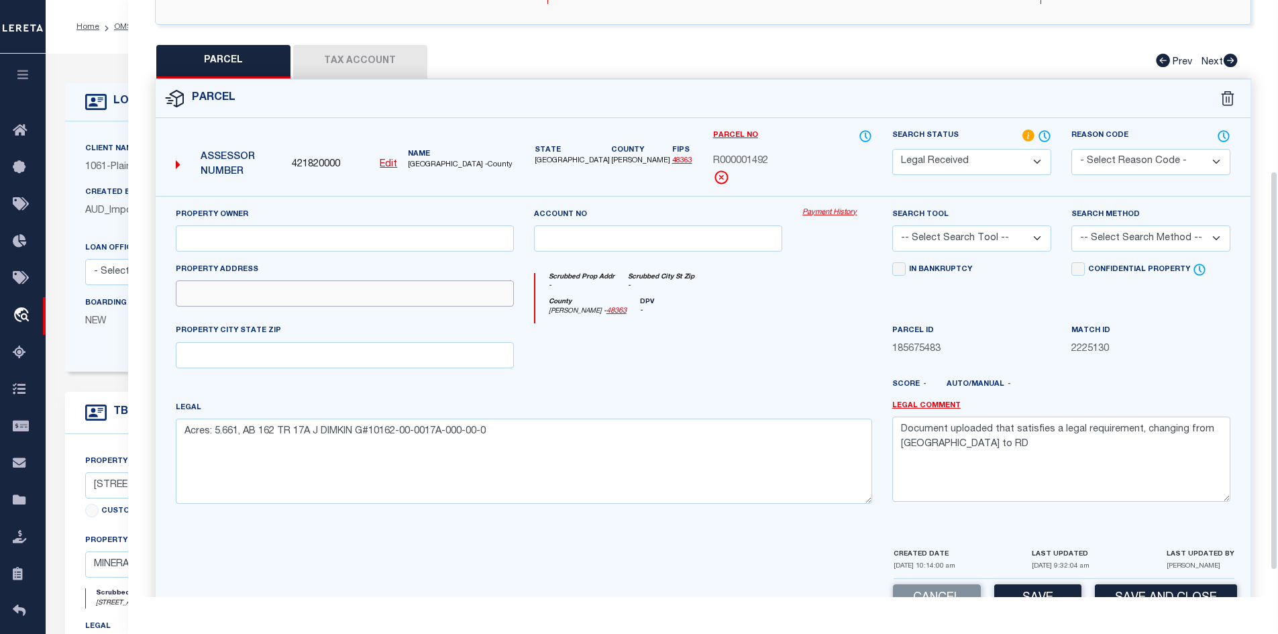
click at [267, 297] on input "text" at bounding box center [345, 293] width 338 height 26
paste input "HWY 281 6976 S"
type input "HWY 281 6976 S"
click at [248, 237] on input "text" at bounding box center [345, 238] width 338 height 26
paste input "FNS SUPPLY LLC"
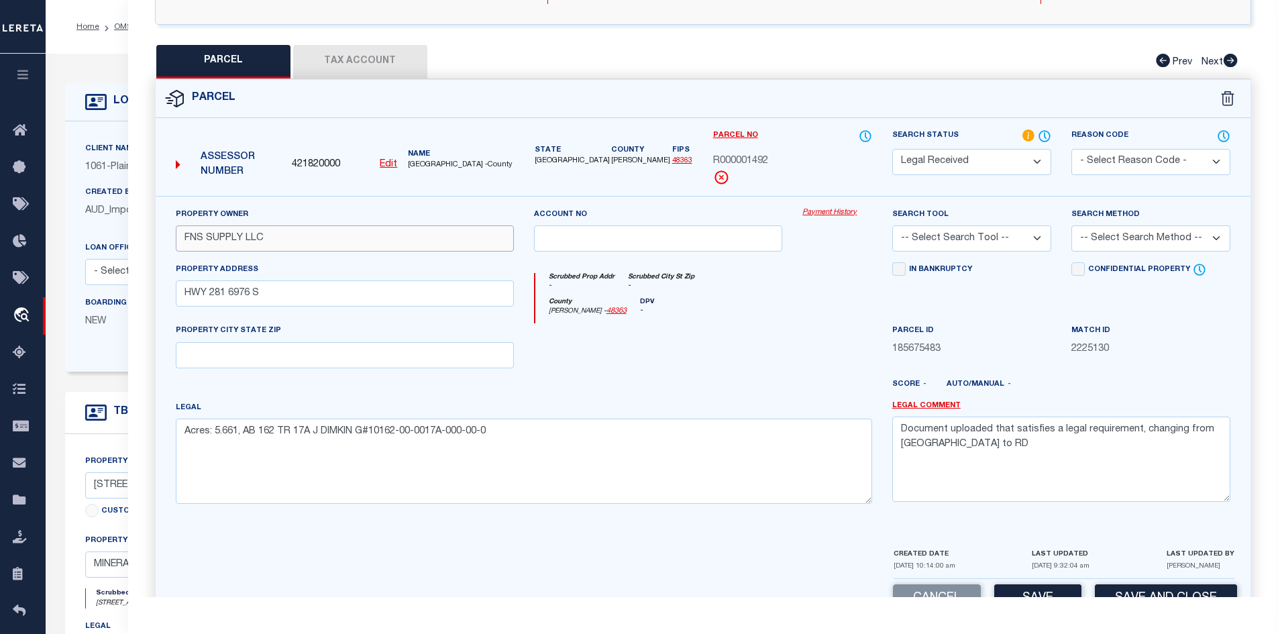
type input "FNS SUPPLY LLC"
click at [978, 443] on textarea "Document uploaded that satisfies a legal requirement, changing from [GEOGRAPHIC…" at bounding box center [1061, 459] width 338 height 85
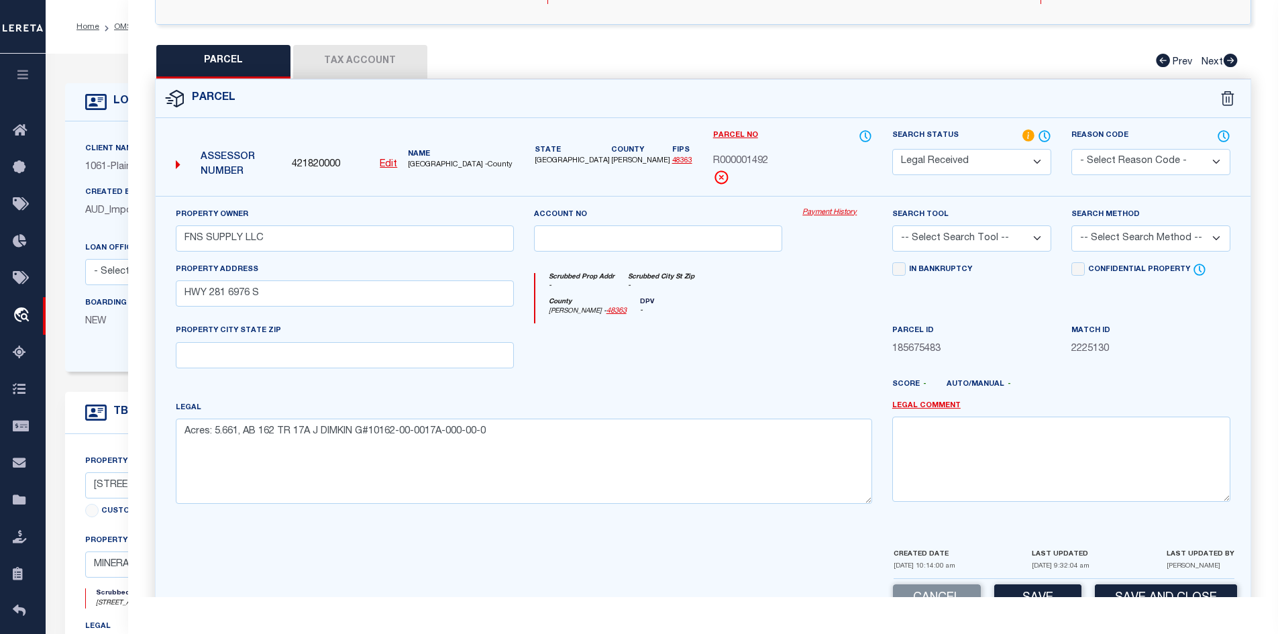
click at [333, 64] on button "Tax Account" at bounding box center [360, 62] width 134 height 34
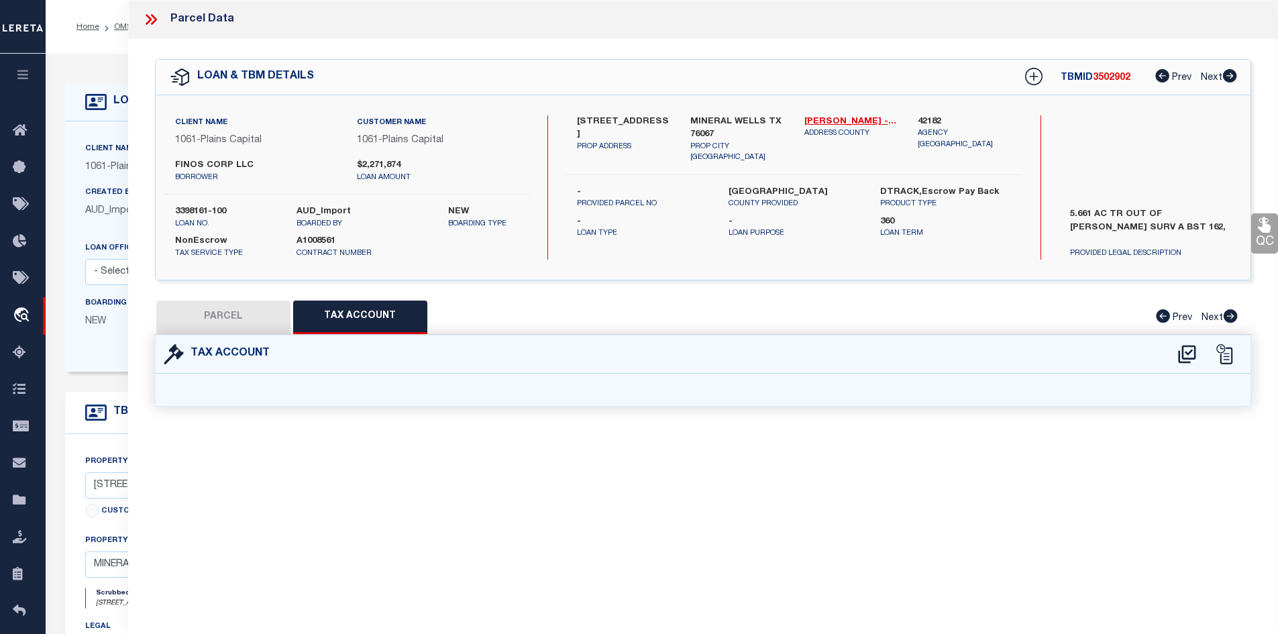
scroll to position [0, 0]
select select "100"
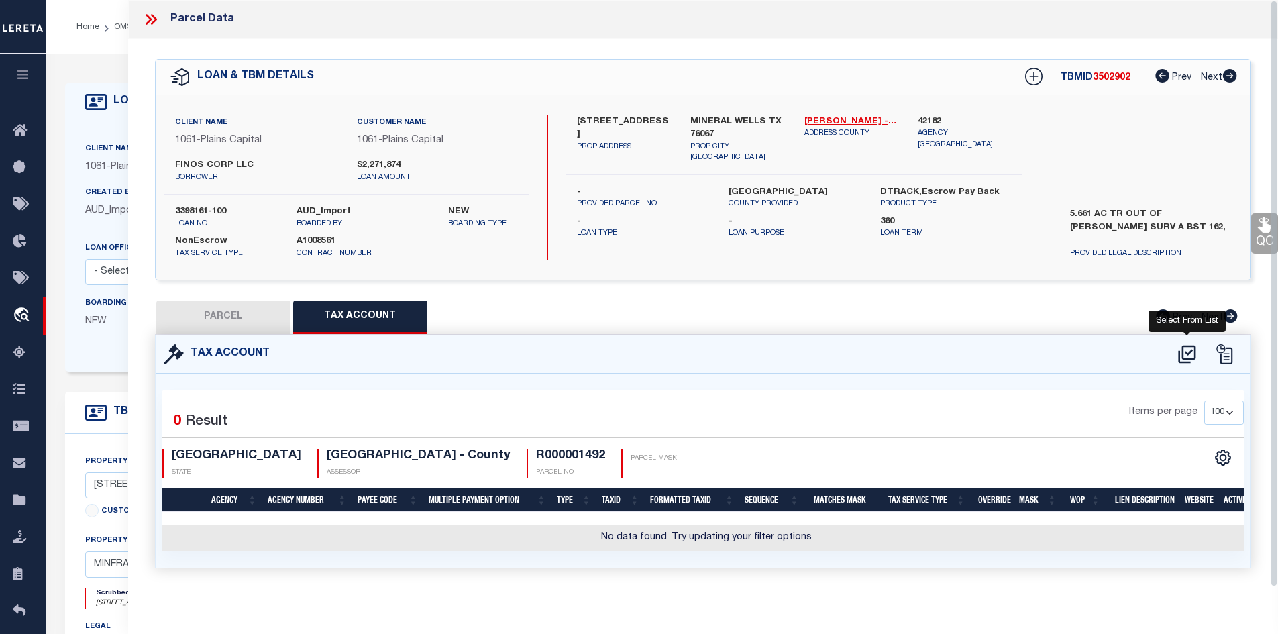
click at [1187, 356] on icon at bounding box center [1187, 353] width 22 height 21
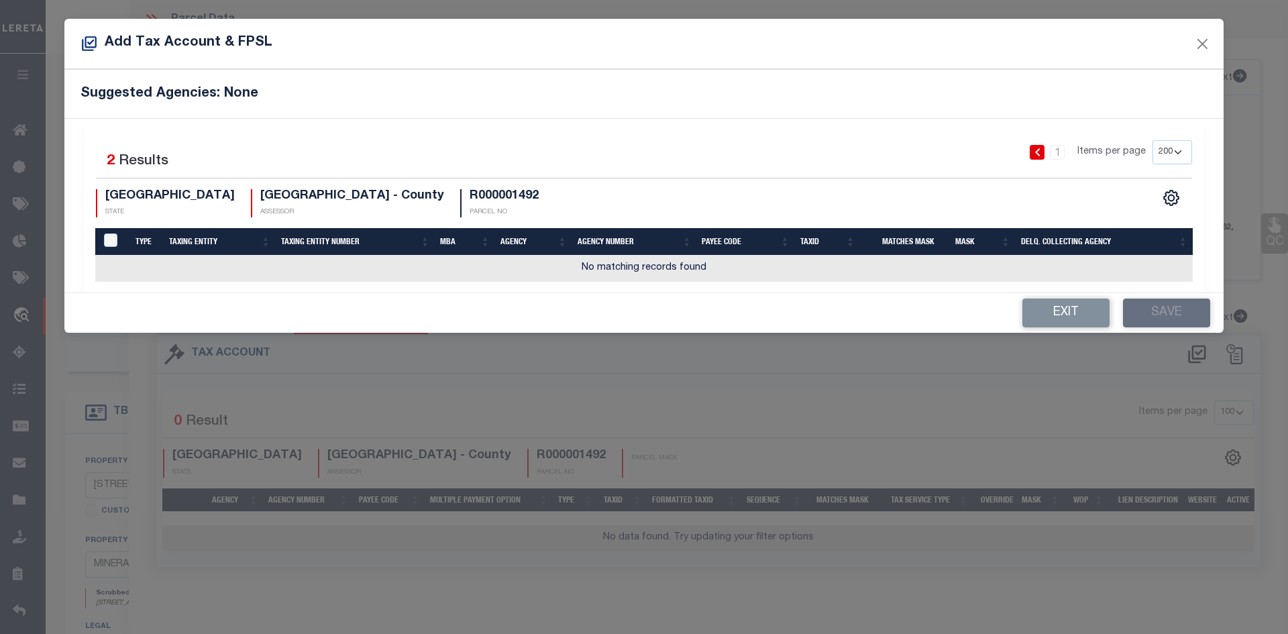
click at [1176, 160] on select "10 25 50 100 200" at bounding box center [1172, 152] width 40 height 24
select select "100"
click at [1152, 140] on select "10 25 50 100 200" at bounding box center [1172, 152] width 40 height 24
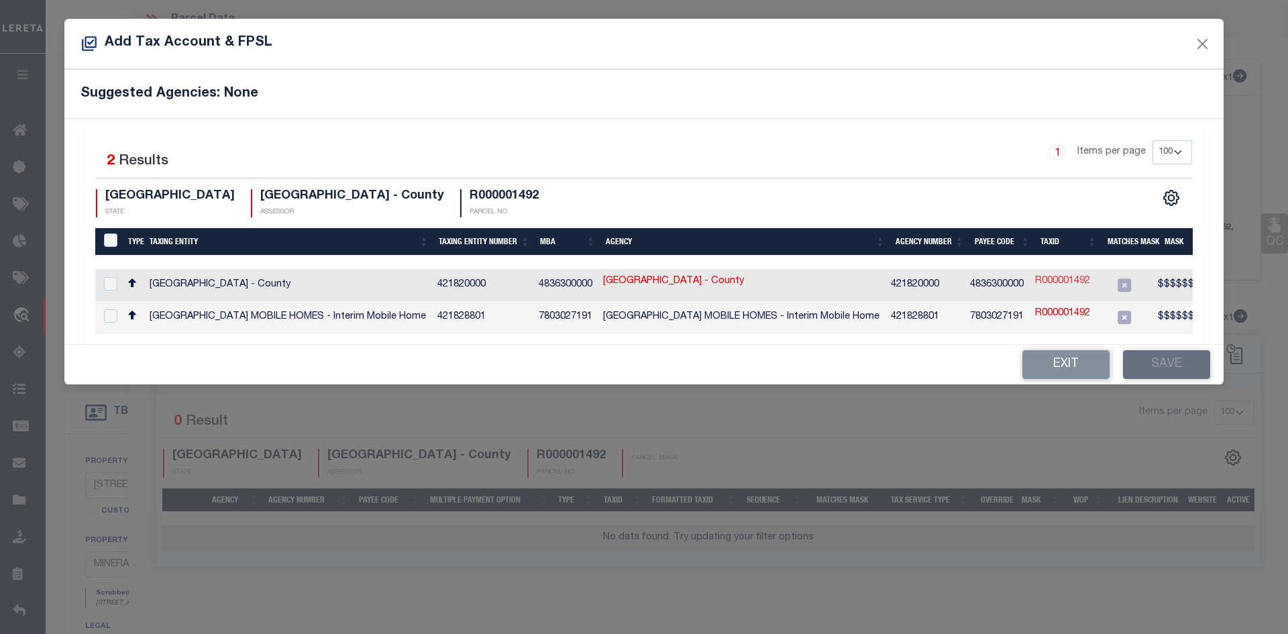
click at [1070, 286] on link "R000001492" at bounding box center [1062, 281] width 55 height 15
type input "R000001492"
type textarea "$$$$$$$$$X#####"
checkbox input "true"
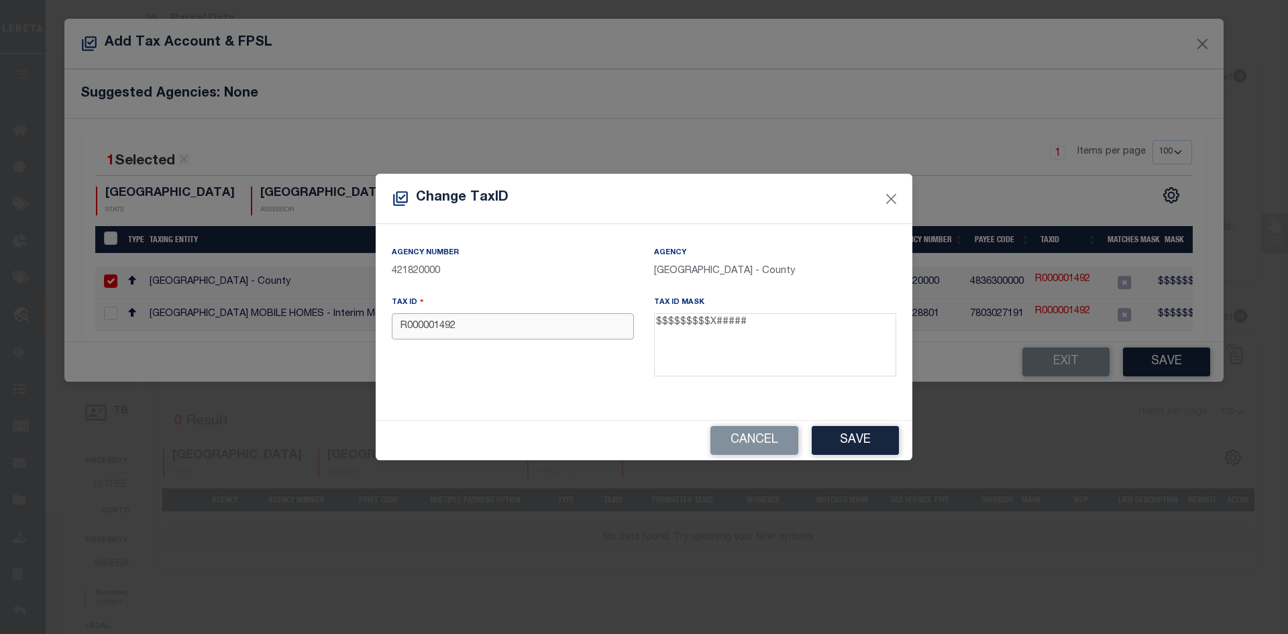
click at [561, 337] on input "R000001492" at bounding box center [513, 326] width 242 height 26
click at [411, 329] on input "R000001492" at bounding box center [513, 326] width 242 height 26
drag, startPoint x: 657, startPoint y: 324, endPoint x: 676, endPoint y: 331, distance: 19.9
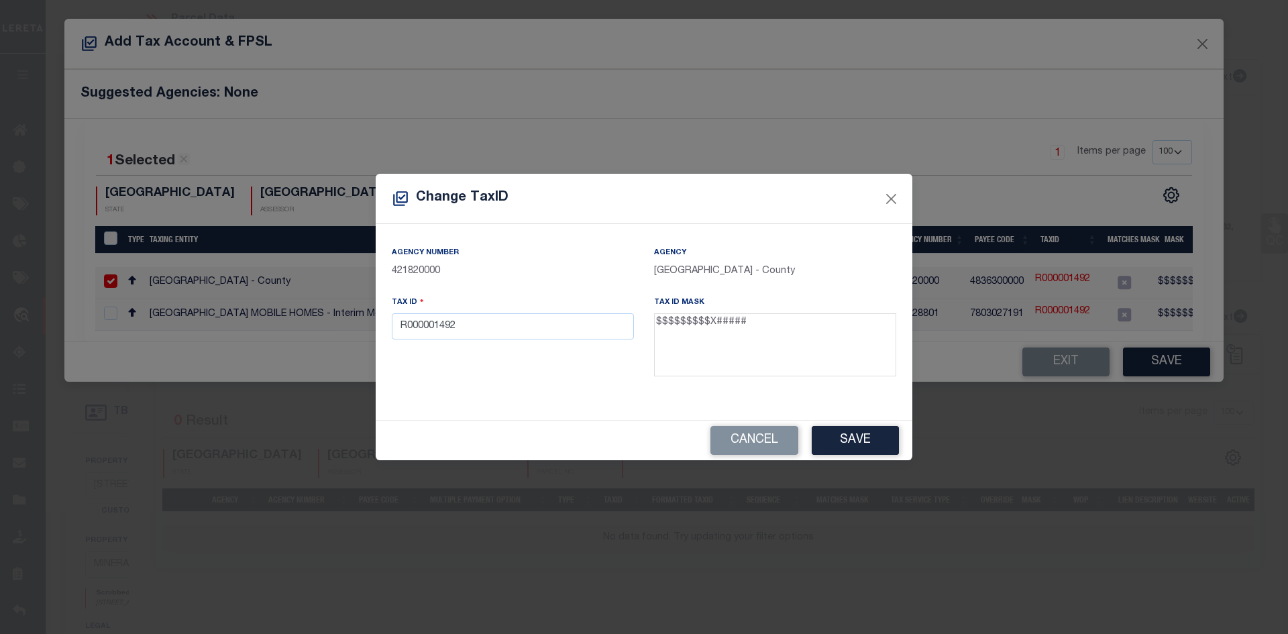
click at [676, 331] on textarea "$$$$$$$$$X#####" at bounding box center [775, 344] width 242 height 63
drag, startPoint x: 480, startPoint y: 335, endPoint x: 451, endPoint y: 341, distance: 29.5
click at [451, 339] on input "R000001492" at bounding box center [513, 326] width 242 height 26
paste input "011970000"
type input "011970000"
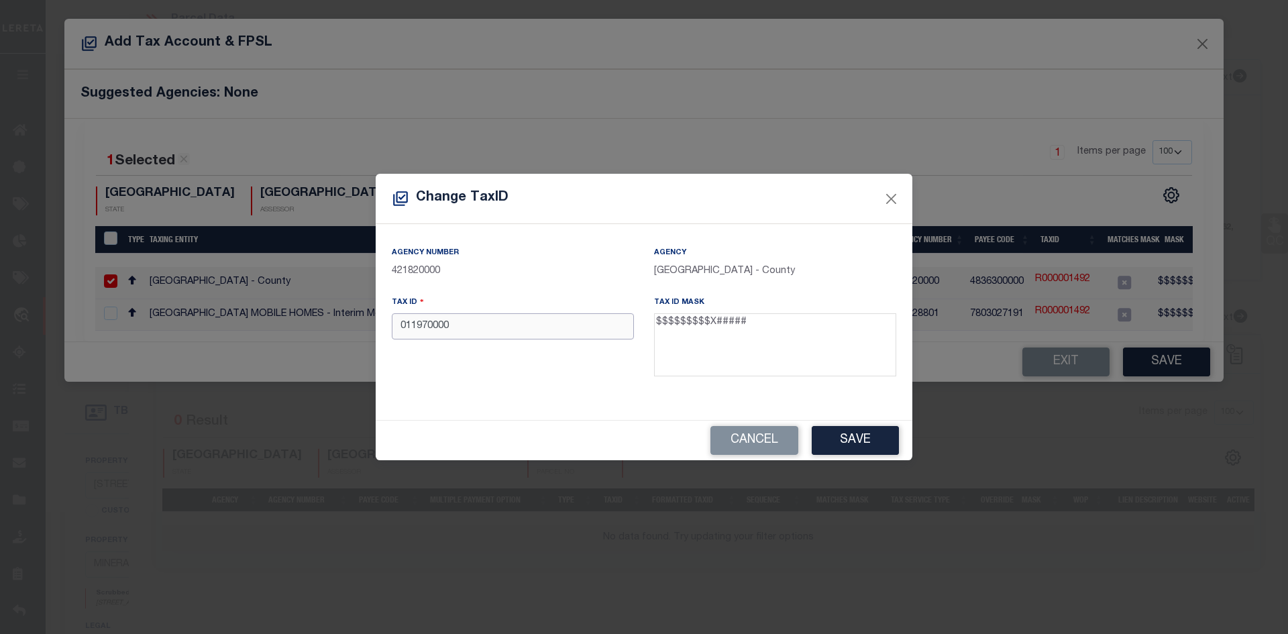
click at [482, 323] on input "011970000" at bounding box center [513, 326] width 242 height 26
click at [839, 433] on button "Save" at bounding box center [855, 440] width 87 height 29
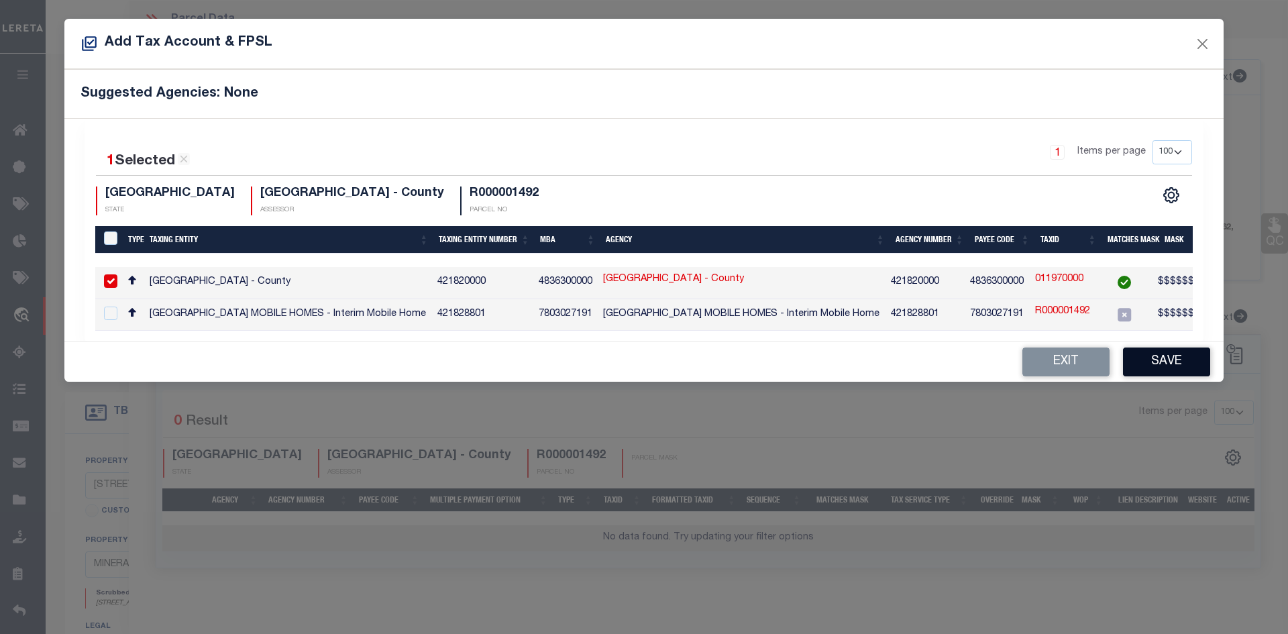
click at [1134, 363] on button "Save" at bounding box center [1166, 361] width 87 height 29
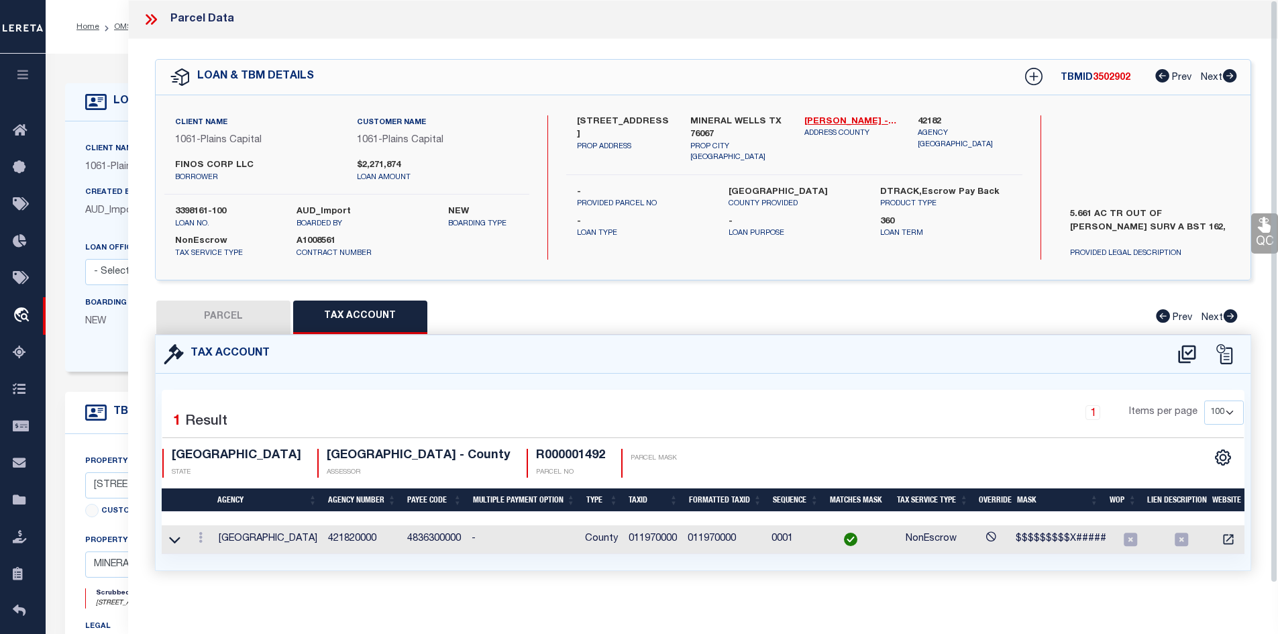
click at [963, 280] on div "QC QC QC" at bounding box center [703, 321] width 1150 height 564
click at [237, 315] on button "PARCEL" at bounding box center [223, 318] width 134 height 34
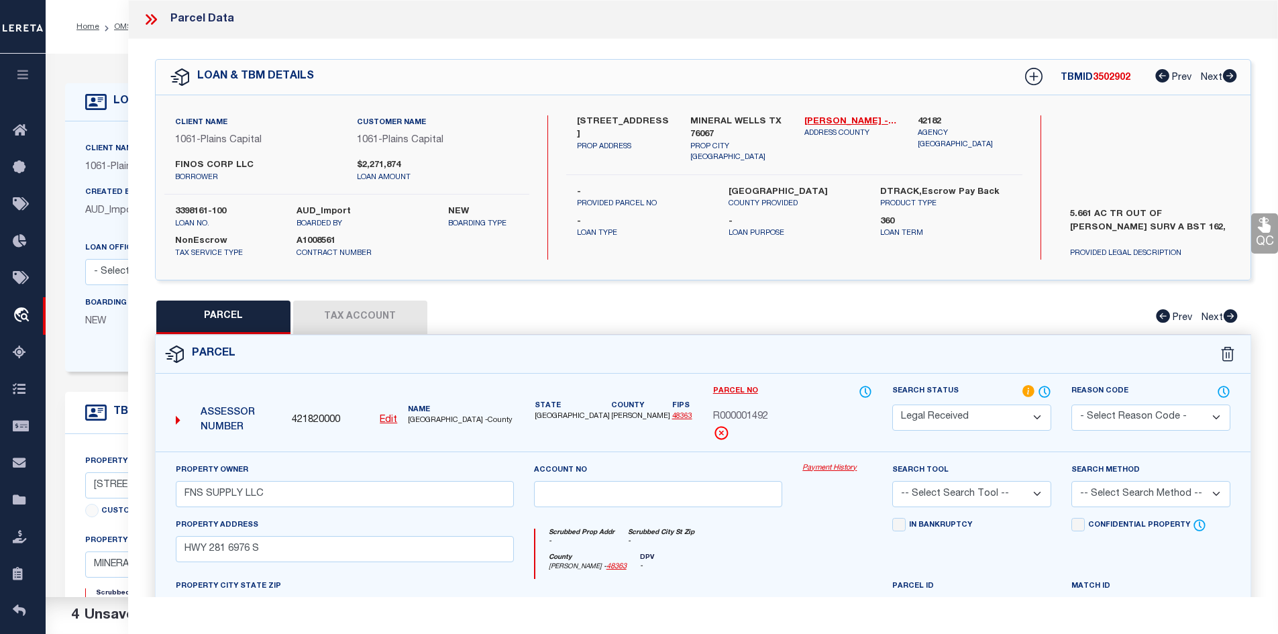
click at [924, 406] on select "Automated Search Bad Parcel Complete Duplicate Parcel High Dollar Reporting In …" at bounding box center [971, 418] width 159 height 26
select select "PC"
click at [892, 405] on select "Automated Search Bad Parcel Complete Duplicate Parcel High Dollar Reporting In …" at bounding box center [971, 418] width 159 height 26
click at [983, 498] on select "-- Select Search Tool -- 3rd Party Website Agency File Agency Website ATLS CNV-…" at bounding box center [971, 494] width 159 height 26
select select "AGW"
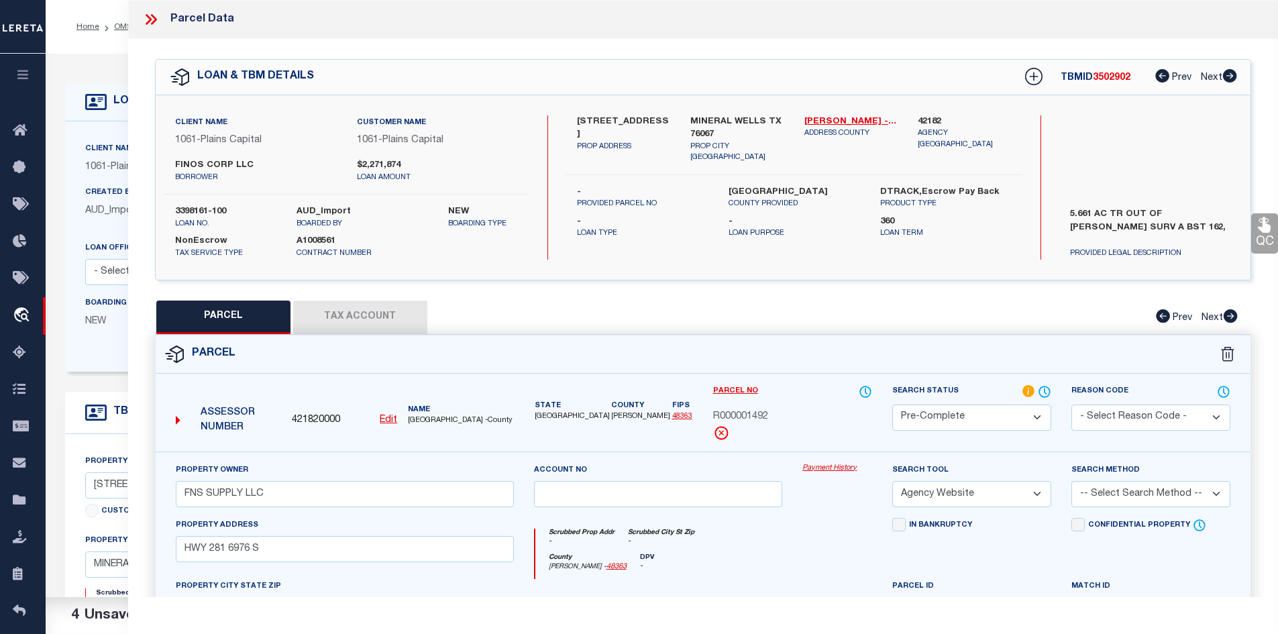
click at [892, 481] on select "-- Select Search Tool -- 3rd Party Website Agency File Agency Website ATLS CNV-…" at bounding box center [971, 494] width 159 height 26
click at [1190, 502] on select "-- Select Search Method -- Property Address Legal Liability Info Provided" at bounding box center [1150, 494] width 159 height 26
select select "LEG"
click at [1071, 481] on select "-- Select Search Method -- Property Address Legal Liability Info Provided" at bounding box center [1150, 494] width 159 height 26
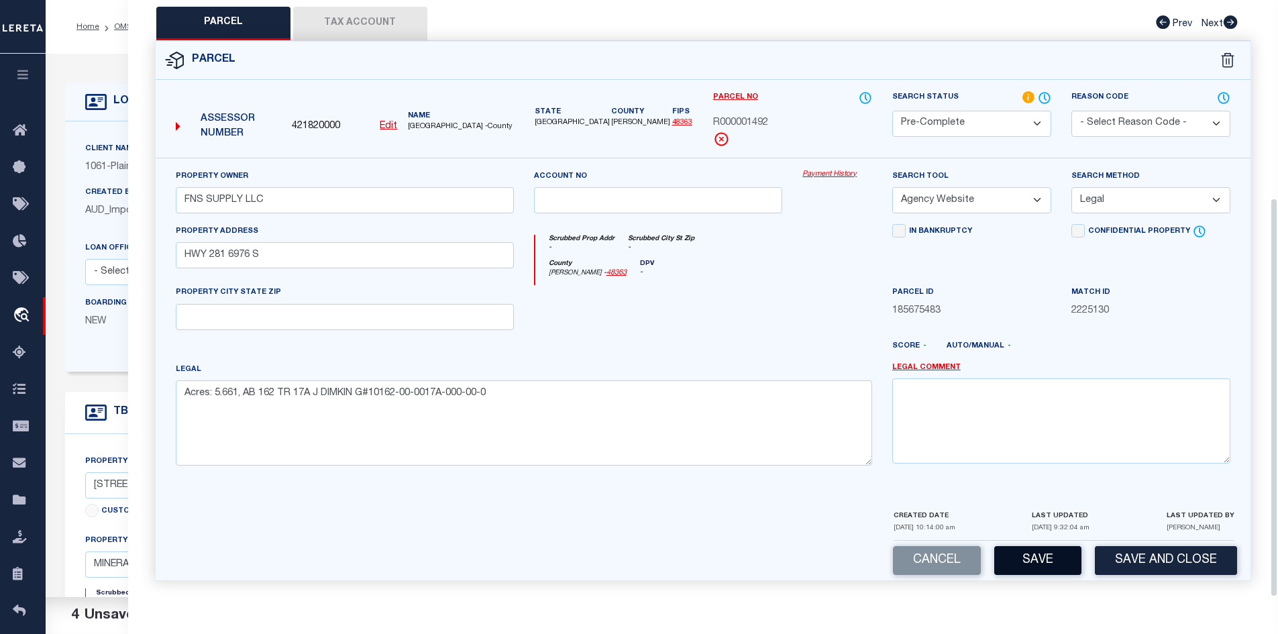
click at [1046, 568] on button "Save" at bounding box center [1037, 560] width 87 height 29
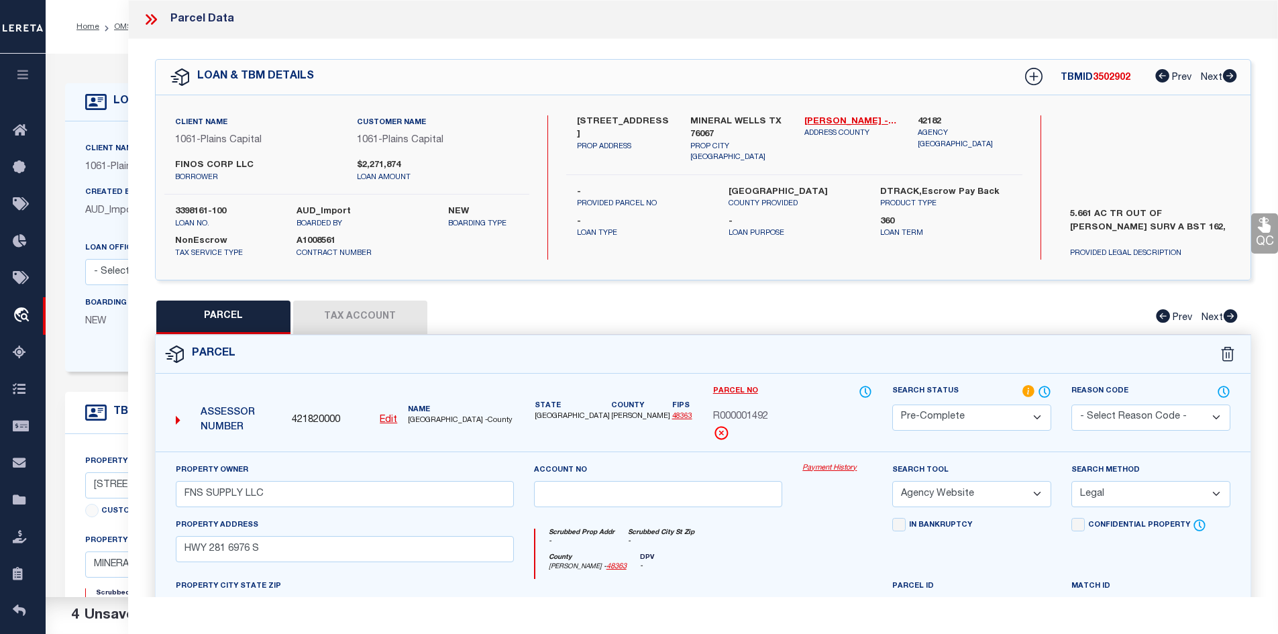
select select "AS"
select select
checkbox input "false"
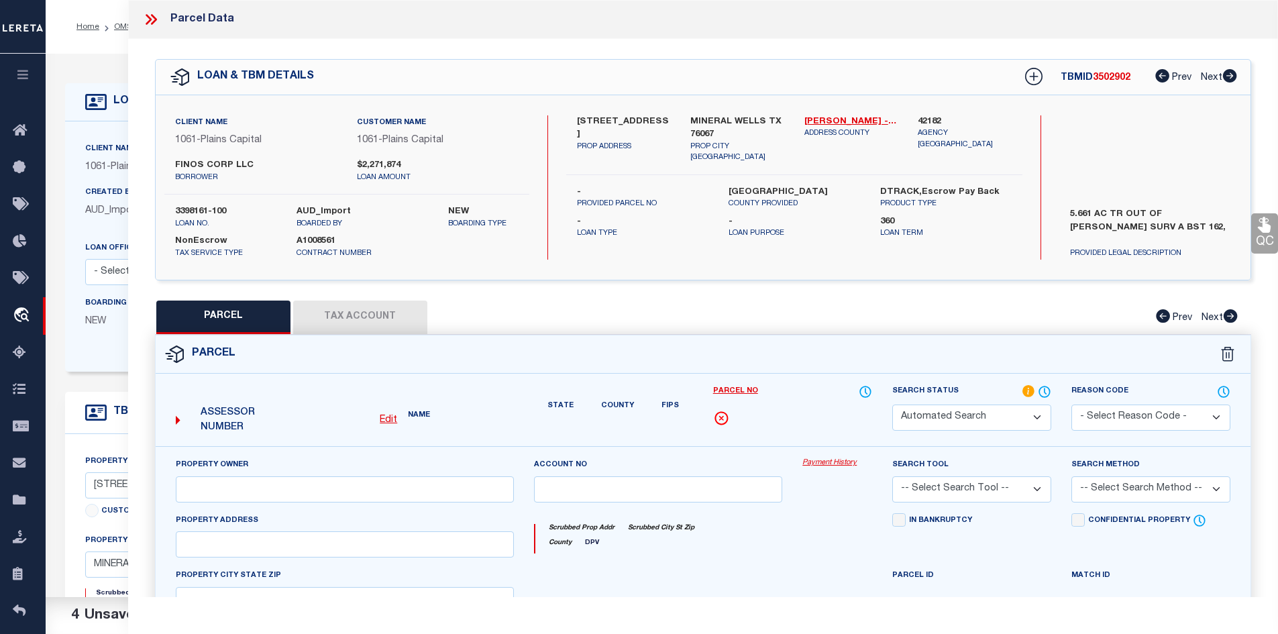
select select "PC"
type input "FNS SUPPLY LLC"
select select "AGW"
select select "LEG"
type input "HWY 281 6976 S"
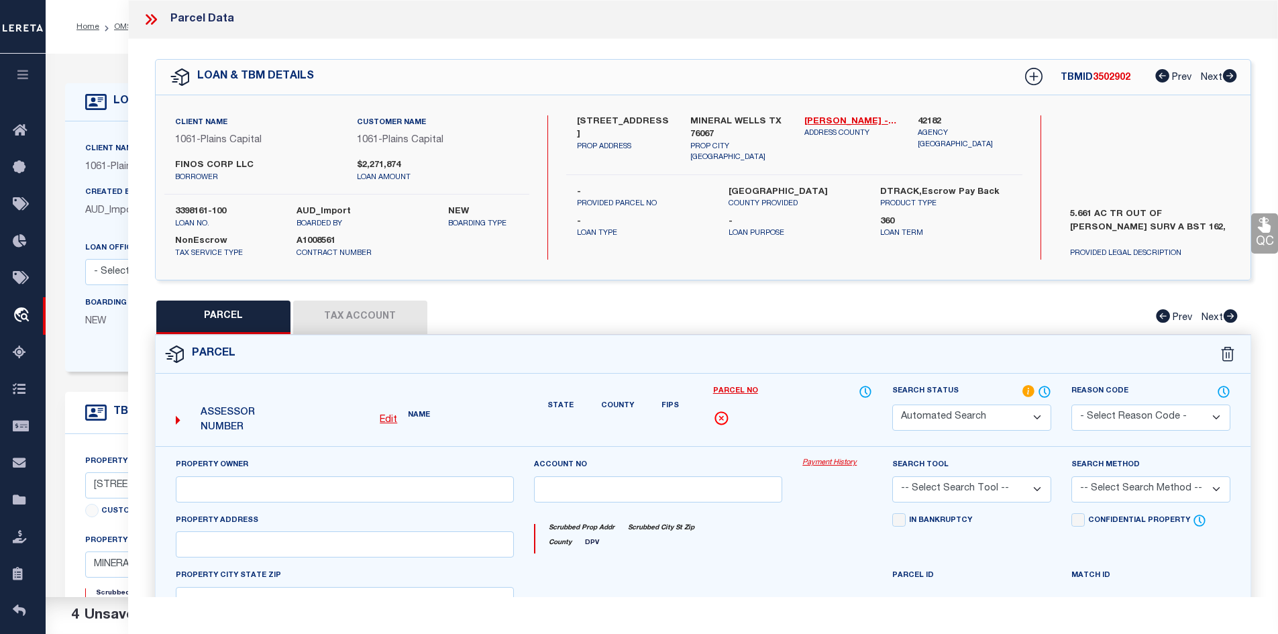
type textarea "Acres: 5.661, AB 162 TR 17A J DIMKIN G#10162-00-0017A-000-00-0"
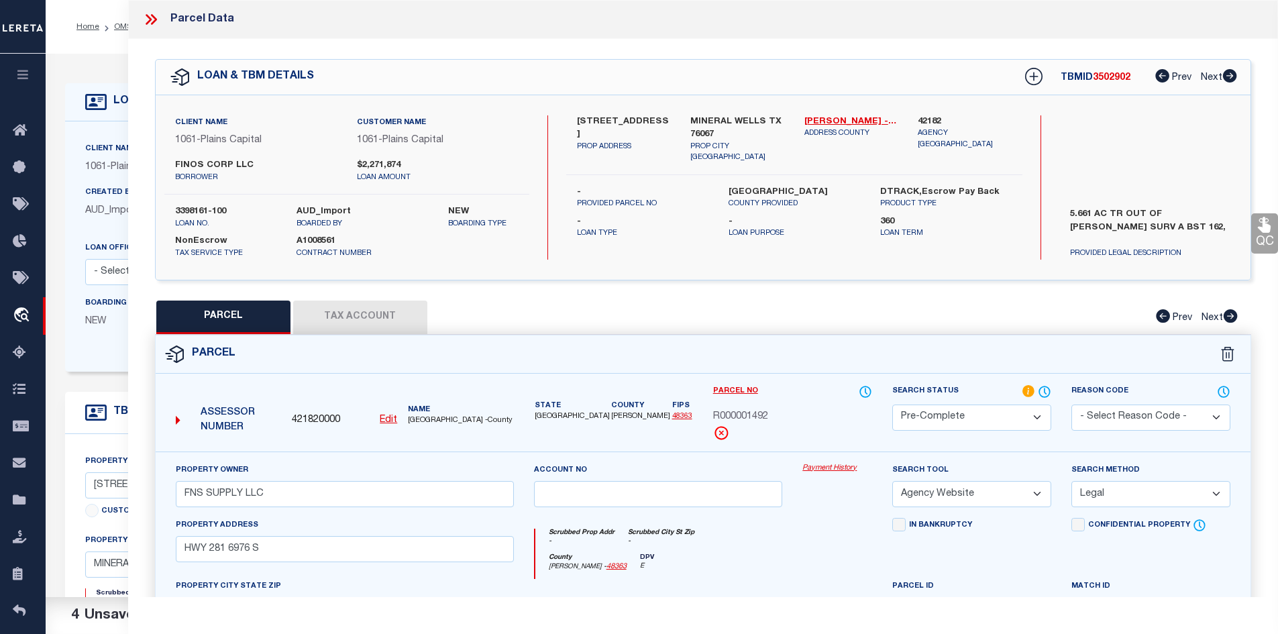
click at [1106, 83] on div "TBMID 3502902 Prev Next" at bounding box center [1122, 77] width 230 height 24
copy span "3502902"
click at [197, 214] on label "3398161-100" at bounding box center [225, 211] width 101 height 13
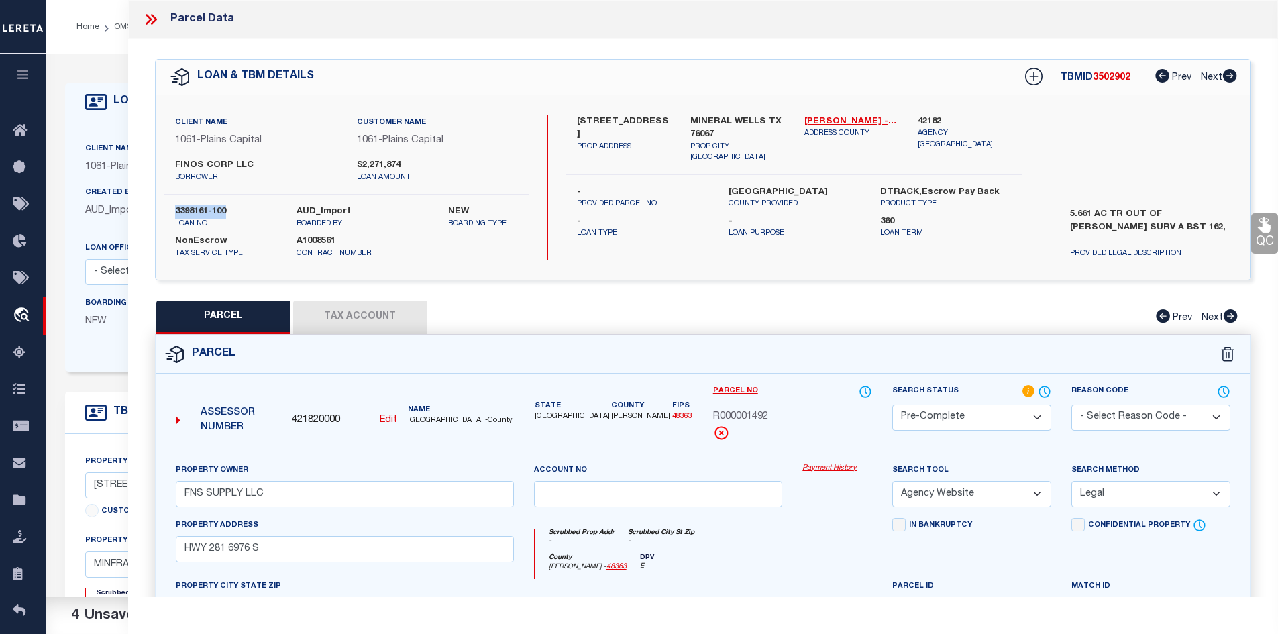
click at [197, 214] on label "3398161-100" at bounding box center [225, 211] width 101 height 13
copy div "3398161-100"
drag, startPoint x: 721, startPoint y: 177, endPoint x: 781, endPoint y: 180, distance: 59.8
click at [781, 186] on div "[GEOGRAPHIC_DATA] PROVIDED" at bounding box center [794, 198] width 152 height 24
copy label "[PERSON_NAME]"
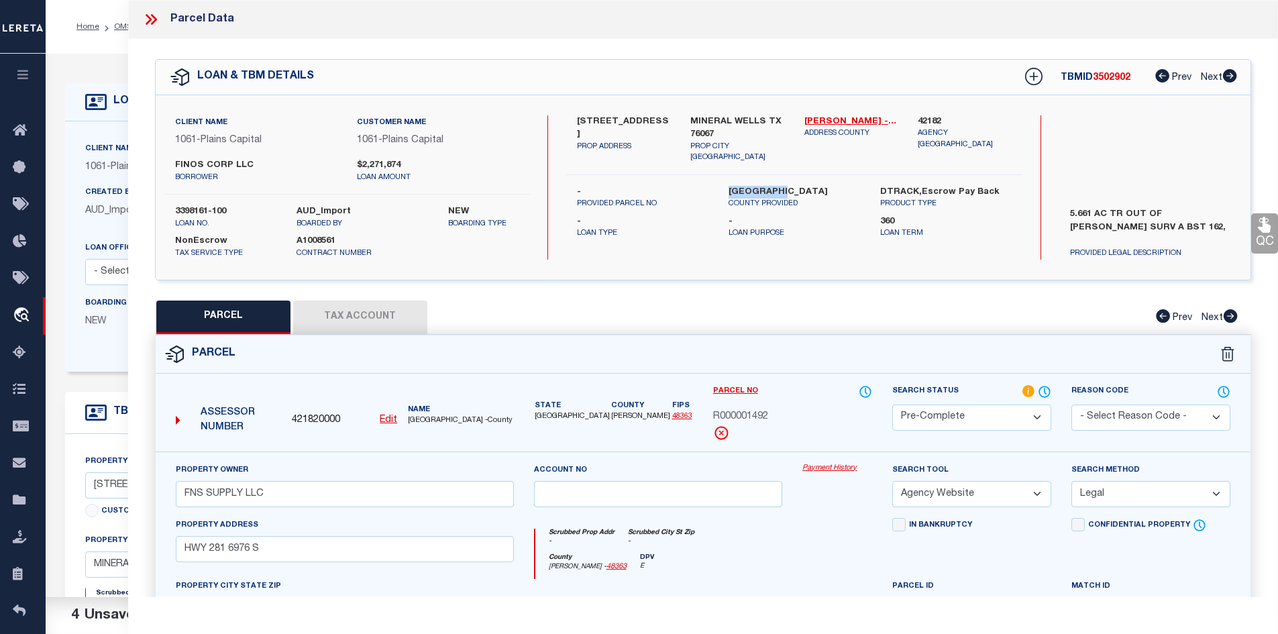
click at [356, 323] on button "Tax Account" at bounding box center [360, 318] width 134 height 34
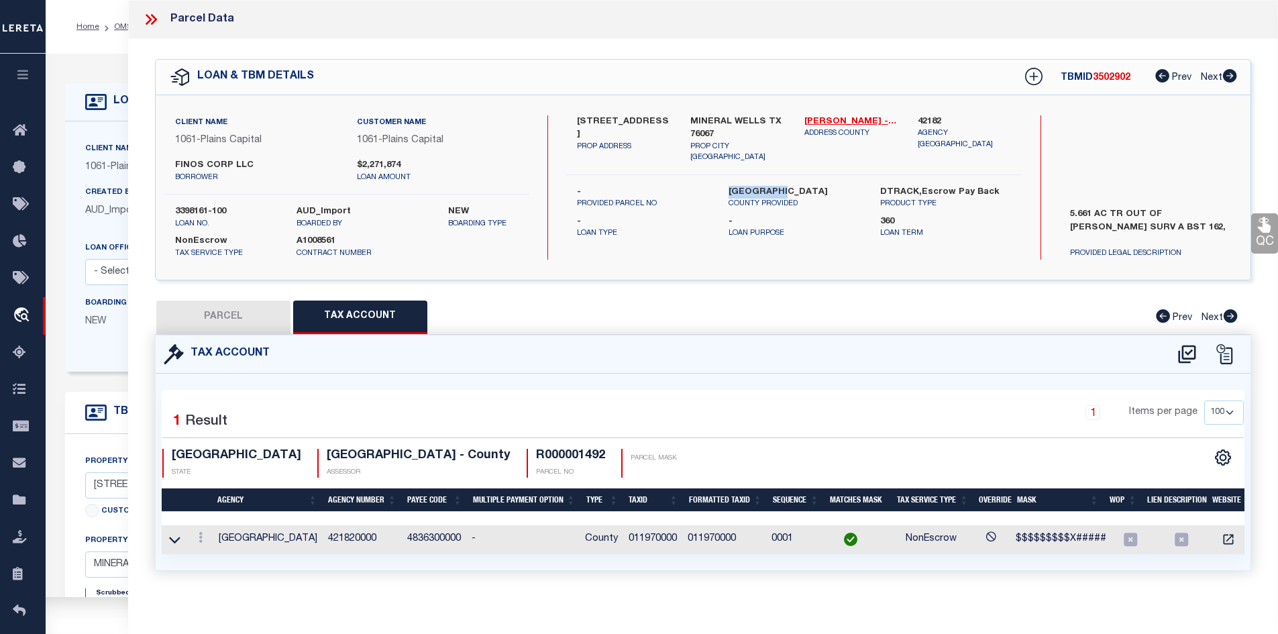
select select "100"
click at [653, 543] on td "011970000" at bounding box center [652, 539] width 59 height 29
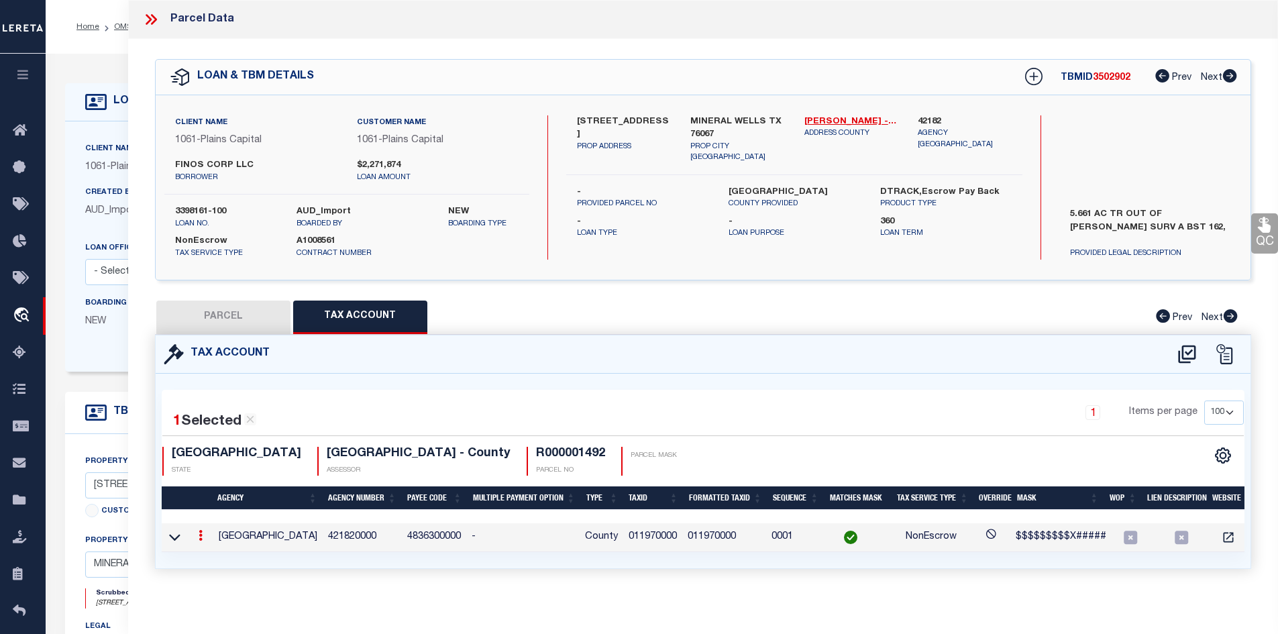
click at [653, 543] on td "011970000" at bounding box center [652, 537] width 59 height 29
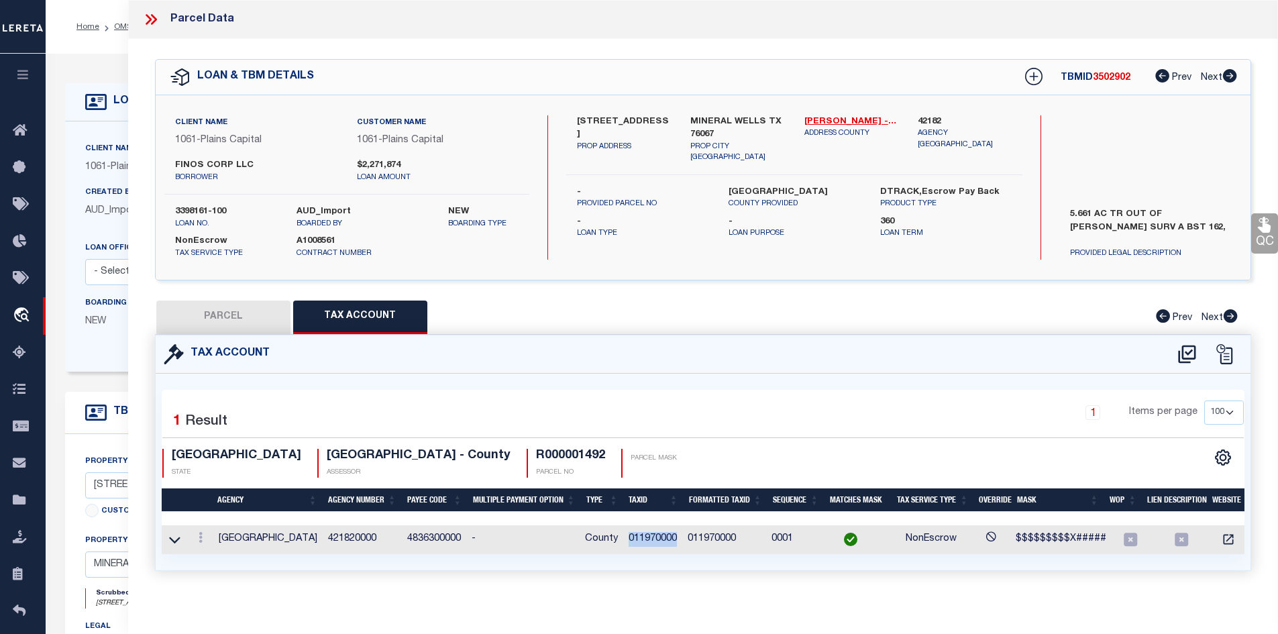
copy td "011970000"
click at [142, 22] on icon at bounding box center [150, 19] width 17 height 17
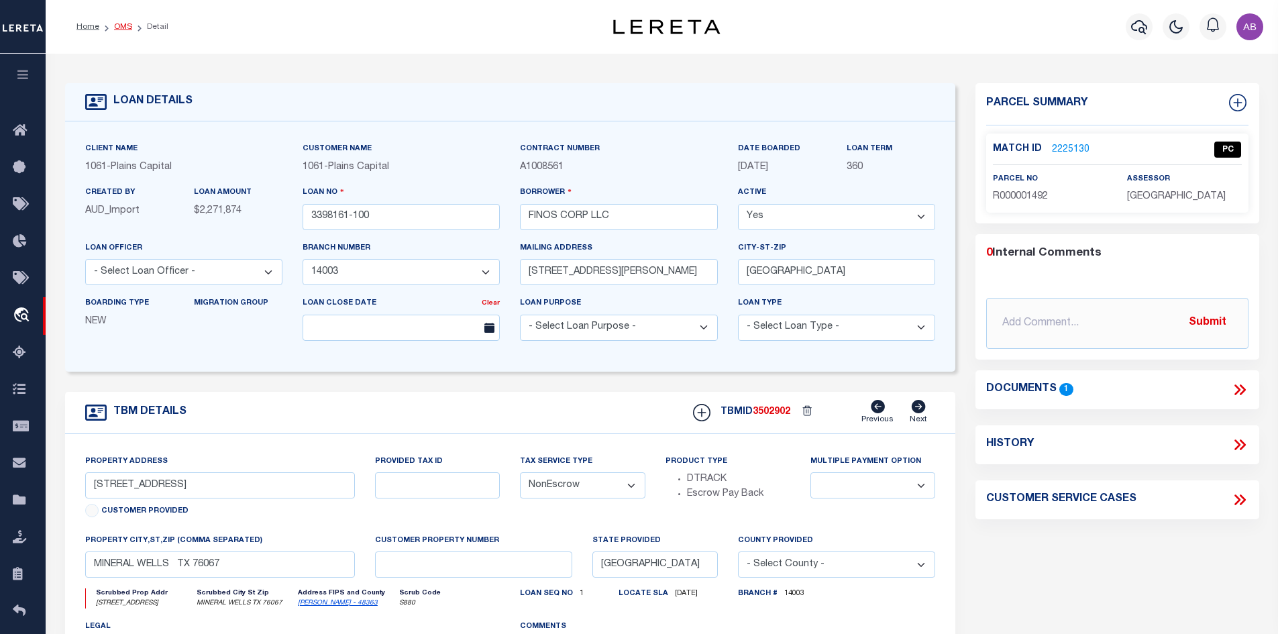
click at [127, 23] on link "OMS" at bounding box center [123, 27] width 18 height 8
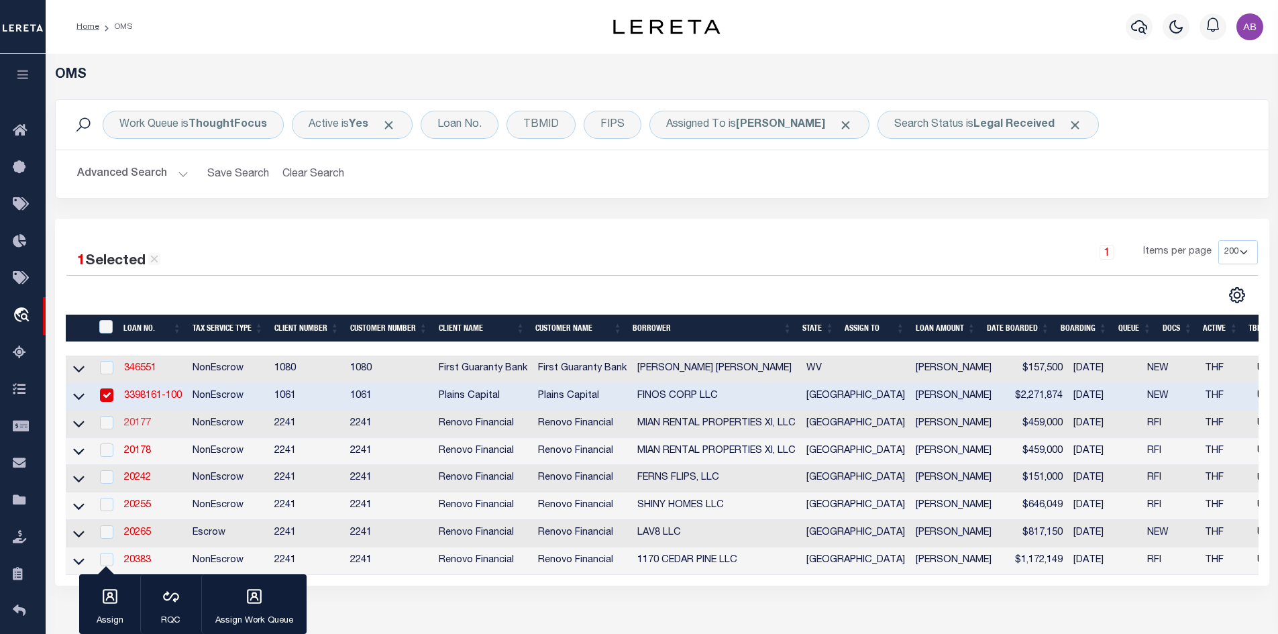
click at [134, 423] on link "20177" at bounding box center [137, 423] width 27 height 9
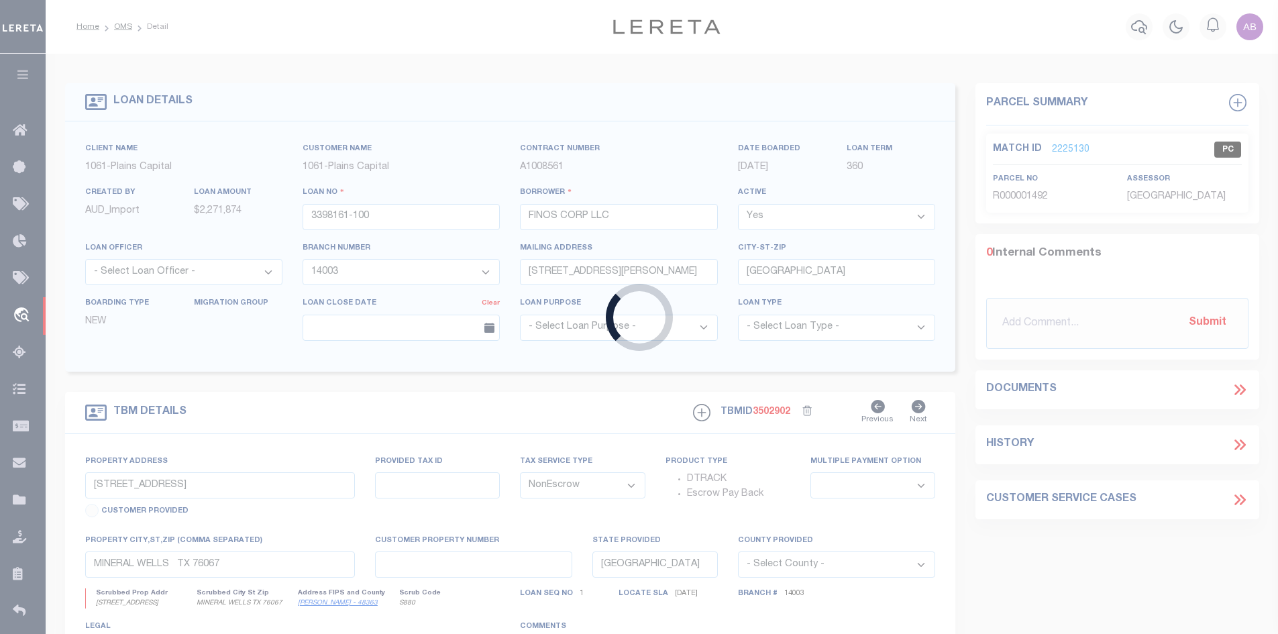
type input "20177"
type input "MIAN RENTAL PROPERTIES XI, LLC"
select select
type input "1704 Latera Circle"
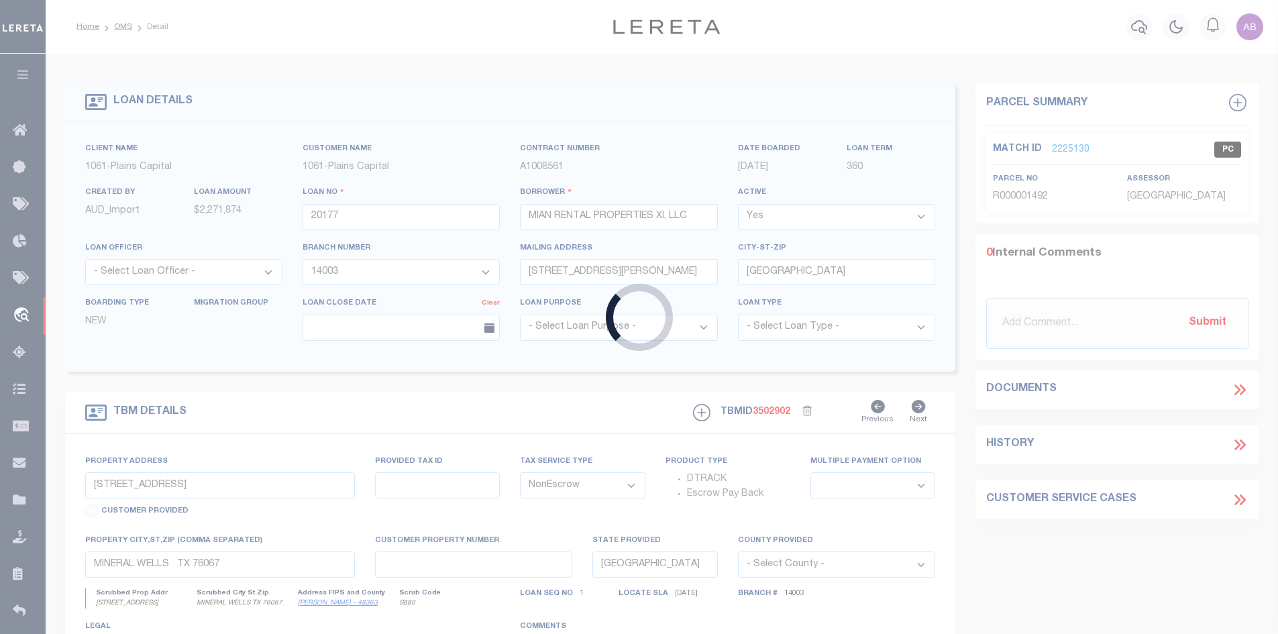
type input "[GEOGRAPHIC_DATA]"
select select "400"
type input "[STREET_ADDRESS]"
select select
type input "[GEOGRAPHIC_DATA]"
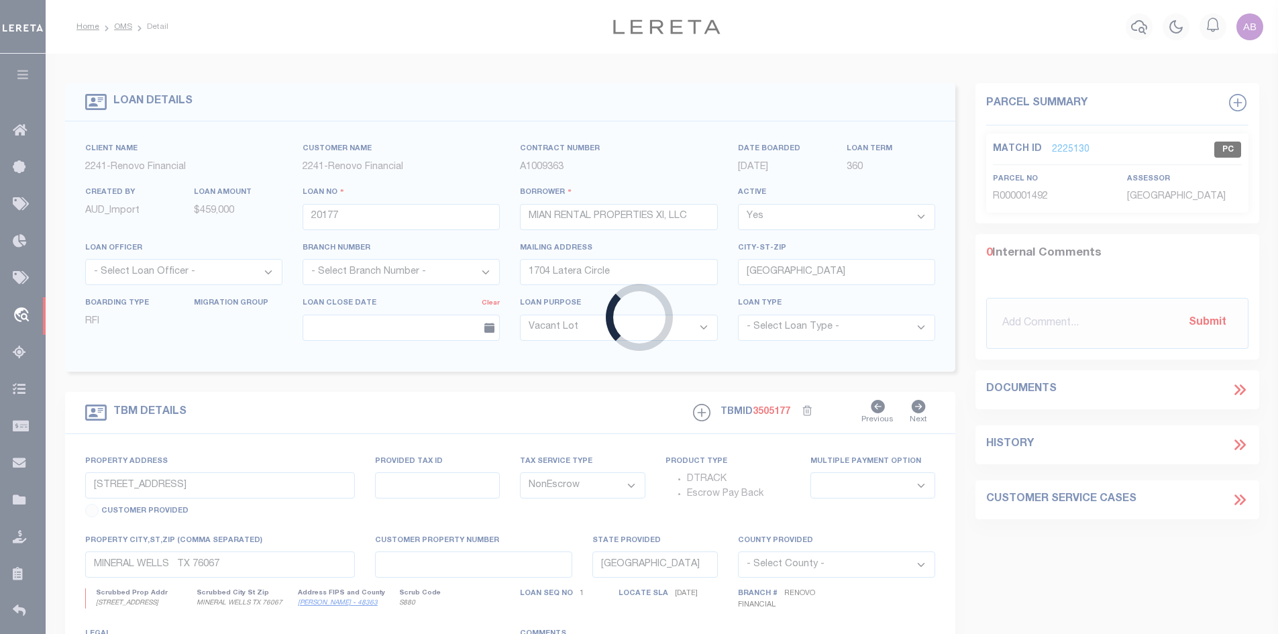
type input "a0kUS00000C83LC"
select select
type textarea "LEGAL REQUIRED"
select select "14701"
select select "25066"
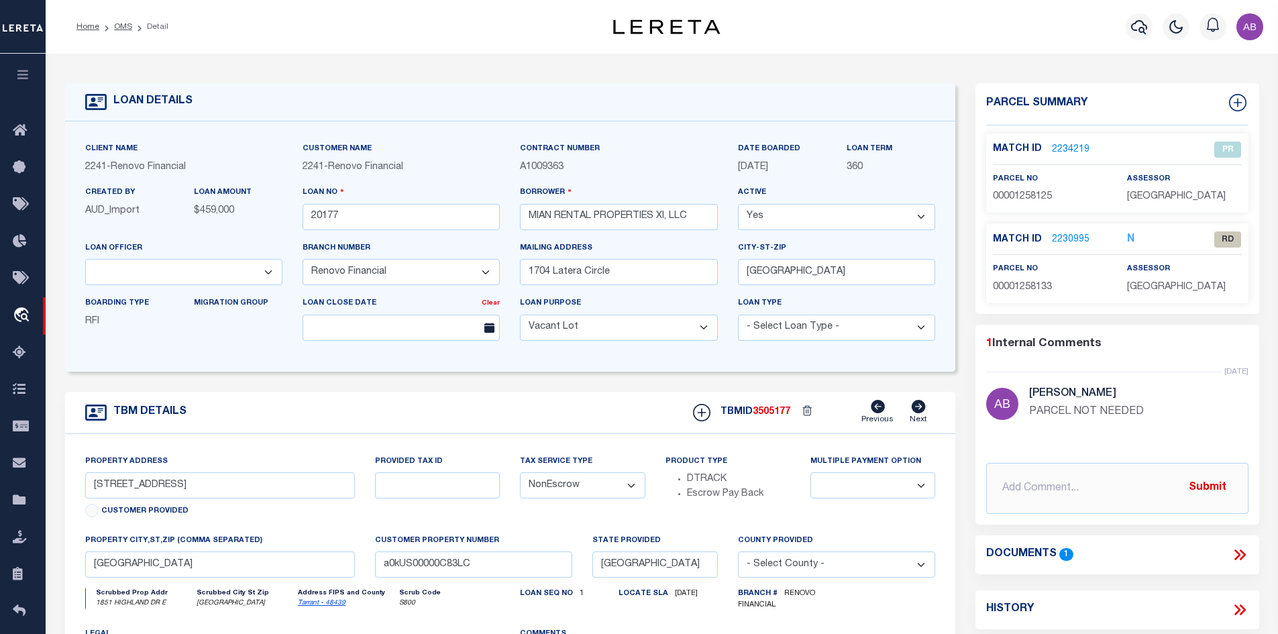
click at [1242, 548] on icon at bounding box center [1239, 554] width 17 height 17
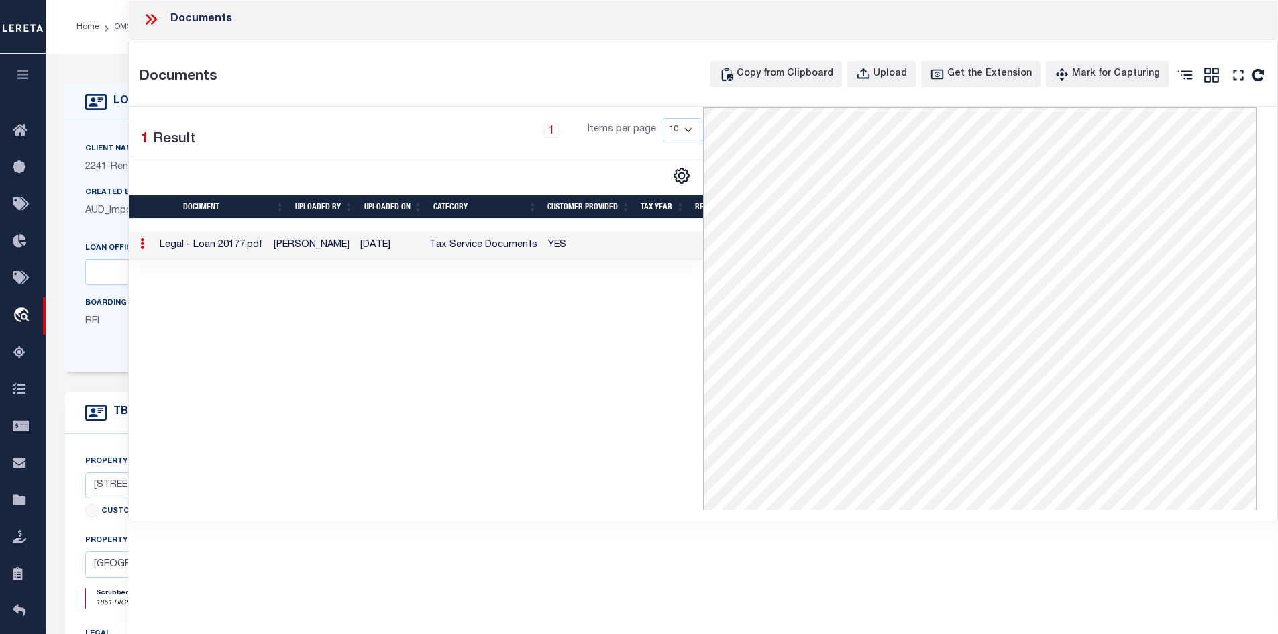
click at [154, 20] on icon at bounding box center [150, 19] width 17 height 17
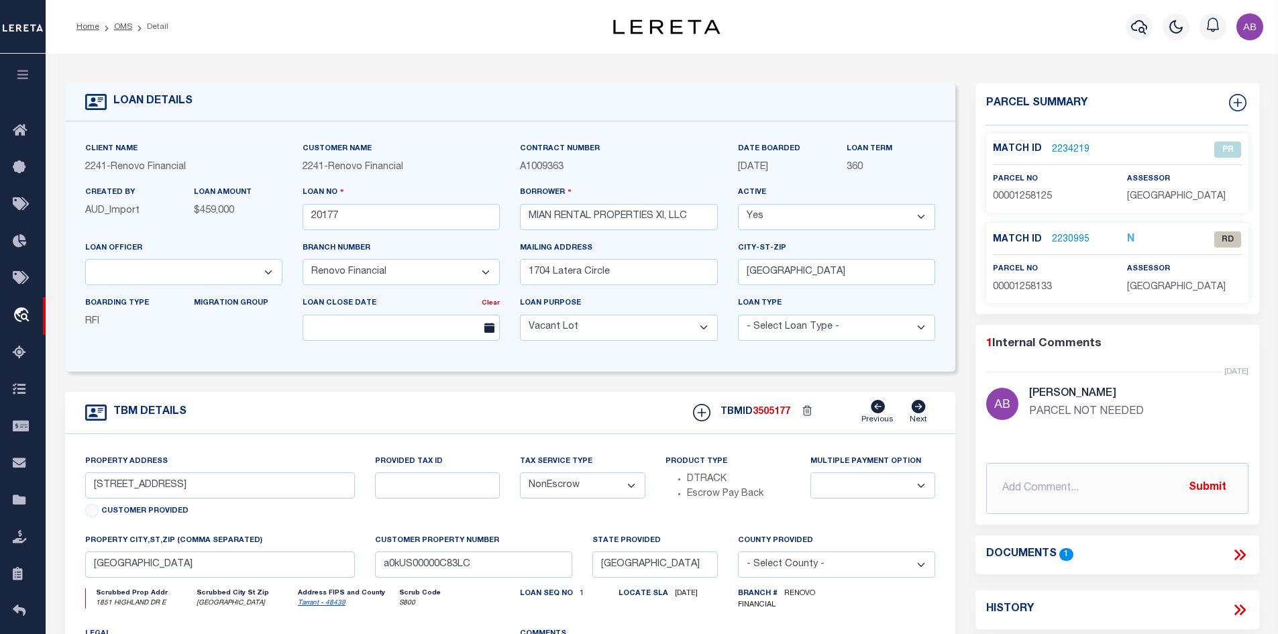
click at [1069, 238] on link "2230995" at bounding box center [1071, 240] width 38 height 14
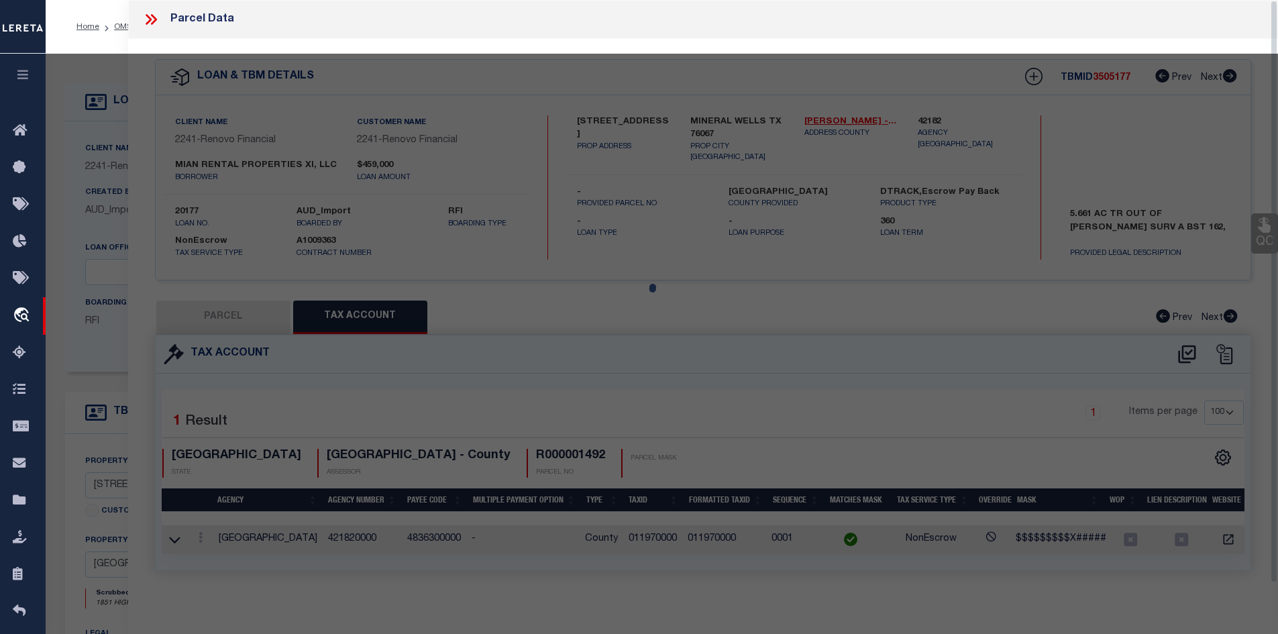
select select "AS"
select select
checkbox input "false"
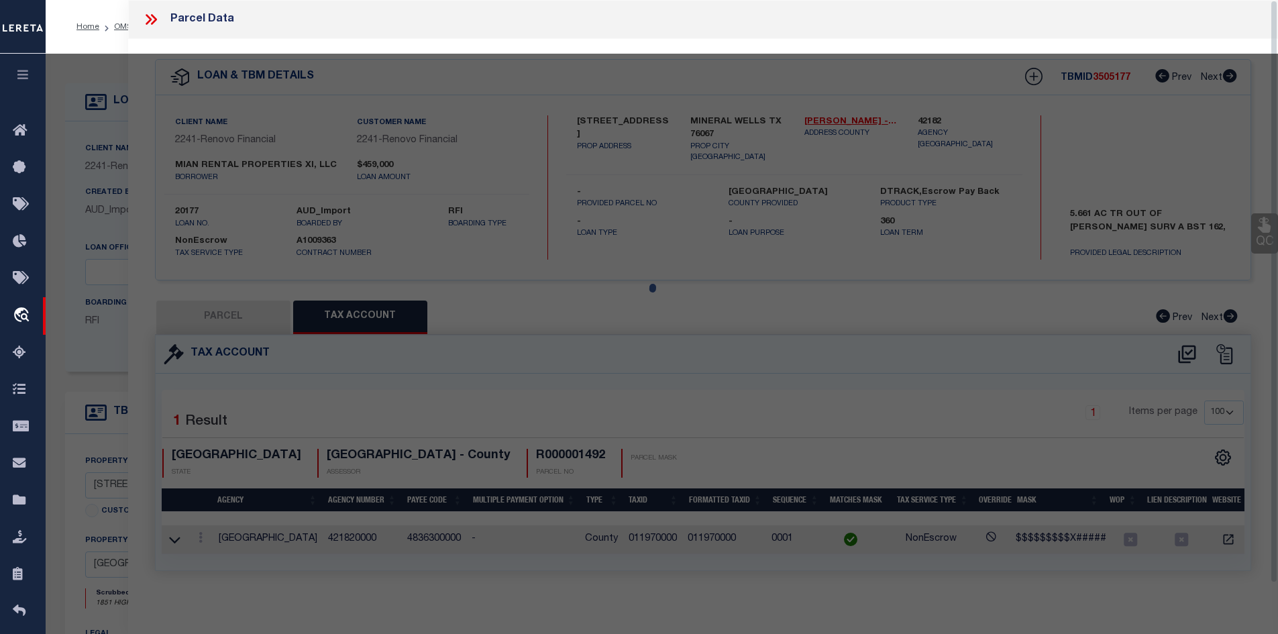
select select "RD"
select select "099"
type input "MIAN RENTAL PROPERTIES XI LLC"
select select "ATL"
select select "ADD"
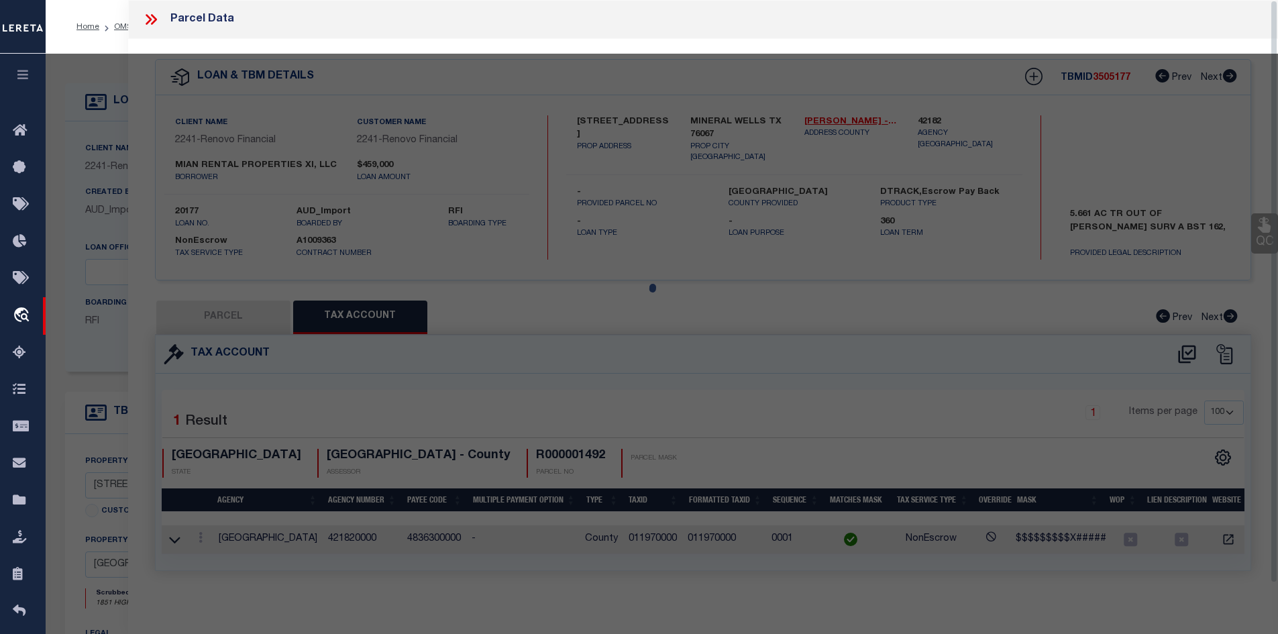
type input "1851 HIGHLAND DR E"
type input "[GEOGRAPHIC_DATA]"
type textarea "HIGHLAND TERR MOBILE [PERSON_NAME] LOT 35"
type textarea "Document uploaded that satisfies a legal requirement, changing from [GEOGRAPHIC…"
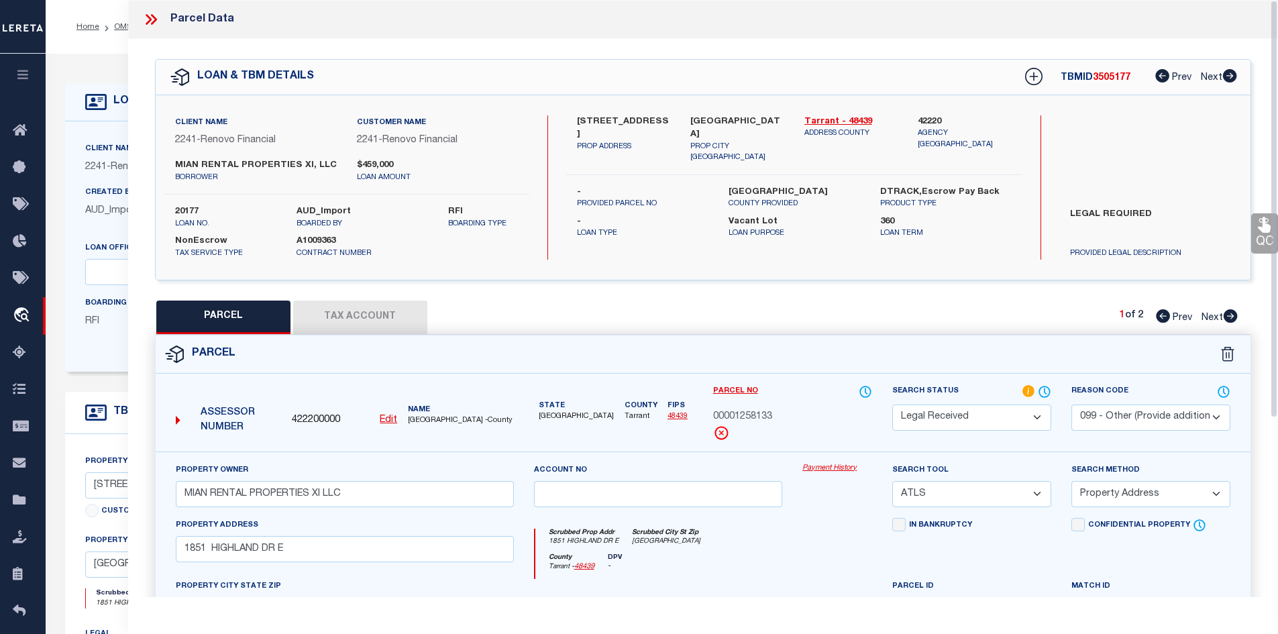
click at [1236, 317] on icon at bounding box center [1231, 315] width 14 height 13
select select "AS"
select select
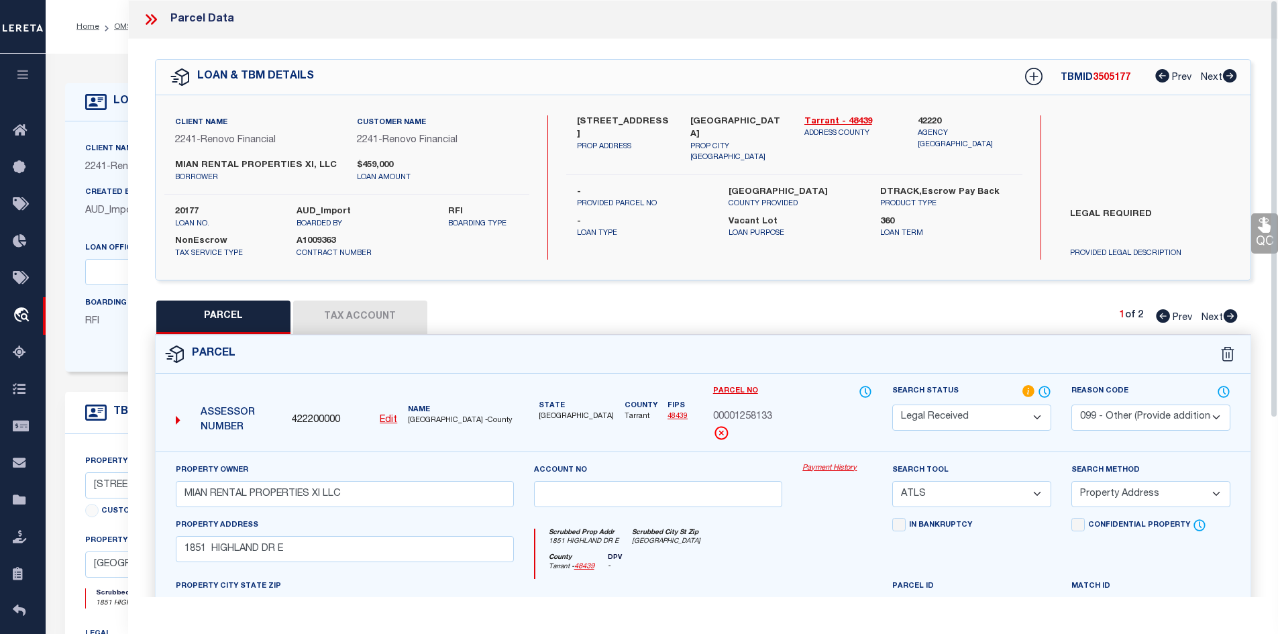
checkbox input "false"
select select "PR"
select select "099"
type input "MIAN RENTAL PROPERTIES XI LLC"
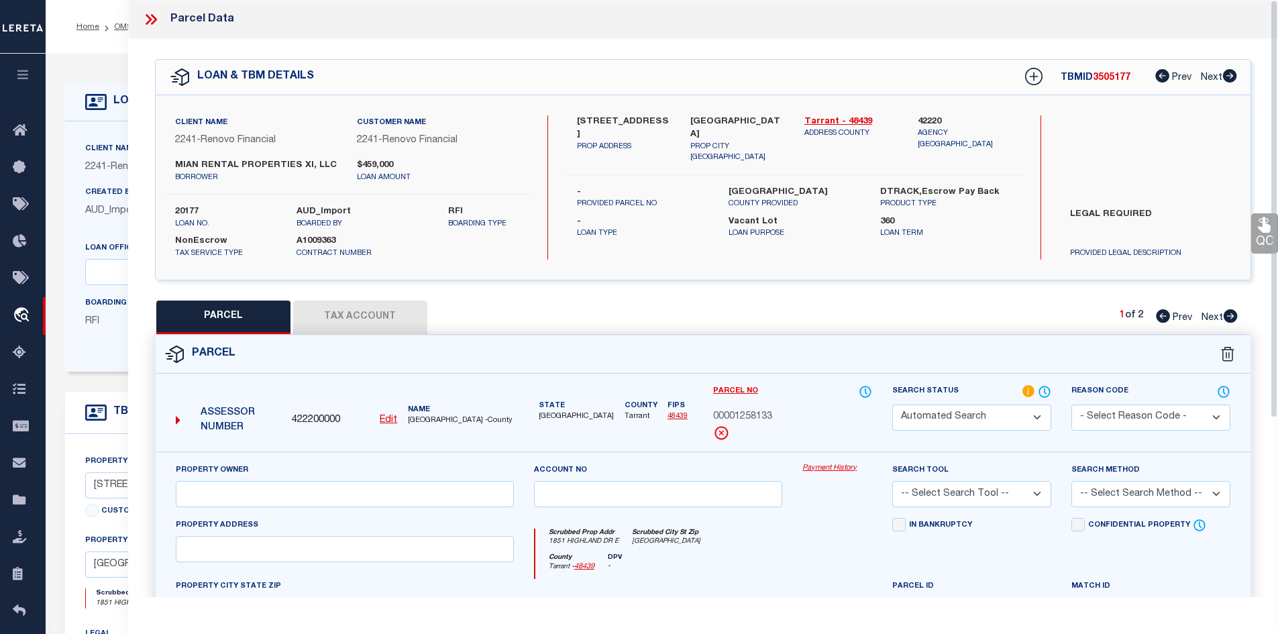
select select "ATL"
select select "ADD"
type input "1855 HIGHLAND DR E"
type input "[GEOGRAPHIC_DATA]"
type textarea "HIGHLAND TERR MOBILE [PERSON_NAME] LOT [PHONE_NUMBER] ID#"
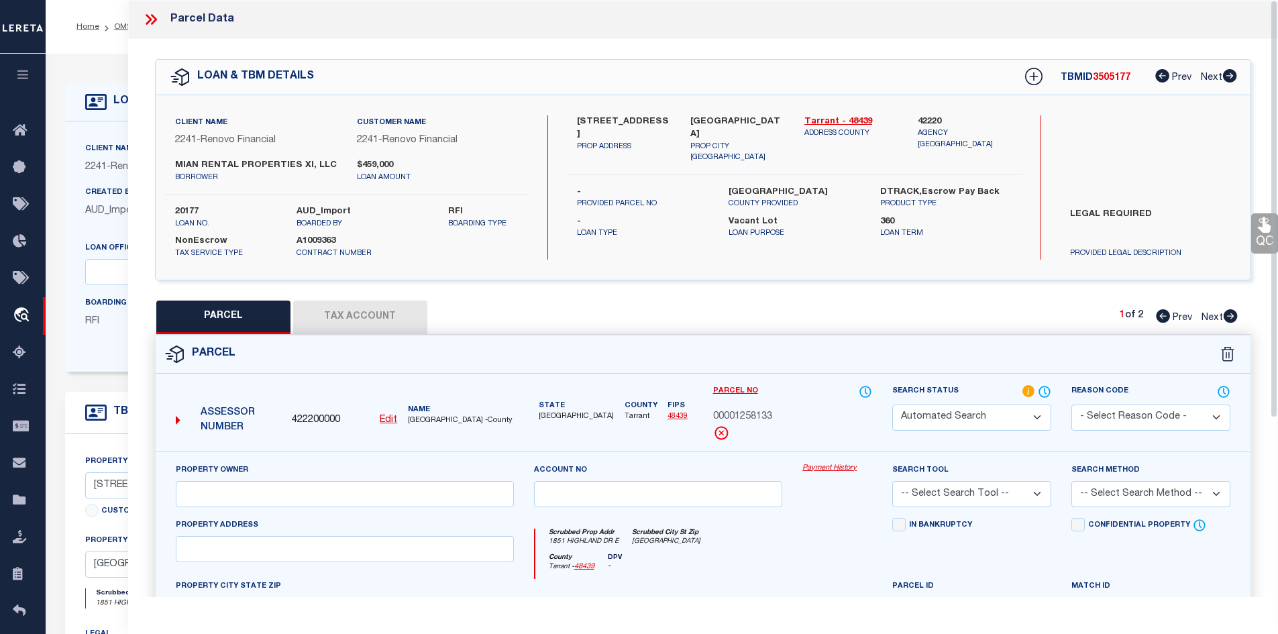
type textarea "PARCEL NOT NEEDED"
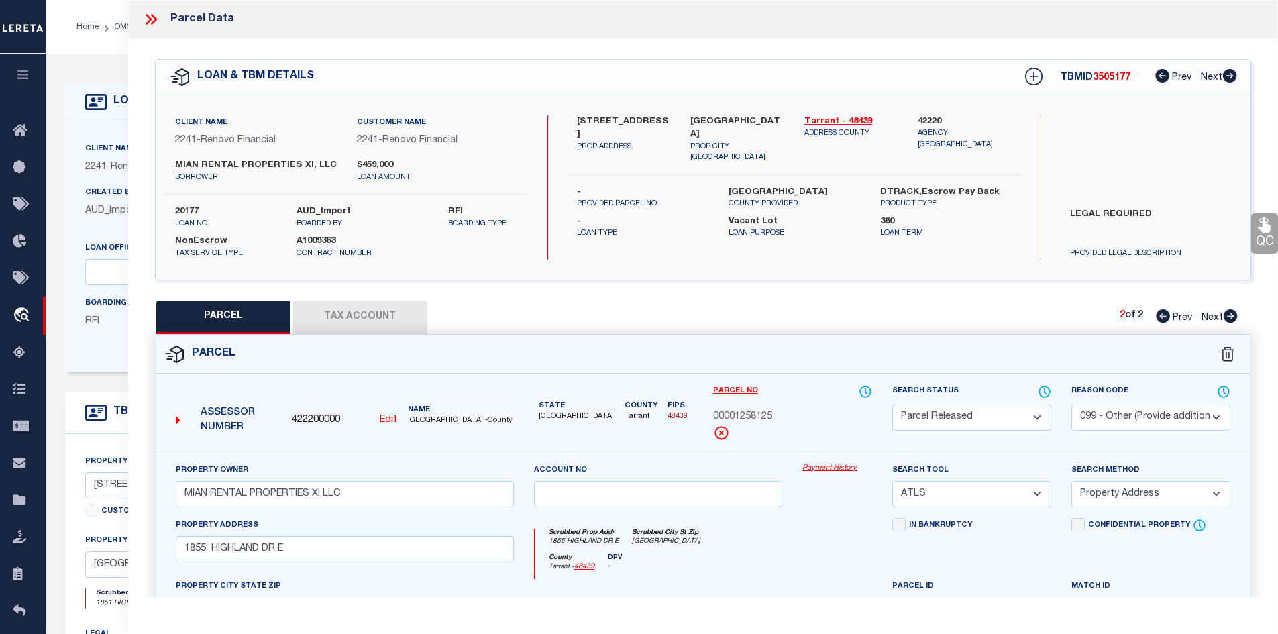
click at [1157, 317] on icon at bounding box center [1163, 315] width 14 height 13
select select "AS"
select select
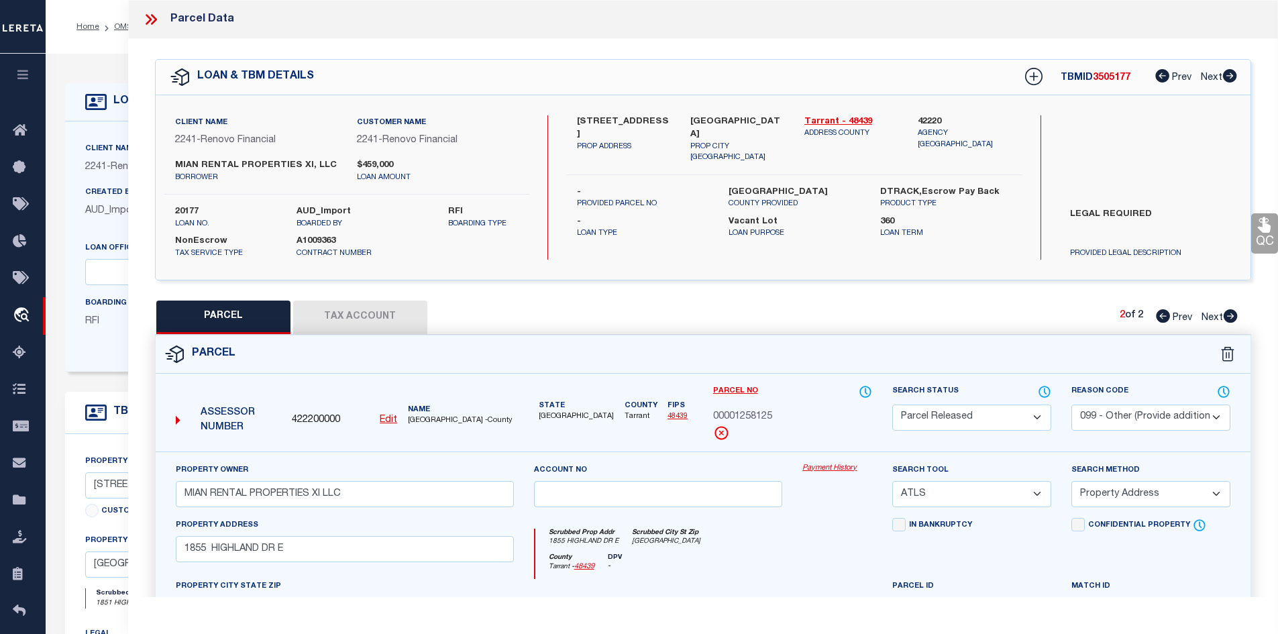
checkbox input "false"
select select "RD"
select select "099"
type input "MIAN RENTAL PROPERTIES XI LLC"
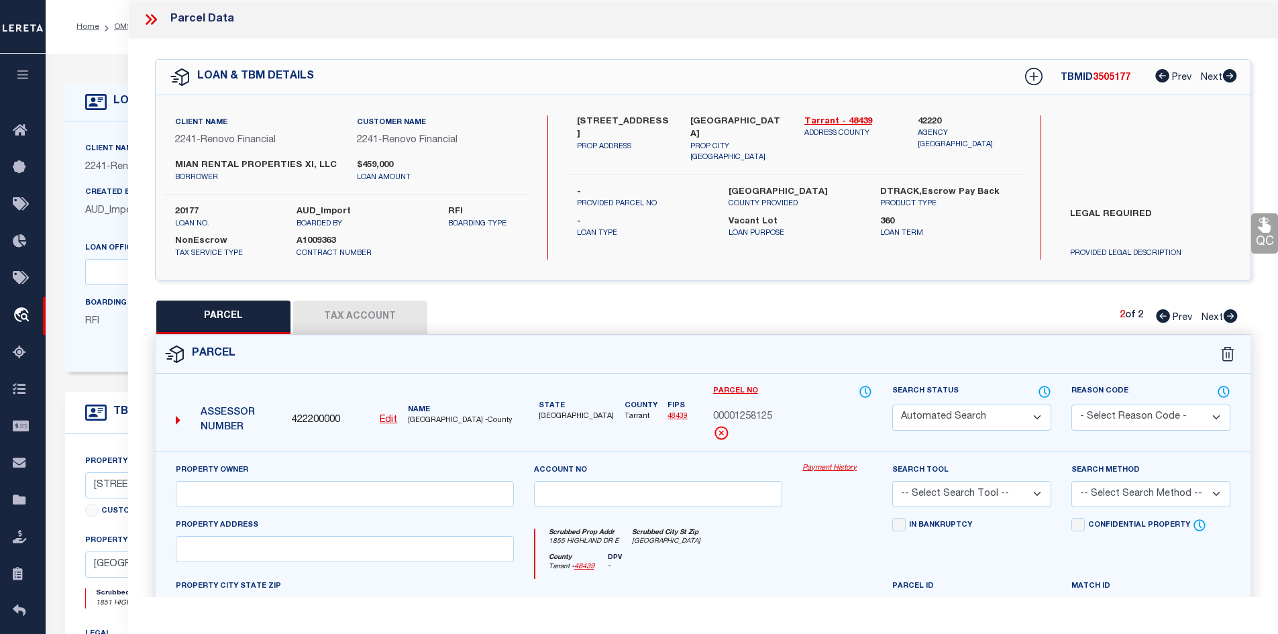
select select "ATL"
select select "ADD"
type input "1851 HIGHLAND DR E"
type input "[GEOGRAPHIC_DATA]"
type textarea "HIGHLAND TERR MOBILE [PERSON_NAME] LOT 35"
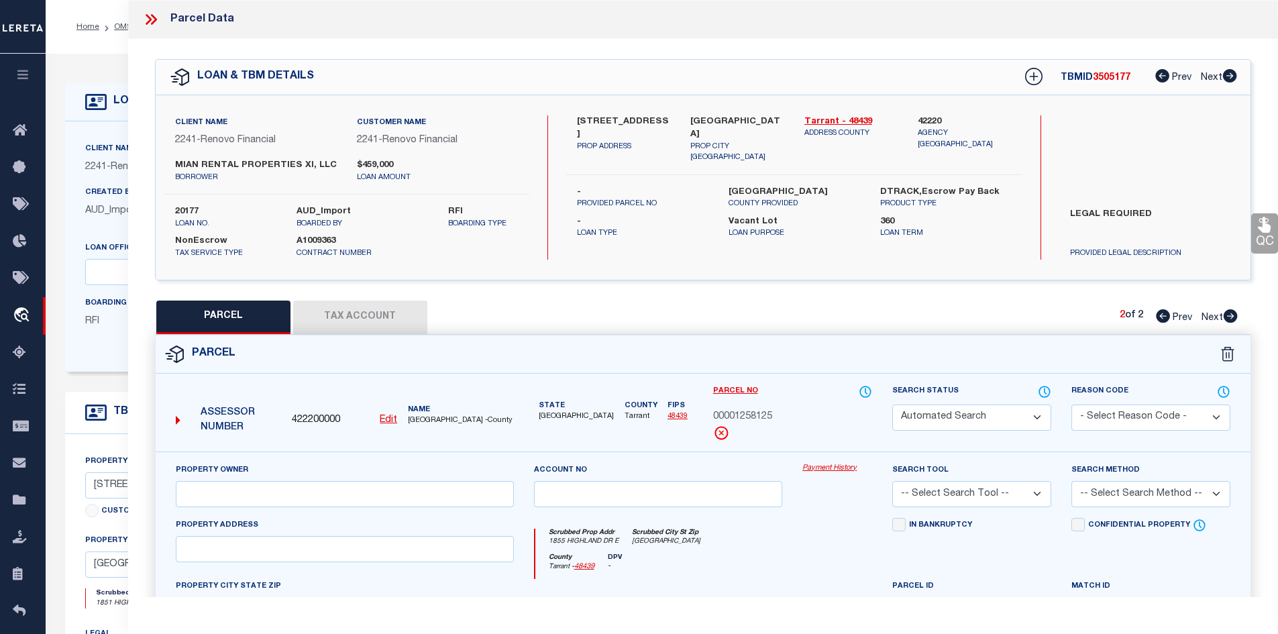
type textarea "Document uploaded that satisfies a legal requirement, changing from [GEOGRAPHIC…"
click at [583, 122] on label "[STREET_ADDRESS]" at bounding box center [624, 128] width 94 height 26
copy div "[STREET_ADDRESS]"
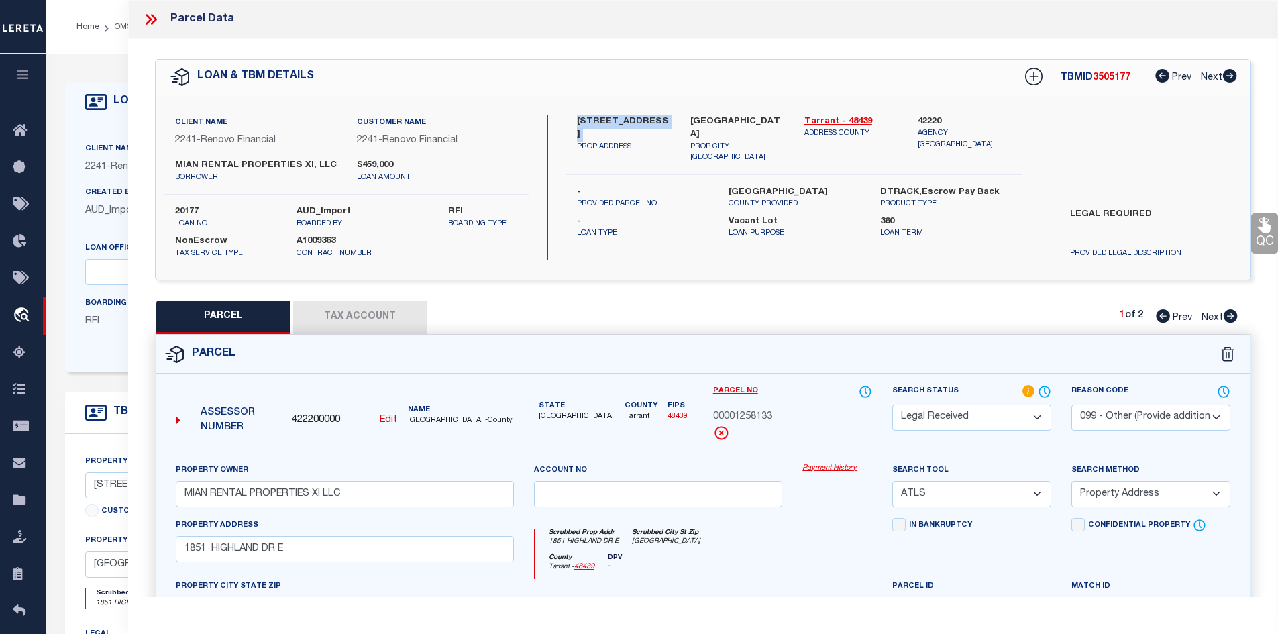
click at [378, 316] on button "Tax Account" at bounding box center [360, 318] width 134 height 34
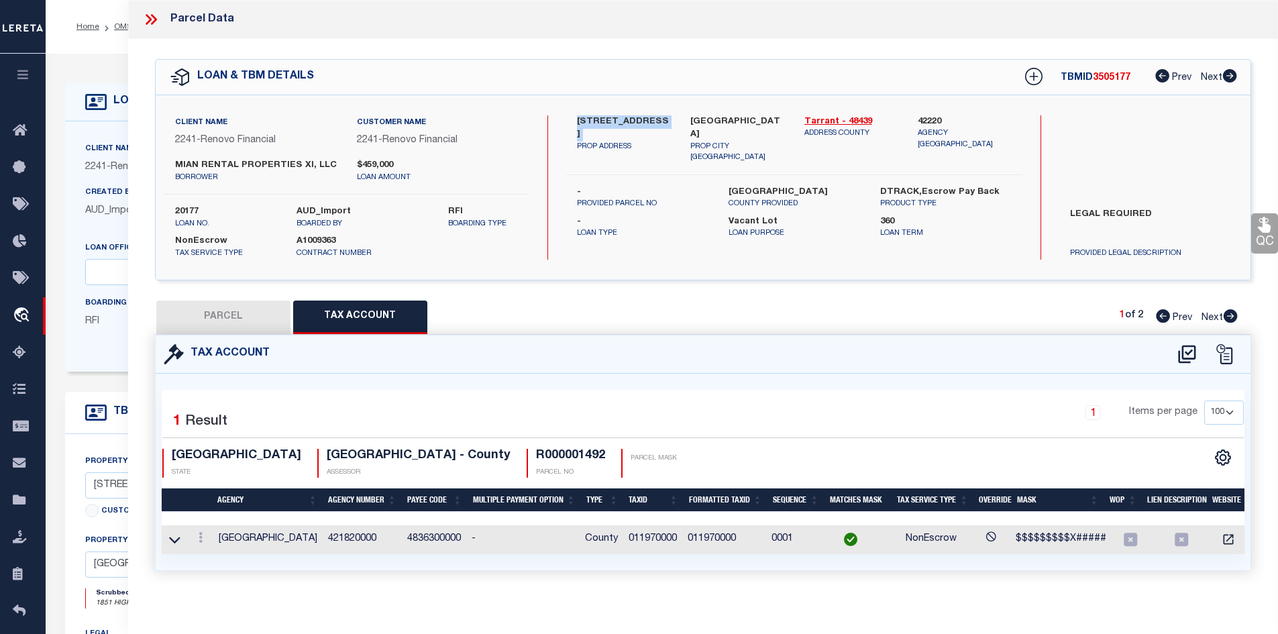
select select "100"
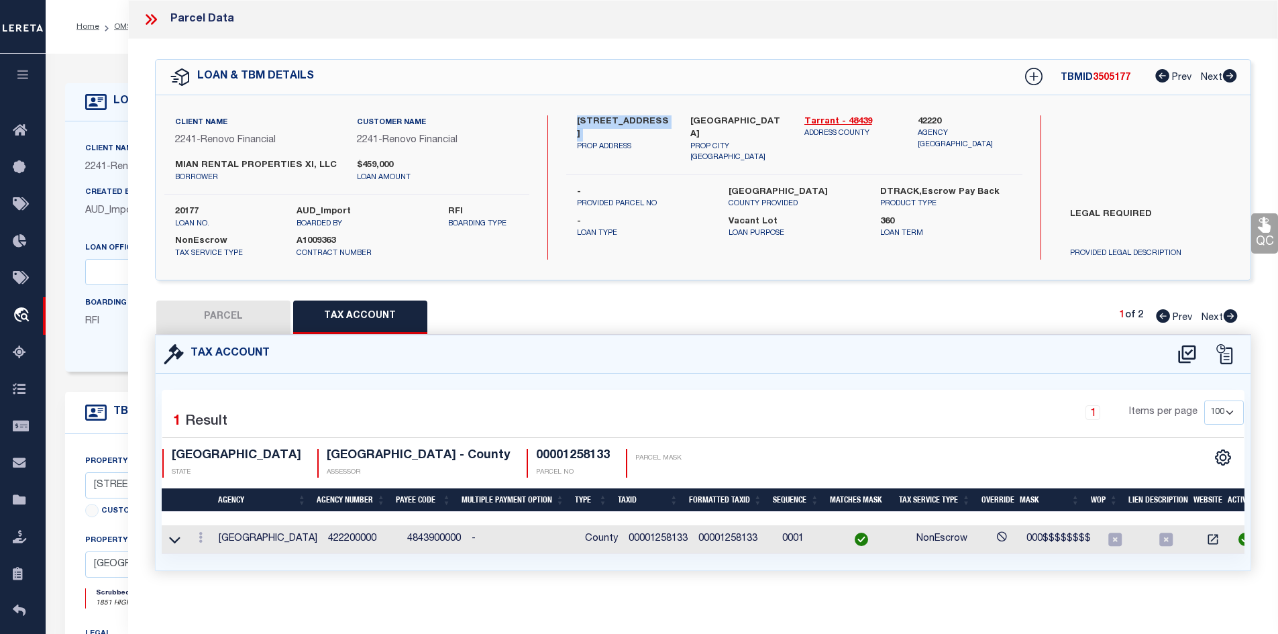
click at [246, 327] on button "PARCEL" at bounding box center [223, 318] width 134 height 34
select select "AS"
select select
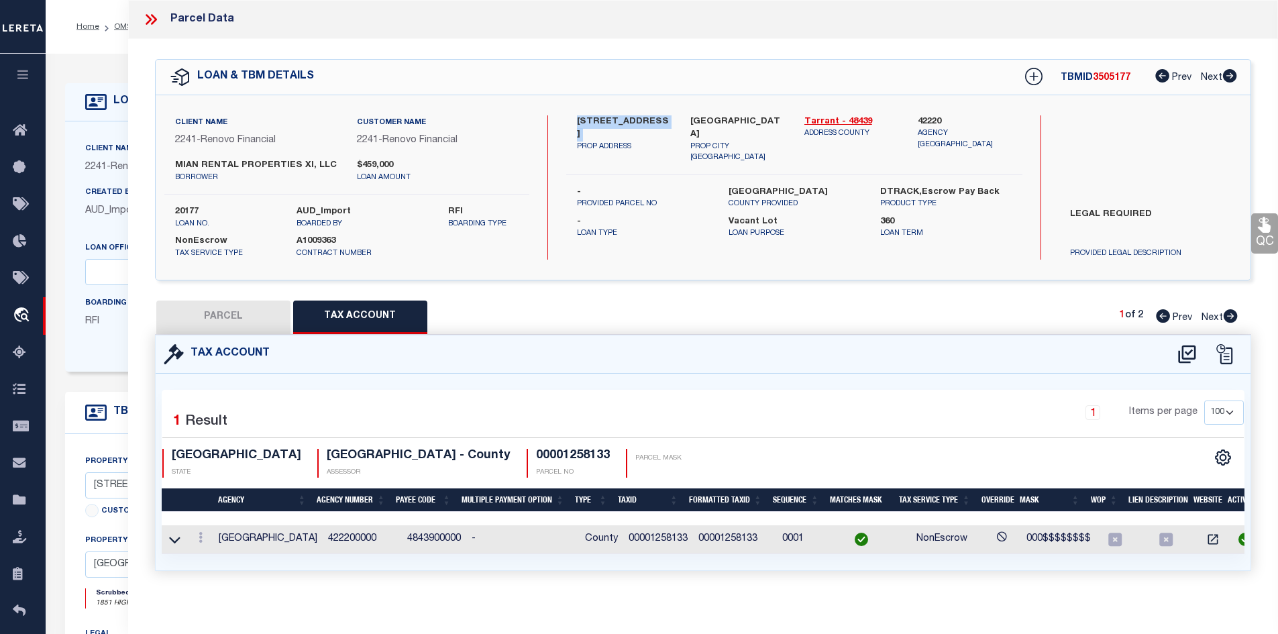
checkbox input "false"
select select "RD"
select select "099"
type input "MIAN RENTAL PROPERTIES XI LLC"
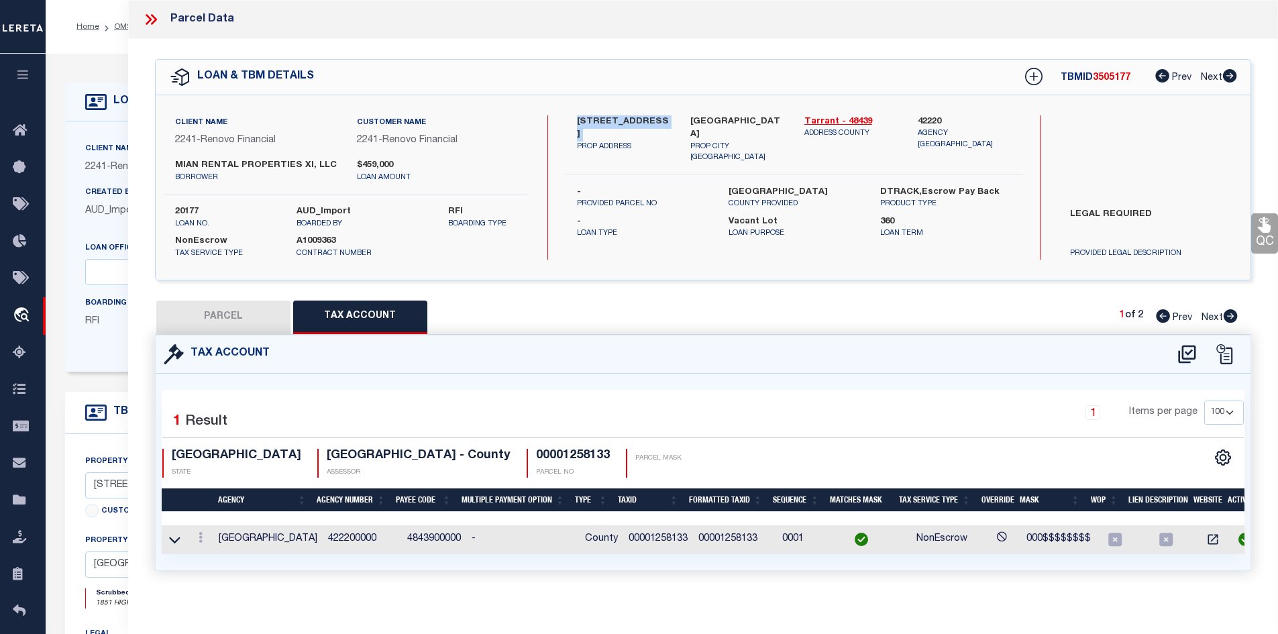
select select "ATL"
select select "ADD"
type input "1851 HIGHLAND DR E"
type input "[GEOGRAPHIC_DATA]"
type textarea "HIGHLAND TERR MOBILE [PERSON_NAME] LOT 35"
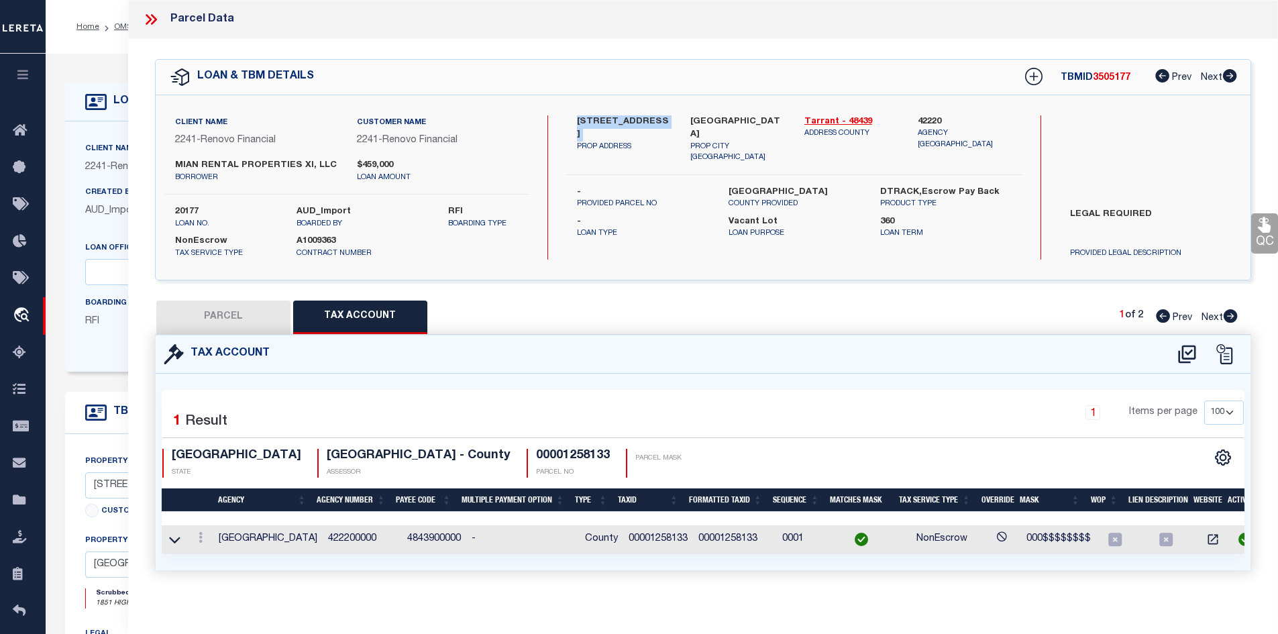
type textarea "Document uploaded that satisfies a legal requirement, changing from [GEOGRAPHIC…"
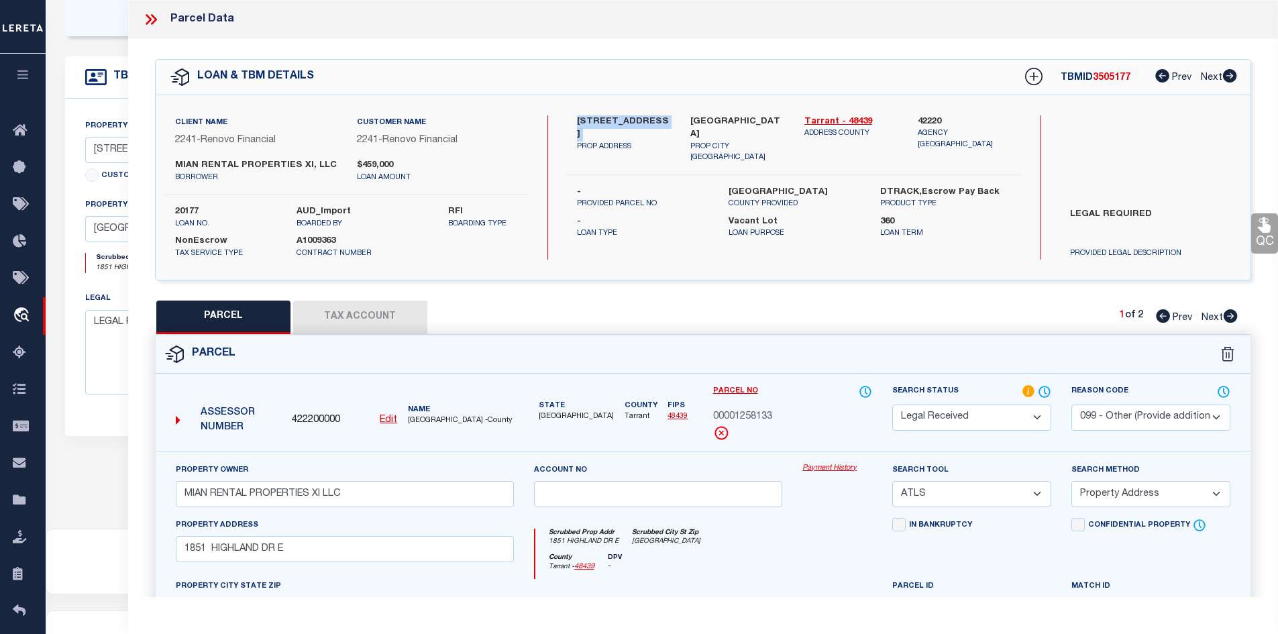
click at [350, 307] on button "Tax Account" at bounding box center [360, 318] width 134 height 34
select select "100"
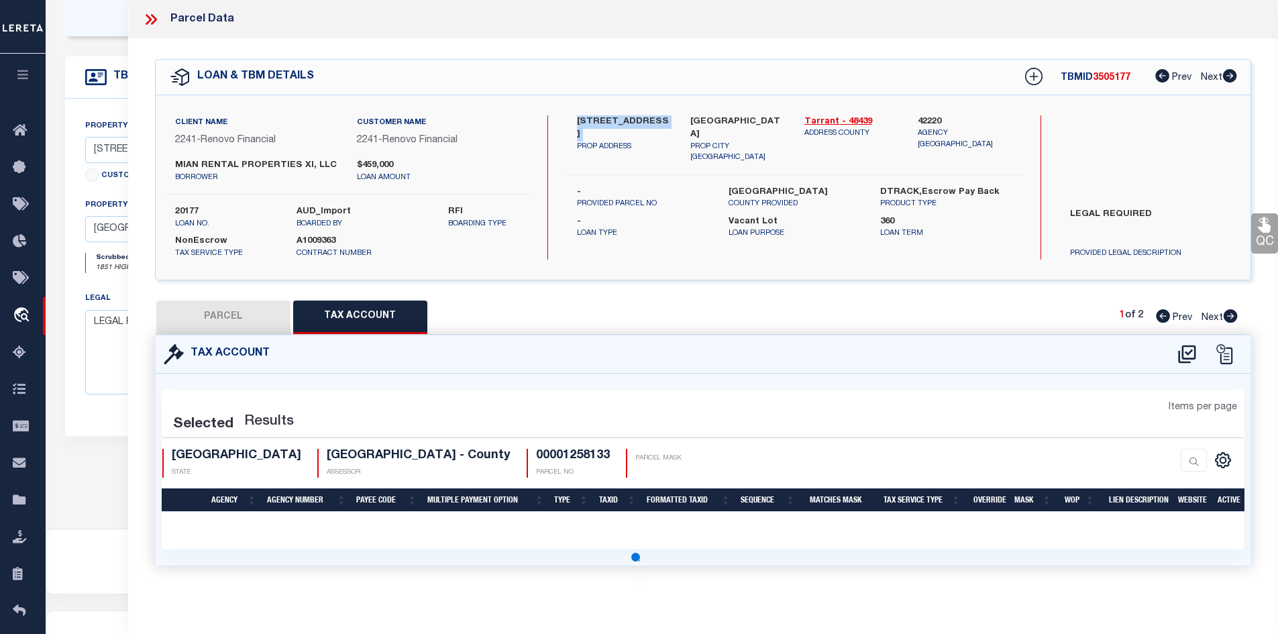
select select "100"
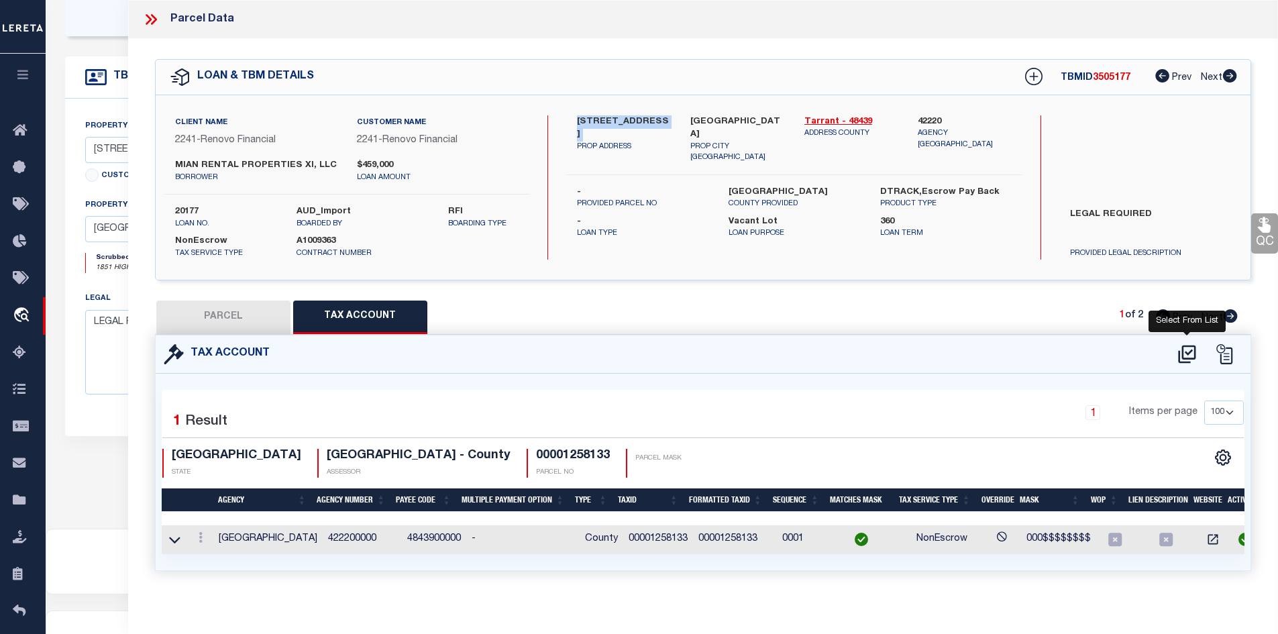
click at [1185, 348] on icon at bounding box center [1187, 353] width 22 height 21
select select "100"
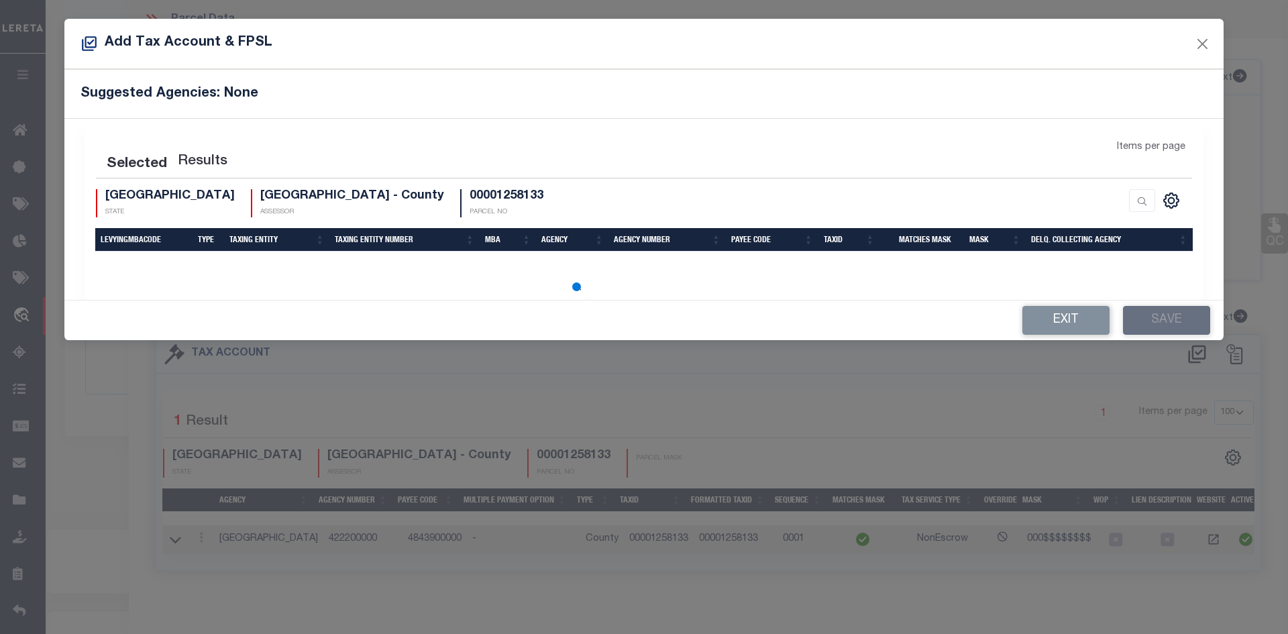
select select "100"
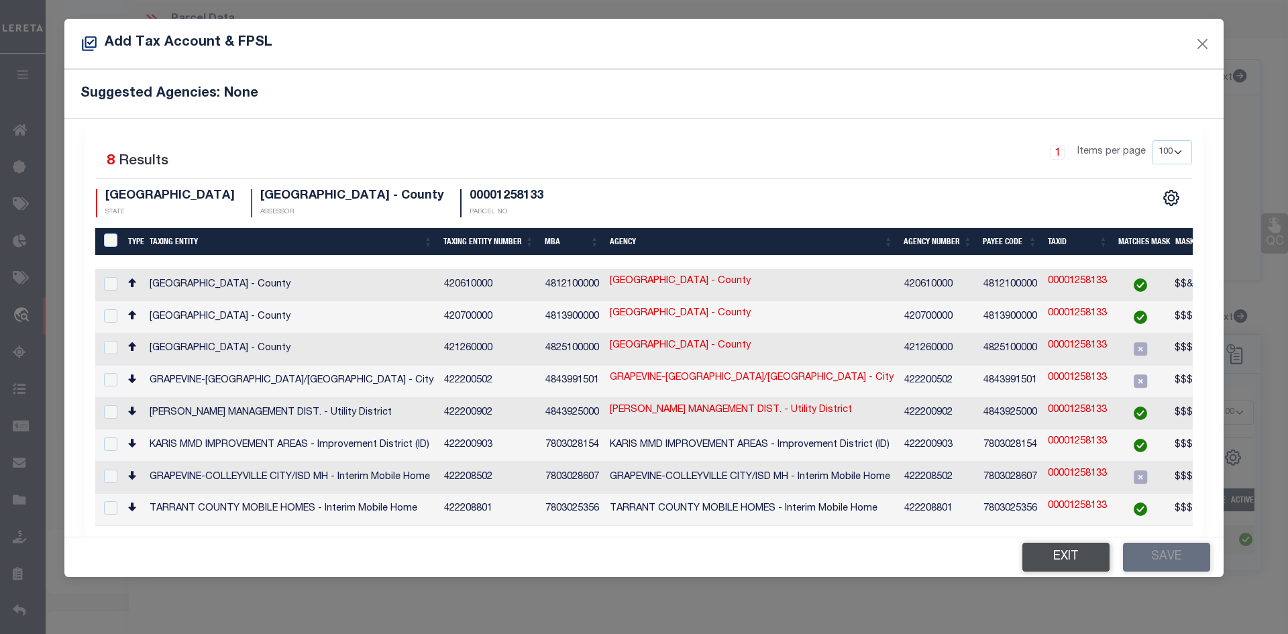
click at [1063, 545] on button "Exit" at bounding box center [1065, 557] width 87 height 29
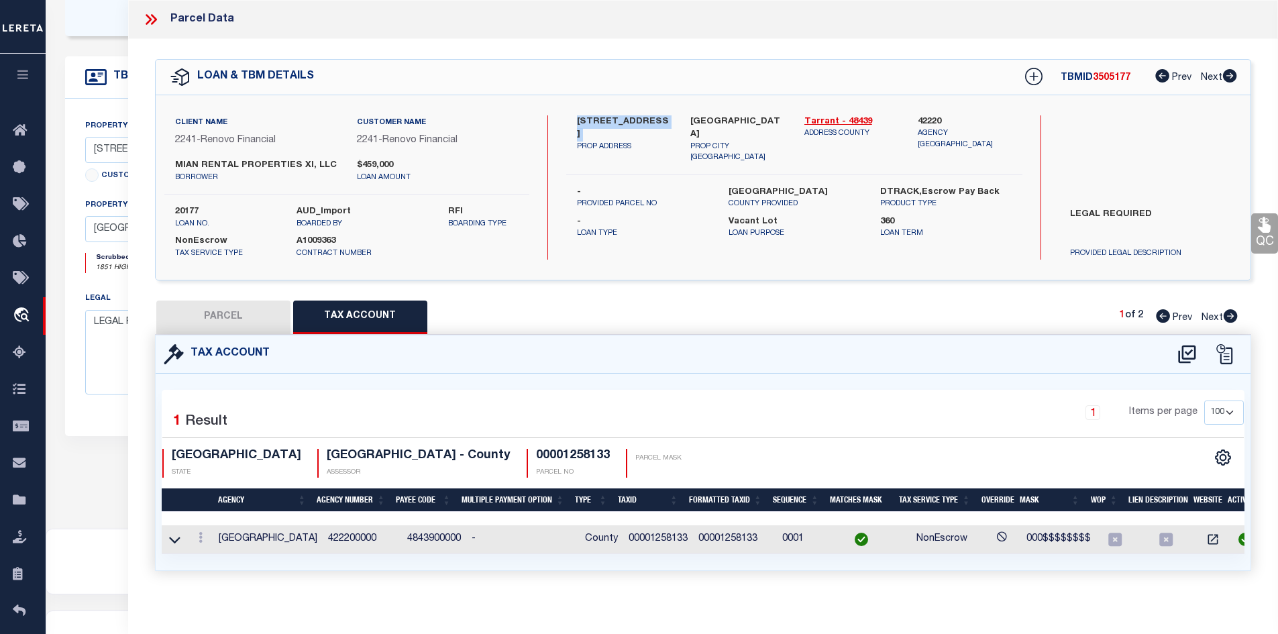
click at [250, 321] on button "PARCEL" at bounding box center [223, 318] width 134 height 34
select select "AS"
select select
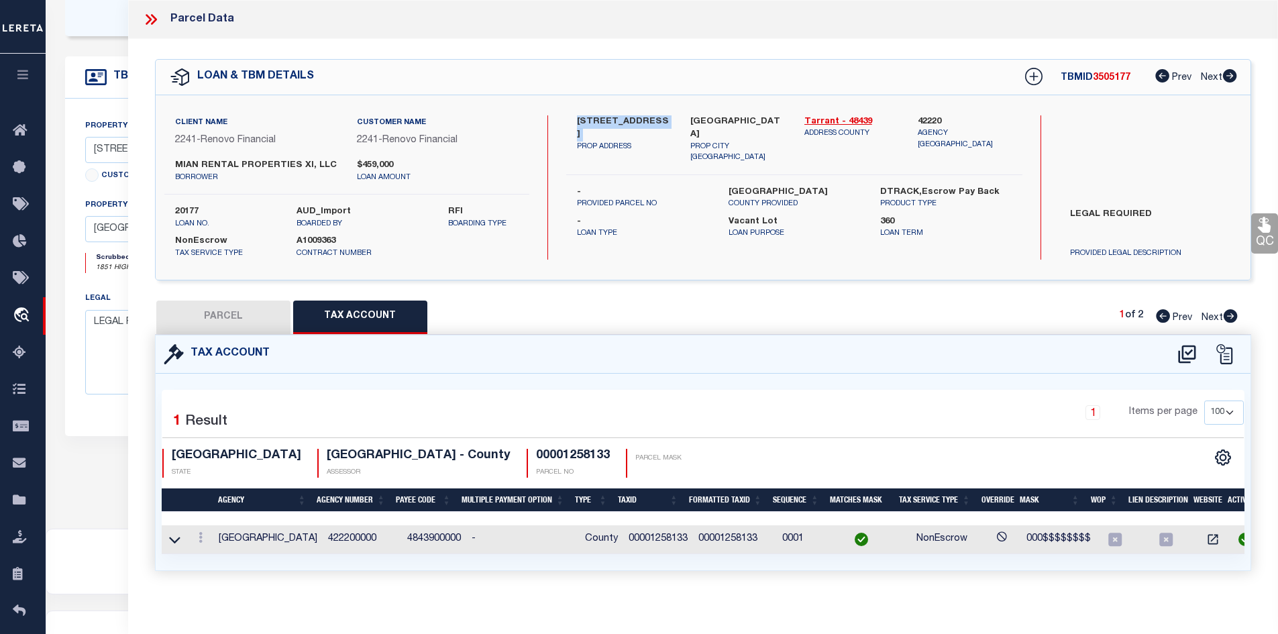
checkbox input "false"
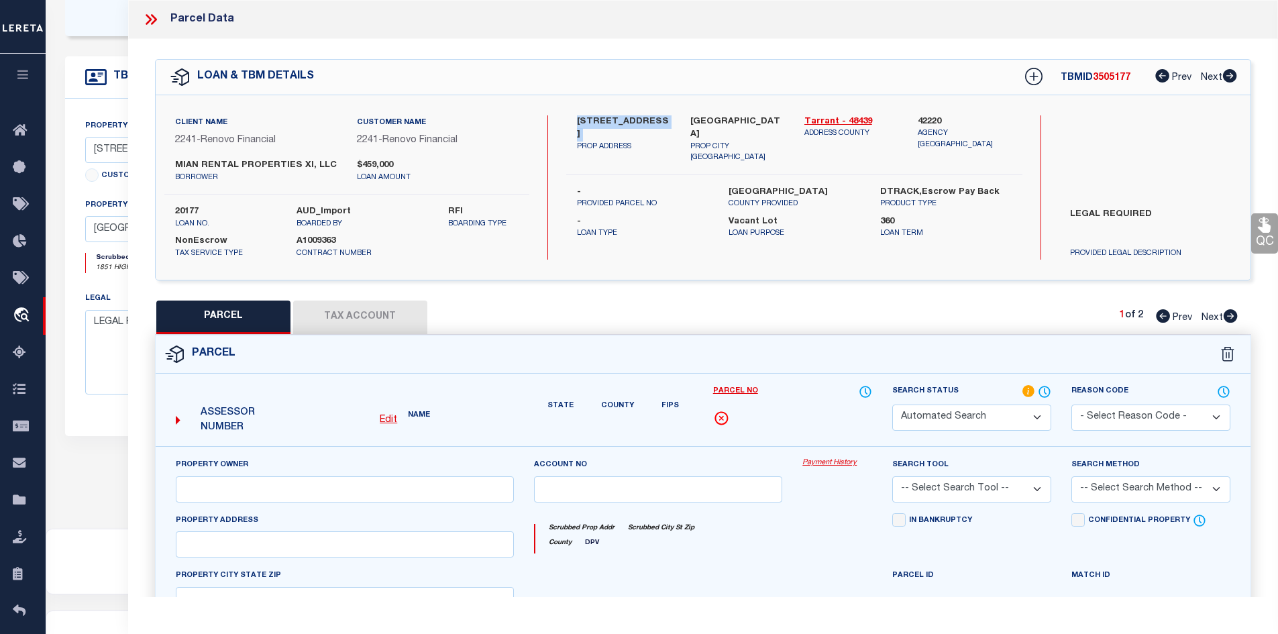
select select "RD"
select select "099"
type input "MIAN RENTAL PROPERTIES XI LLC"
select select "ATL"
select select "ADD"
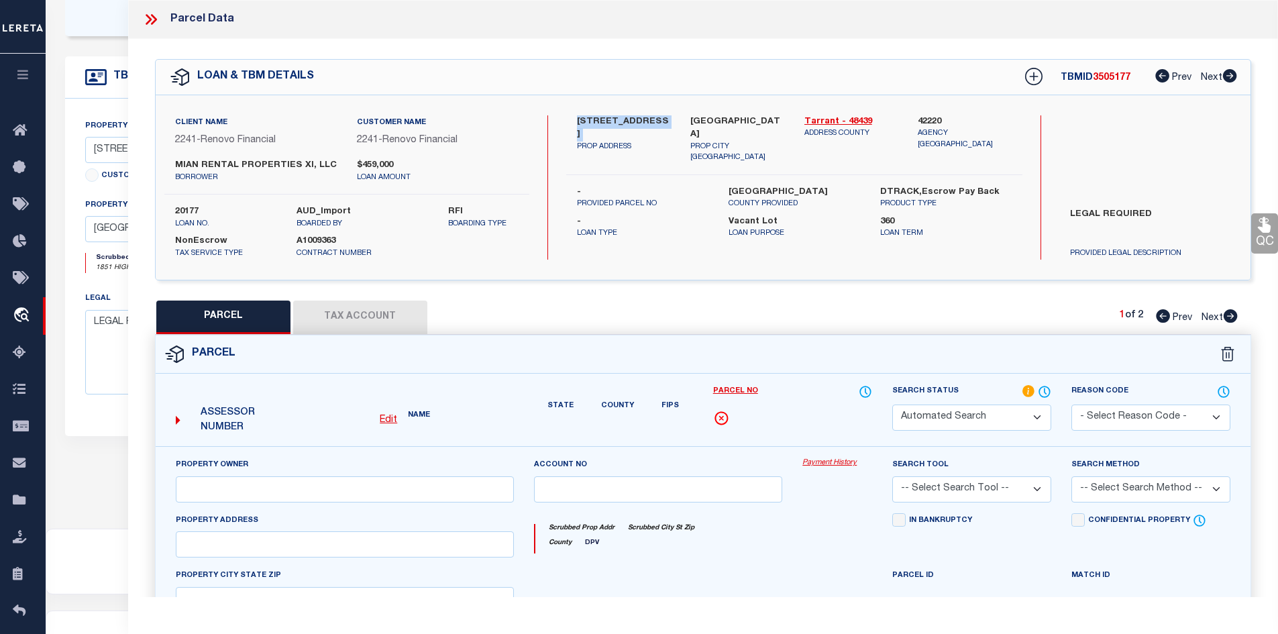
type input "1851 HIGHLAND DR E"
type input "[GEOGRAPHIC_DATA]"
type textarea "HIGHLAND TERR MOBILE [PERSON_NAME] LOT 35"
type textarea "Document uploaded that satisfies a legal requirement, changing from [GEOGRAPHIC…"
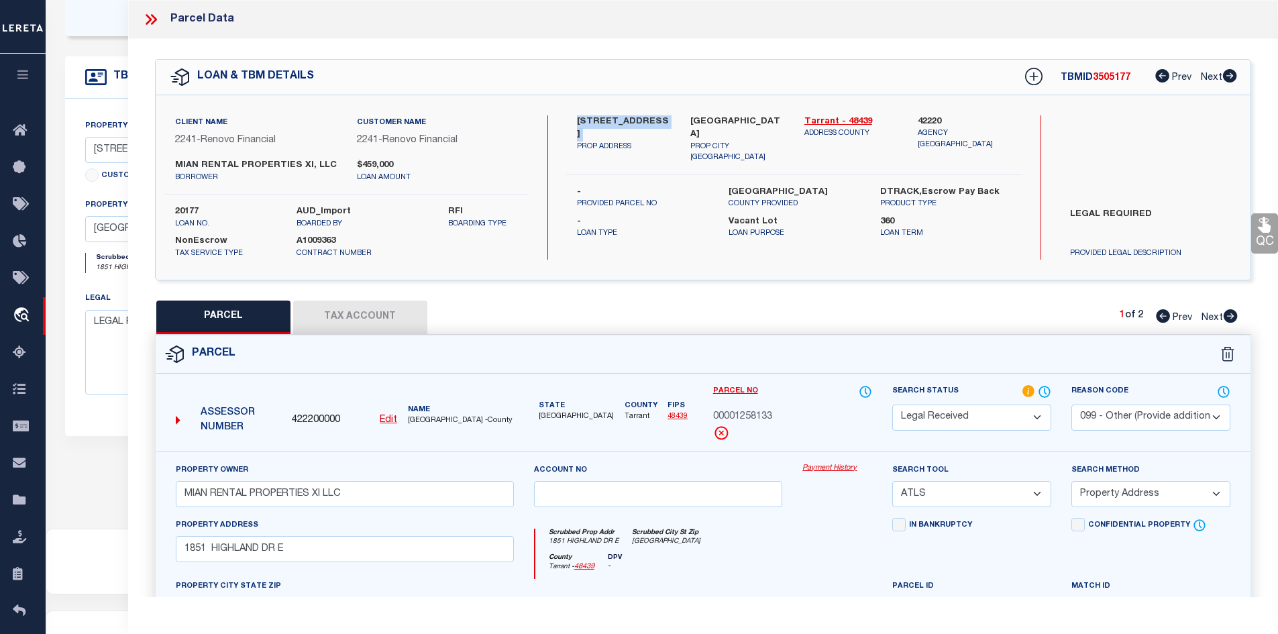
click at [971, 417] on select "Automated Search Bad Parcel Complete Duplicate Parcel High Dollar Reporting In …" at bounding box center [971, 418] width 159 height 26
select select "PC"
click at [892, 405] on select "Automated Search Bad Parcel Complete Duplicate Parcel High Dollar Reporting In …" at bounding box center [971, 418] width 159 height 26
click at [1106, 419] on select "- Select Reason Code - 099 - Other (Provide additional detail) ACT - Agency Cha…" at bounding box center [1150, 418] width 159 height 26
select select
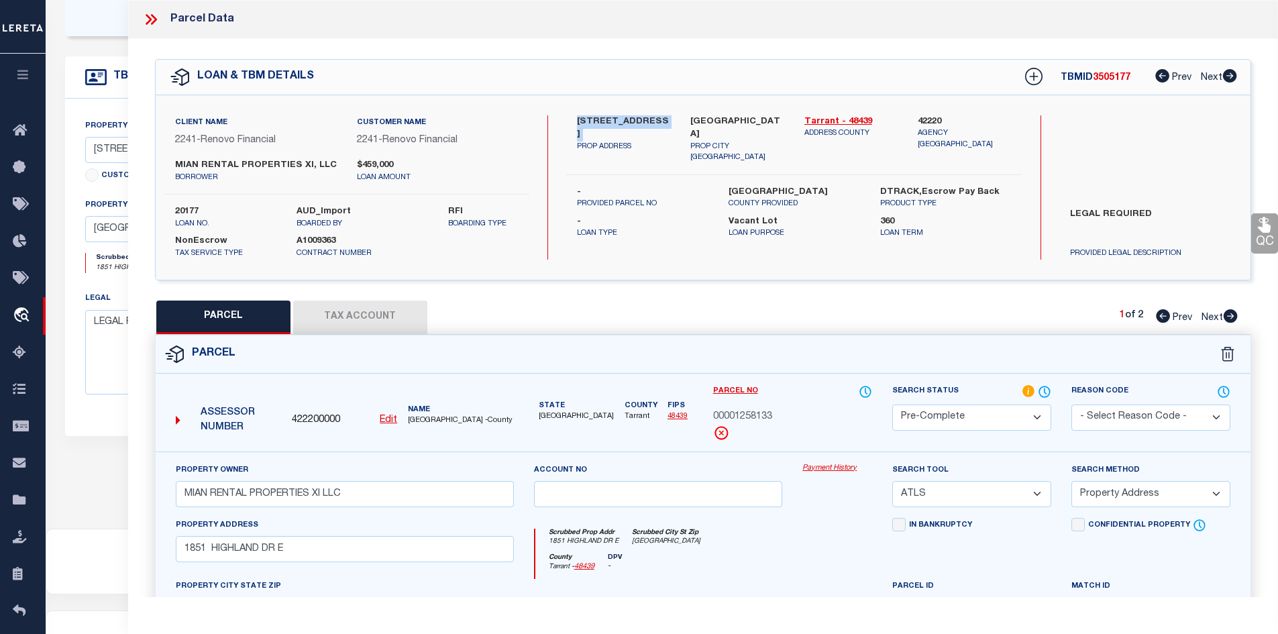
click at [1071, 405] on select "- Select Reason Code - 099 - Other (Provide additional detail) ACT - Agency Cha…" at bounding box center [1150, 418] width 159 height 26
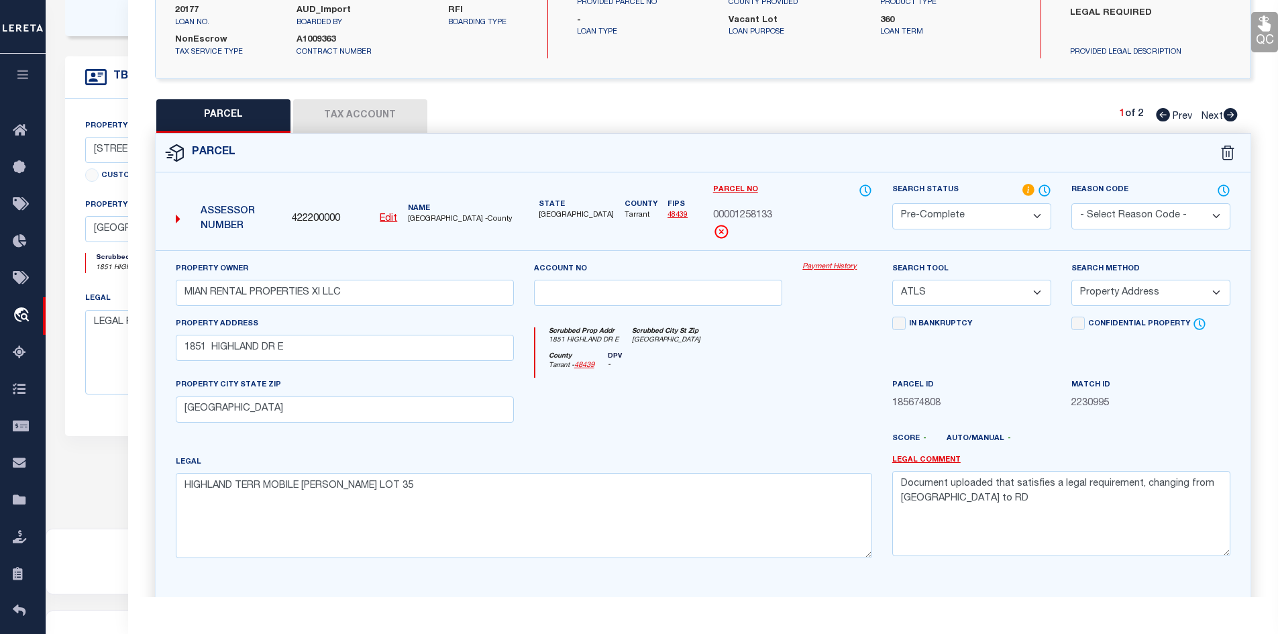
click at [963, 304] on select "-- Select Search Tool -- 3rd Party Website Agency File Agency Website ATLS CNV-…" at bounding box center [971, 293] width 159 height 26
select select "AGW"
click at [892, 280] on select "-- Select Search Tool -- 3rd Party Website Agency File Agency Website ATLS CNV-…" at bounding box center [971, 293] width 159 height 26
click at [1114, 293] on select "-- Select Search Method -- Property Address Legal Liability Info Provided" at bounding box center [1150, 293] width 159 height 26
select select "LEG"
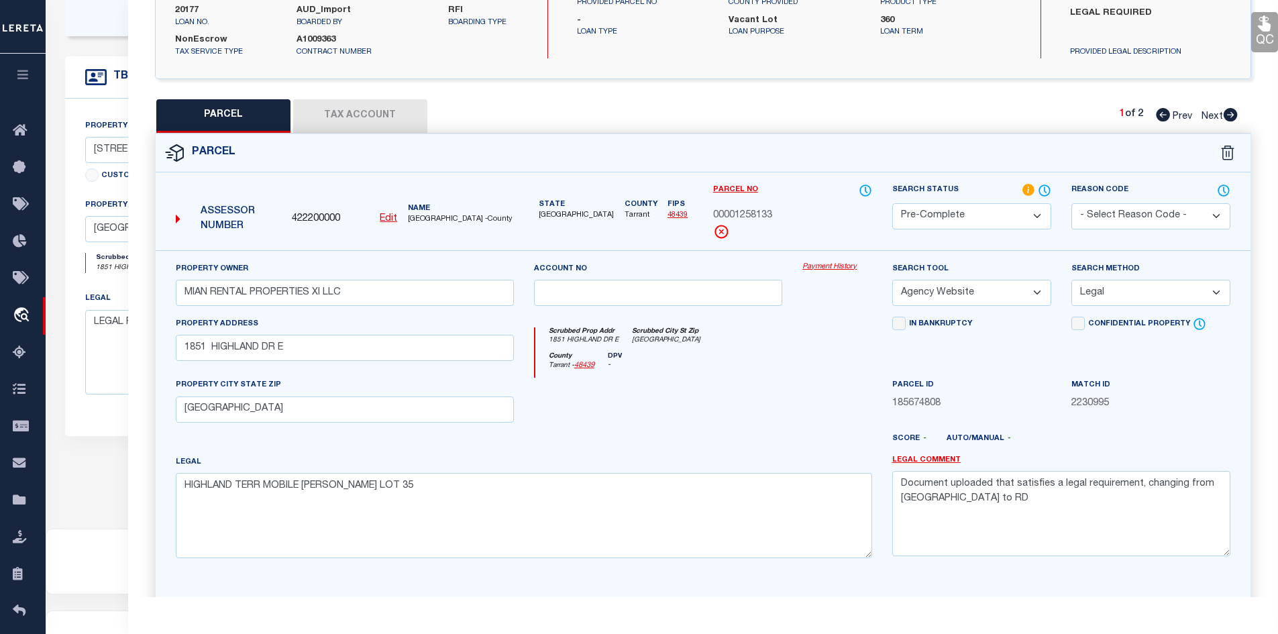
click at [1071, 280] on select "-- Select Search Method -- Property Address Legal Liability Info Provided" at bounding box center [1150, 293] width 159 height 26
click at [945, 505] on textarea "Document uploaded that satisfies a legal requirement, changing from [GEOGRAPHIC…" at bounding box center [1061, 513] width 338 height 85
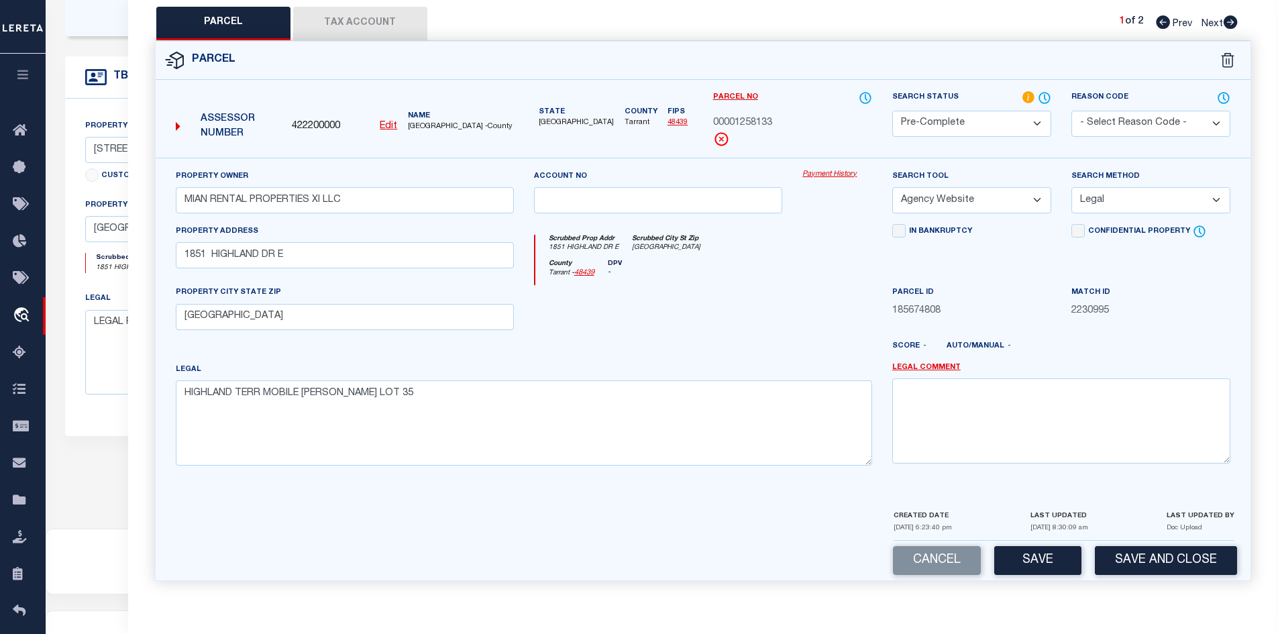
click at [1034, 545] on div "Cancel Save Save and Close" at bounding box center [703, 561] width 1095 height 40
click at [1043, 570] on button "Save" at bounding box center [1037, 560] width 87 height 29
select select "AS"
select select
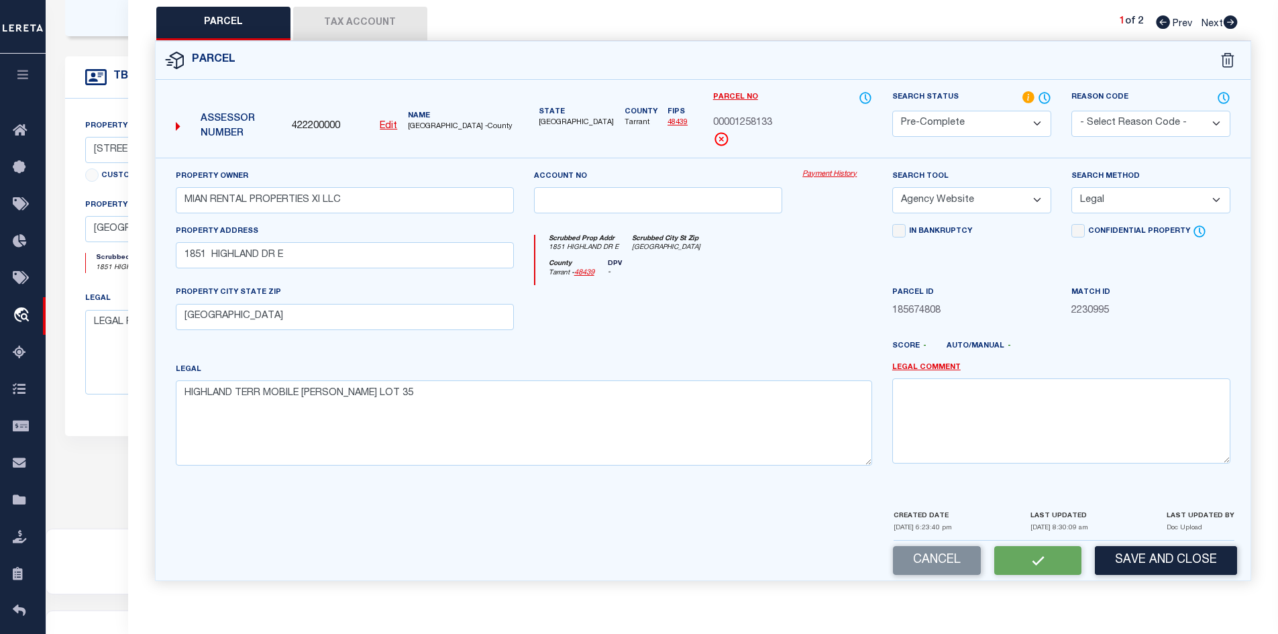
checkbox input "false"
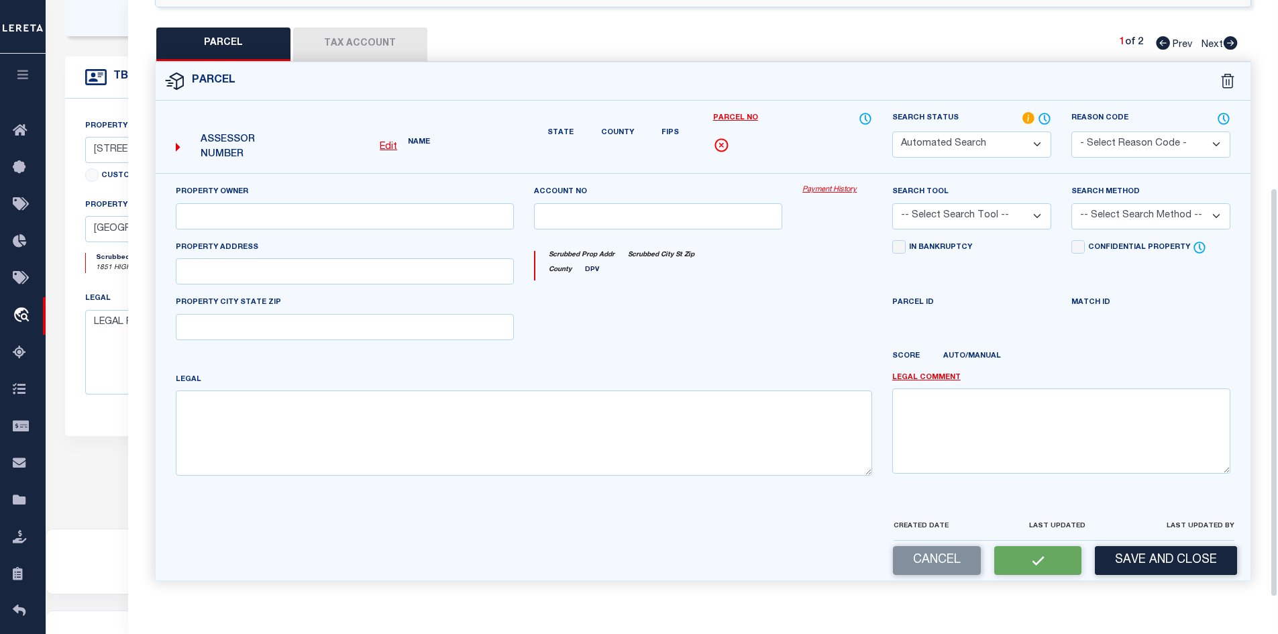
select select "PC"
type input "MIAN RENTAL PROPERTIES XI LLC"
select select "AGW"
select select "LEG"
type input "1851 HIGHLAND DR E"
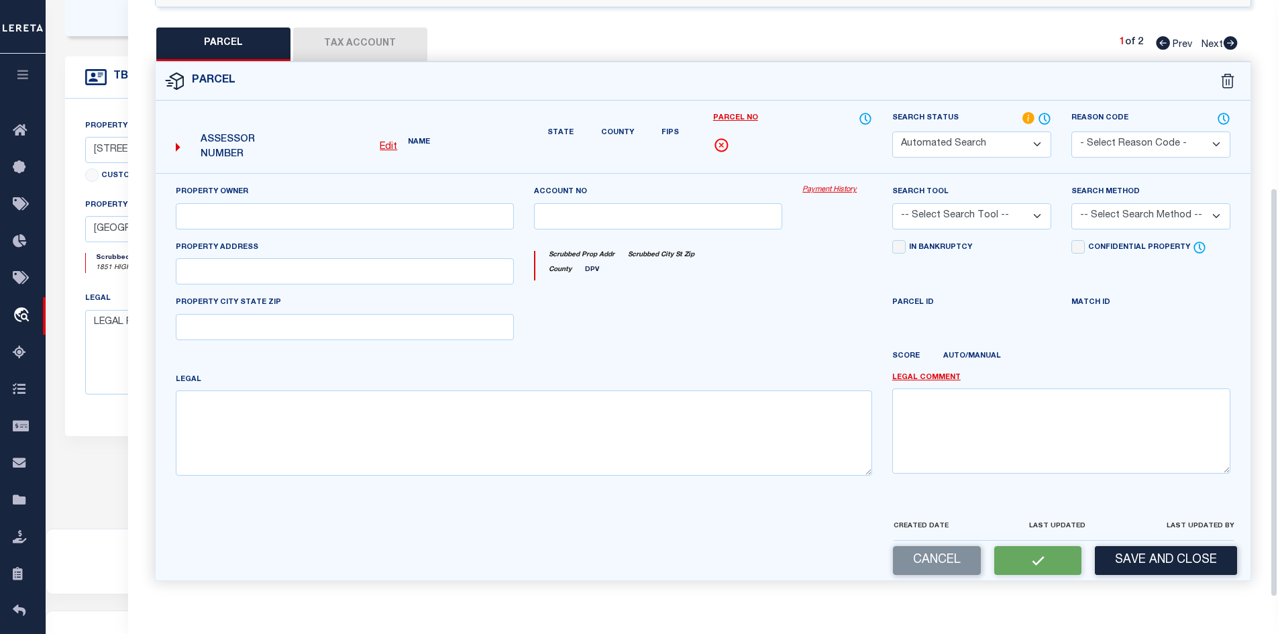
type input "[GEOGRAPHIC_DATA]"
type textarea "HIGHLAND TERR MOBILE [PERSON_NAME] LOT 35"
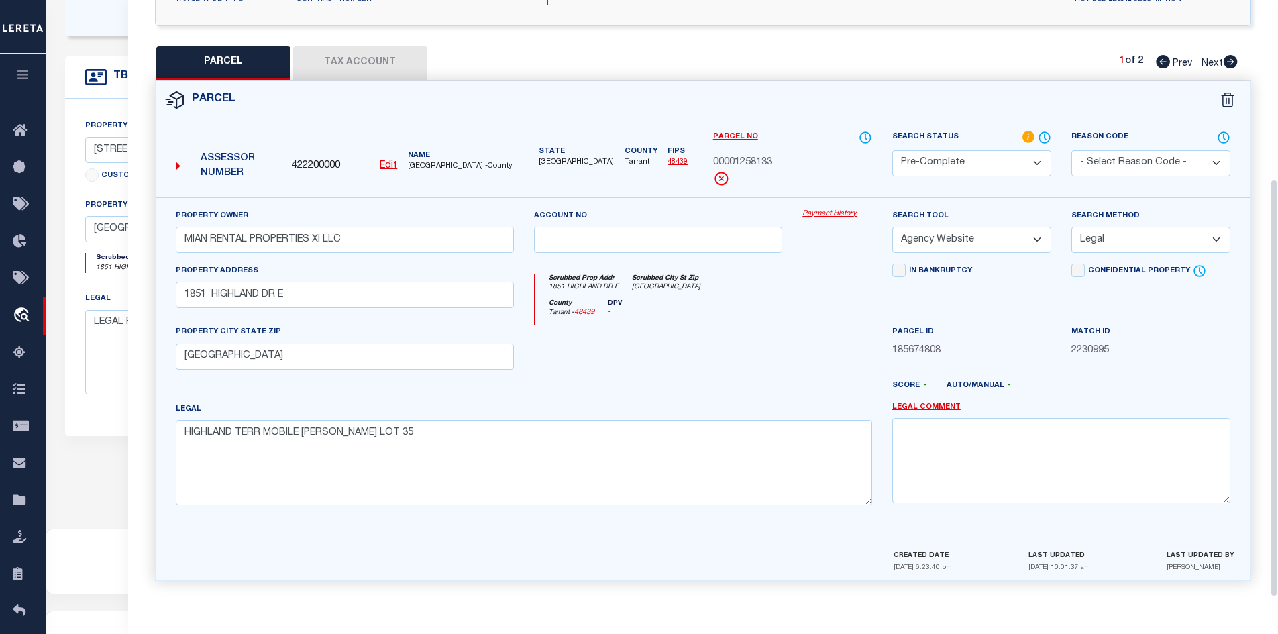
scroll to position [256, 0]
click at [1232, 56] on icon at bounding box center [1231, 61] width 14 height 13
select select "AS"
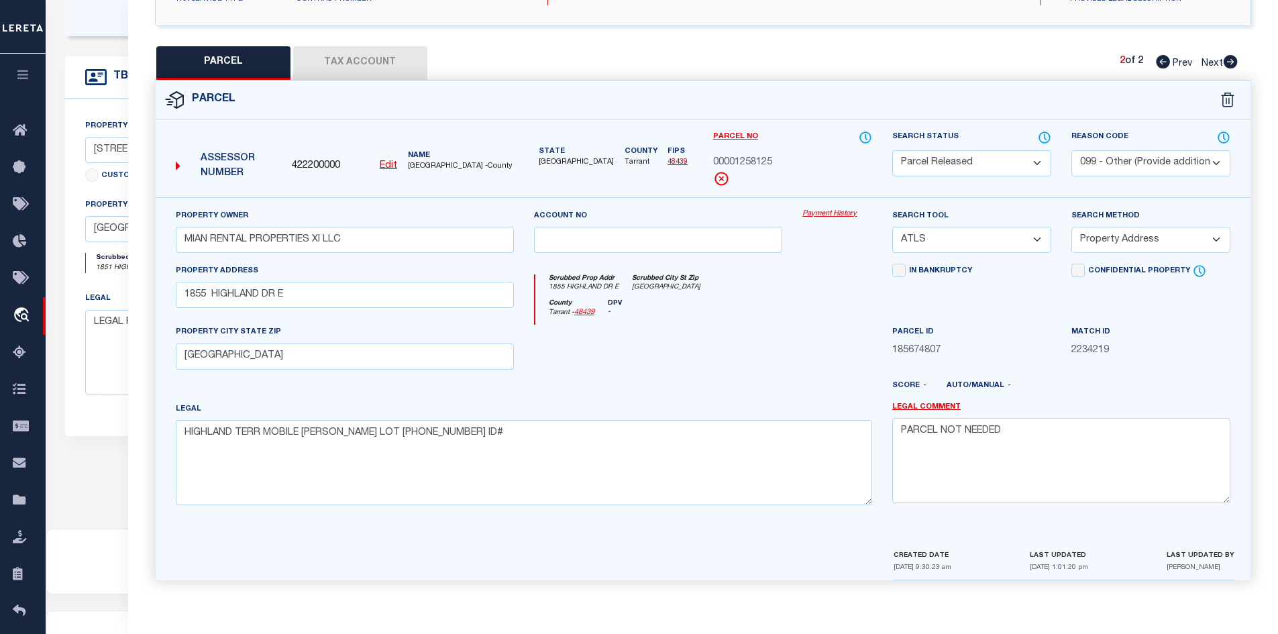
scroll to position [0, 0]
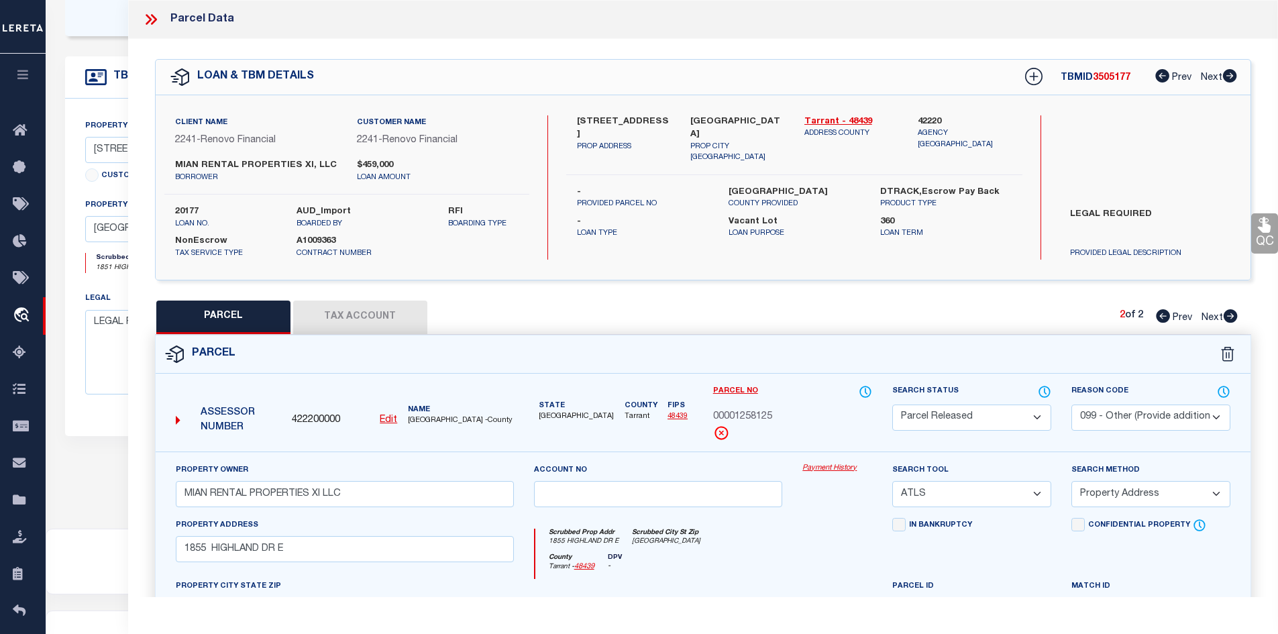
click at [1157, 319] on icon at bounding box center [1163, 315] width 14 height 13
click at [1114, 77] on span "3505177" at bounding box center [1112, 77] width 38 height 9
copy span "3505177"
click at [178, 209] on label "20177" at bounding box center [225, 211] width 101 height 13
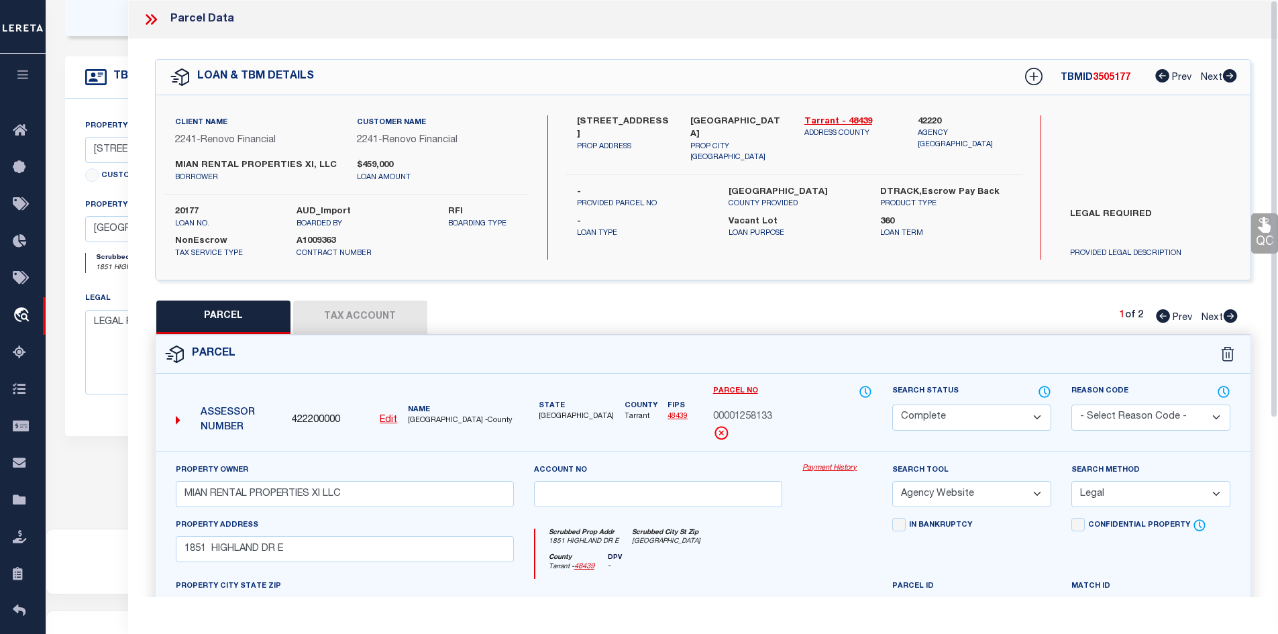
click at [178, 209] on label "20177" at bounding box center [225, 211] width 101 height 13
copy label "20177"
click at [748, 186] on label "[GEOGRAPHIC_DATA]" at bounding box center [794, 192] width 131 height 13
copy label "TARRANT"
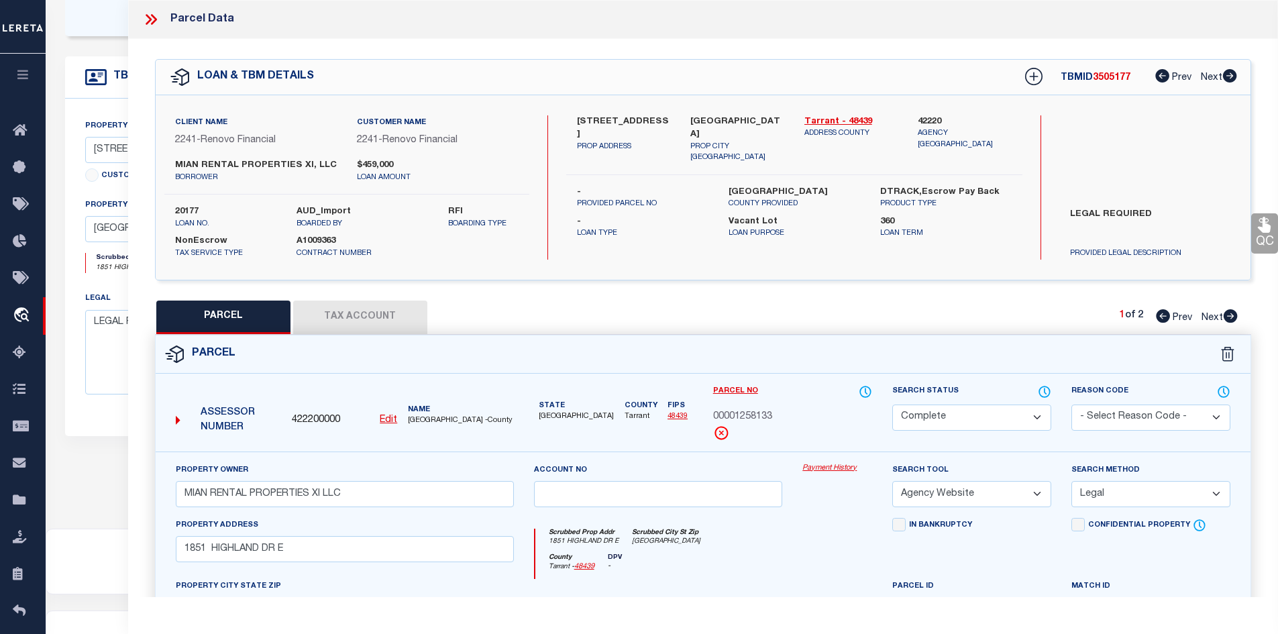
click at [741, 407] on div "Parcel No 00001258133" at bounding box center [792, 412] width 159 height 56
copy div "00001258133"
click at [152, 21] on icon at bounding box center [150, 19] width 17 height 17
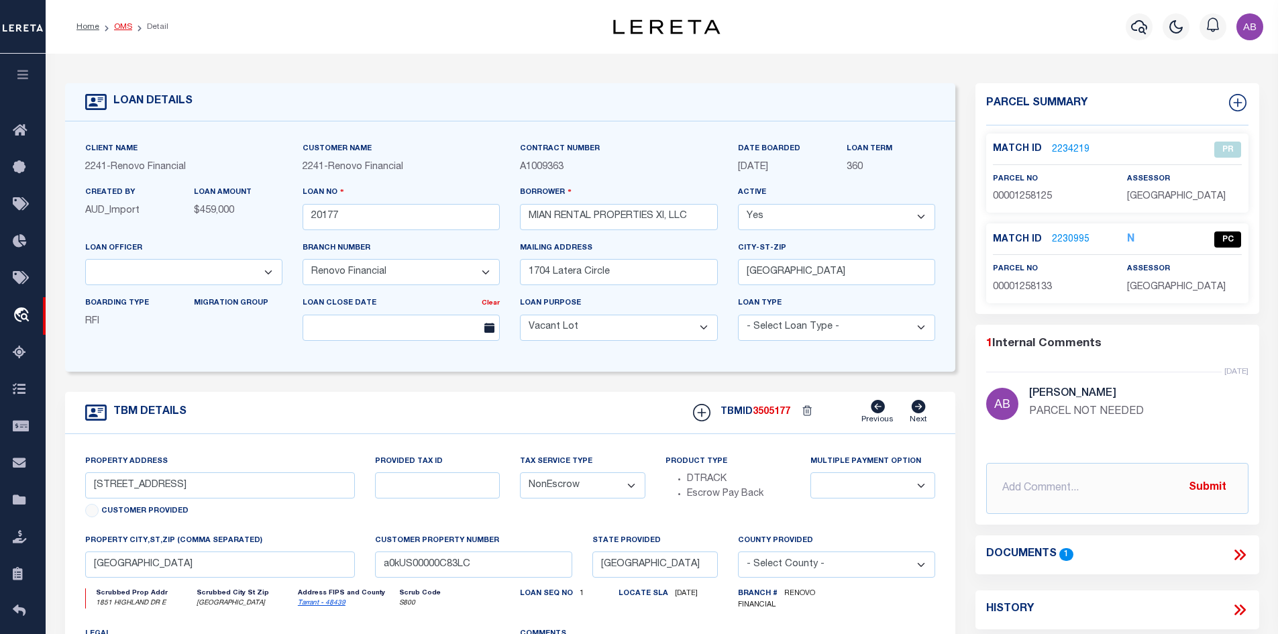
click at [120, 24] on link "OMS" at bounding box center [123, 27] width 18 height 8
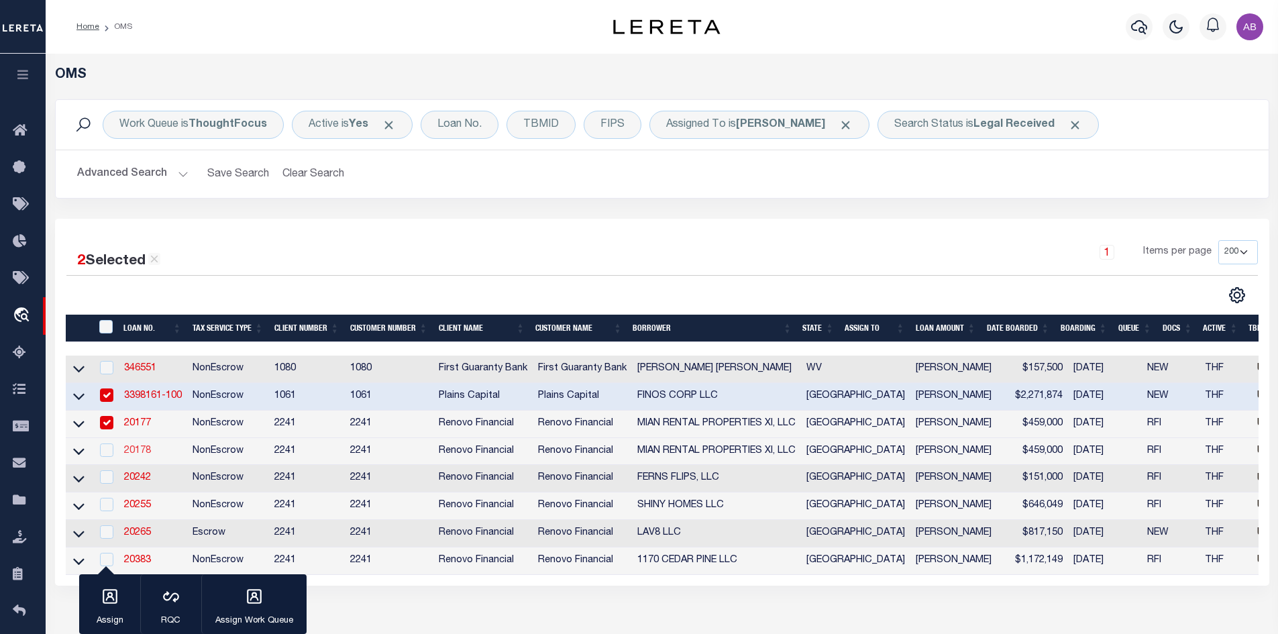
click at [141, 455] on link "20178" at bounding box center [137, 450] width 27 height 9
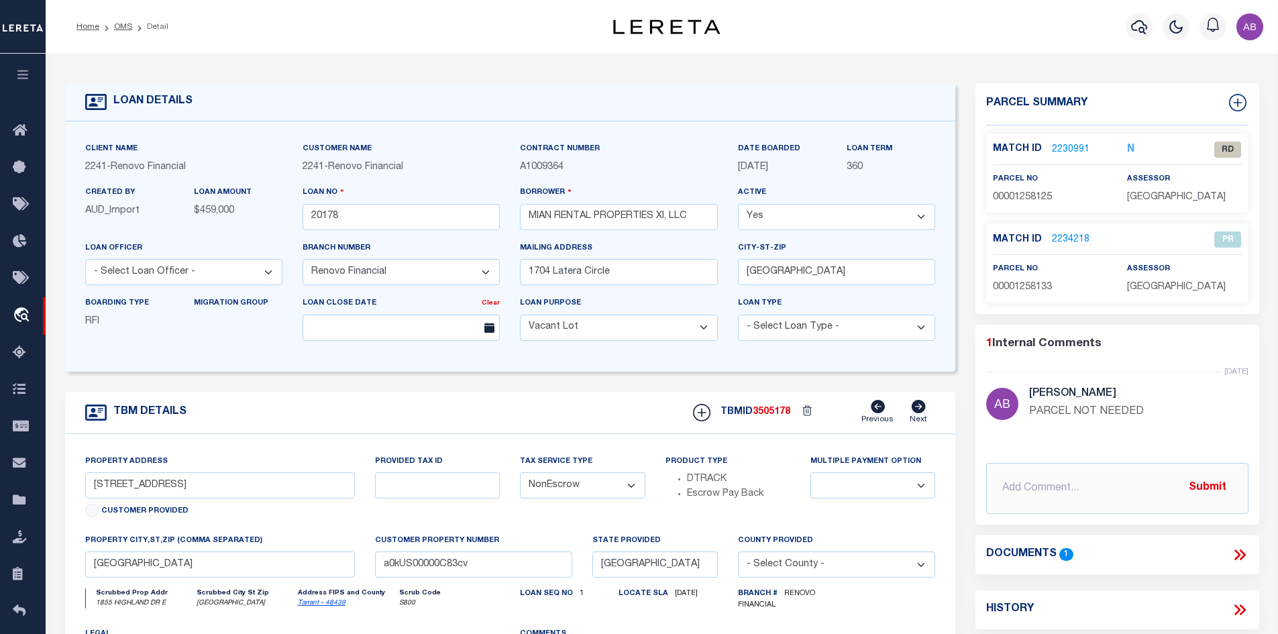
click at [1240, 555] on icon at bounding box center [1239, 554] width 17 height 17
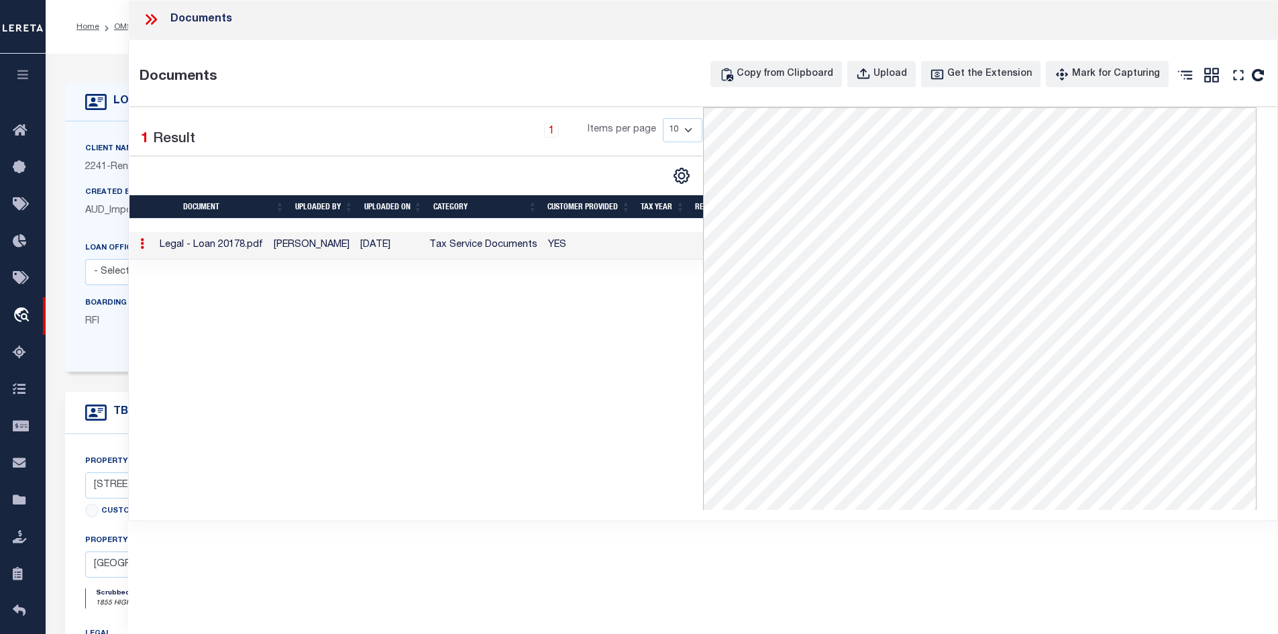
click at [150, 21] on icon at bounding box center [149, 19] width 6 height 11
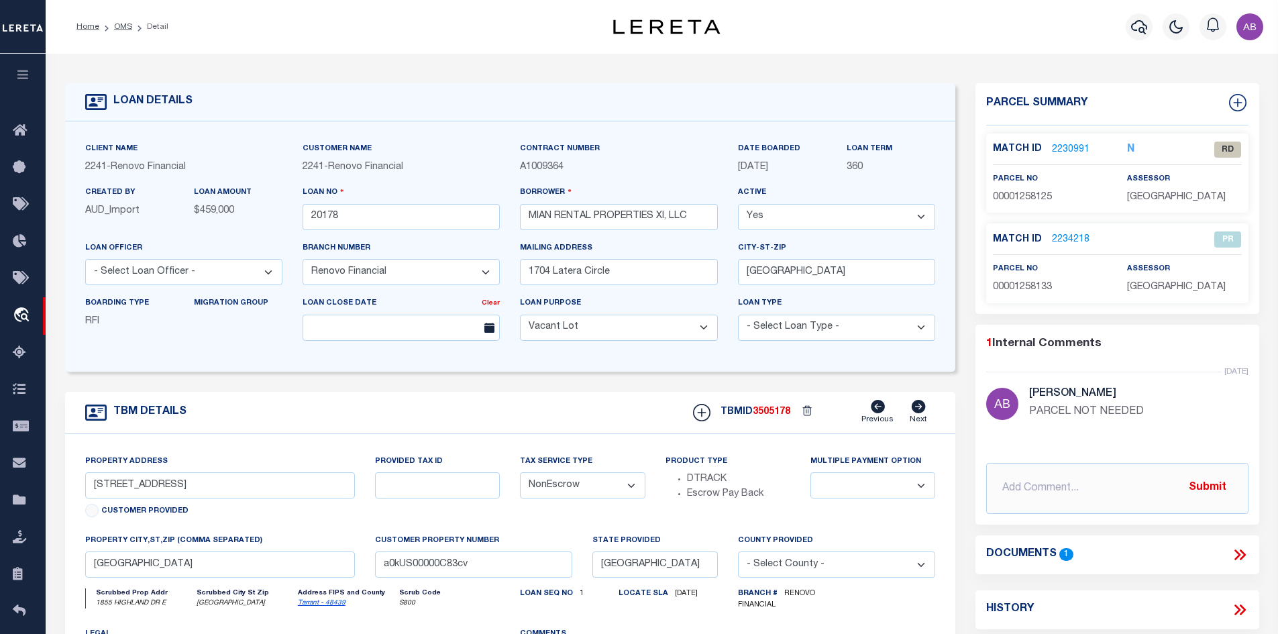
click at [1065, 145] on link "2230991" at bounding box center [1071, 150] width 38 height 14
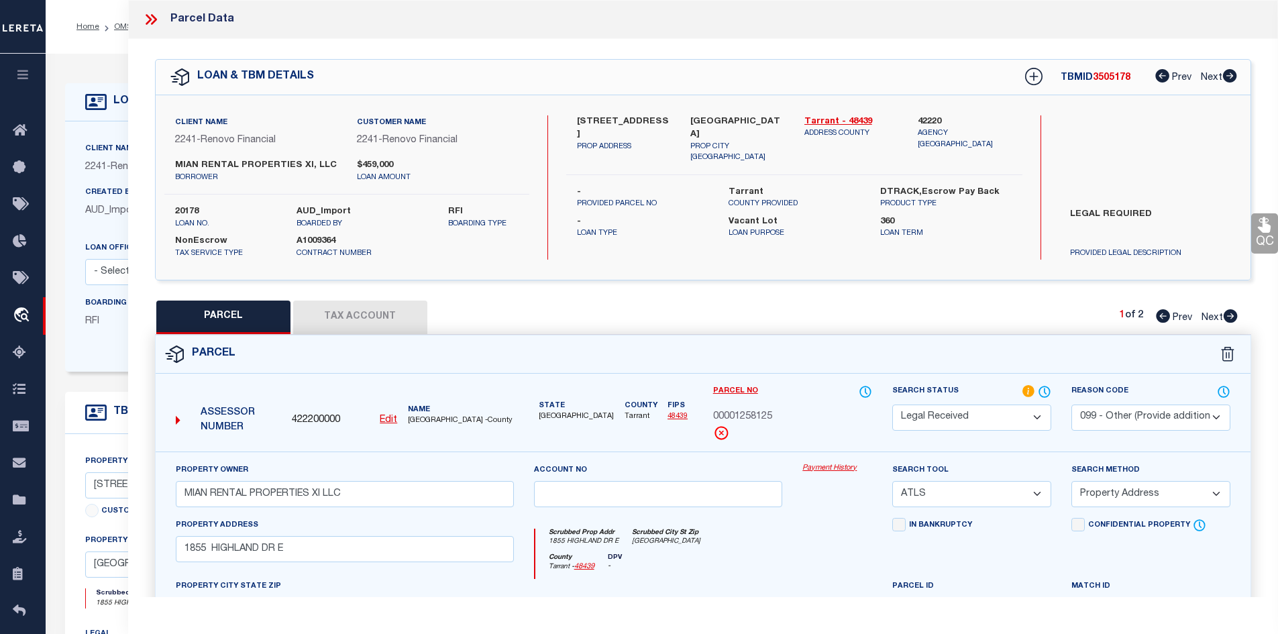
click at [584, 115] on label "[STREET_ADDRESS]" at bounding box center [624, 128] width 94 height 26
